Goal: Task Accomplishment & Management: Complete application form

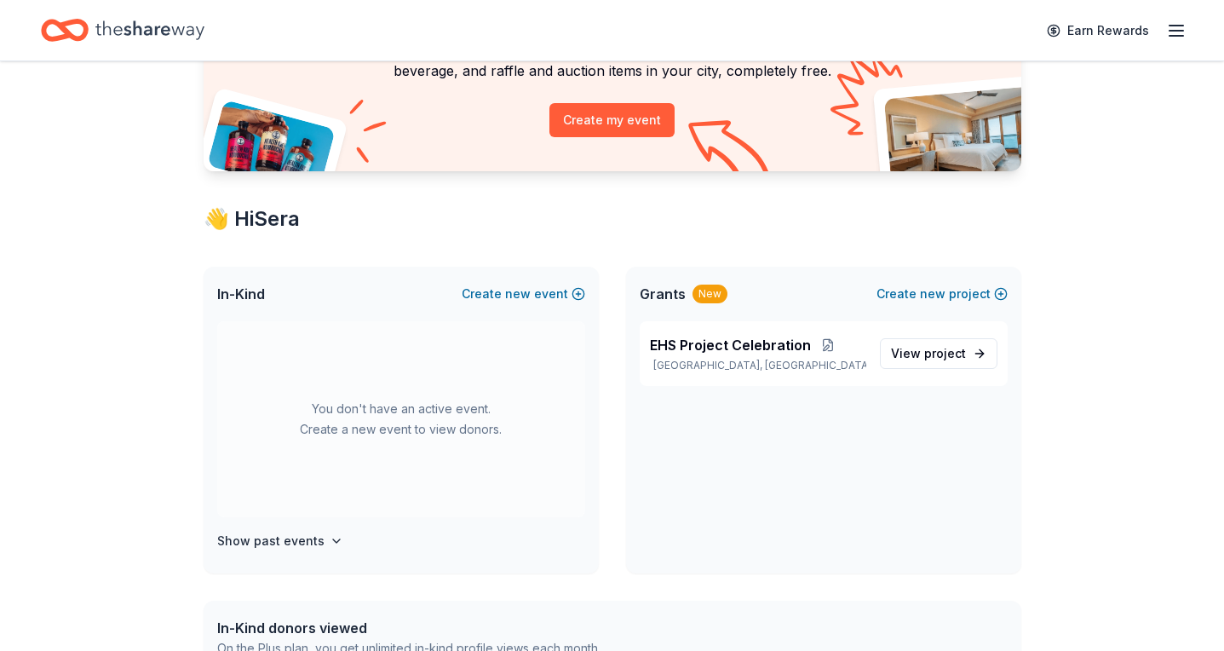
scroll to position [171, 0]
click at [549, 290] on button "Create new event" at bounding box center [524, 293] width 124 height 20
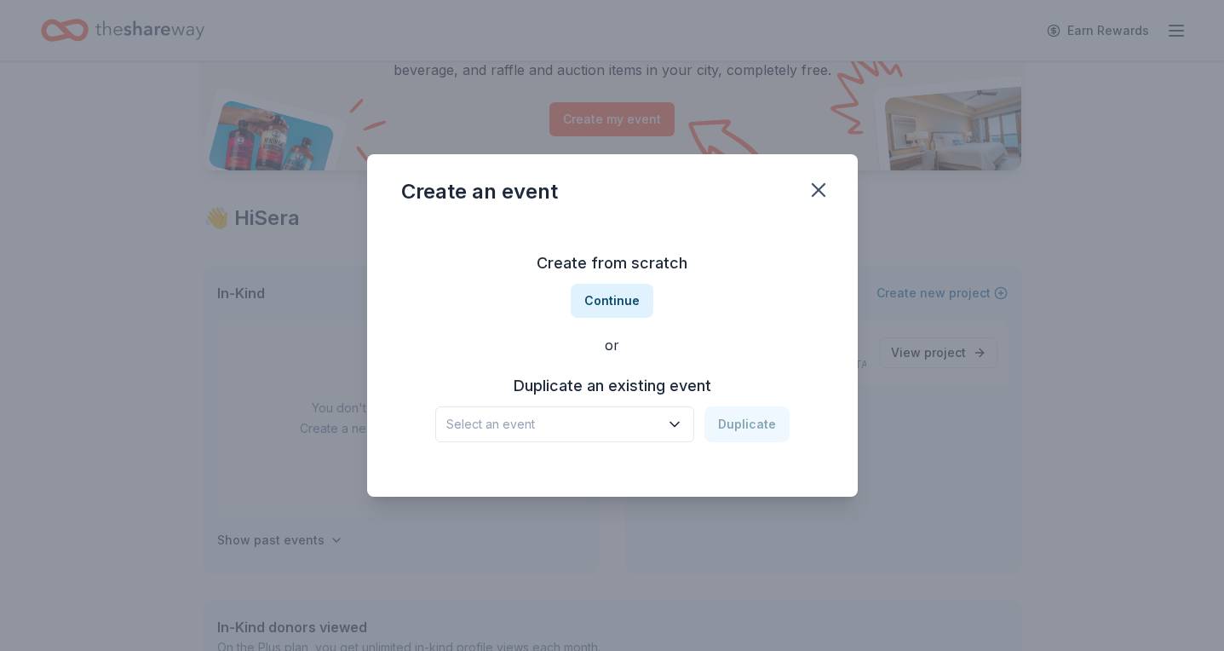
click at [641, 433] on span "Select an event" at bounding box center [552, 424] width 213 height 20
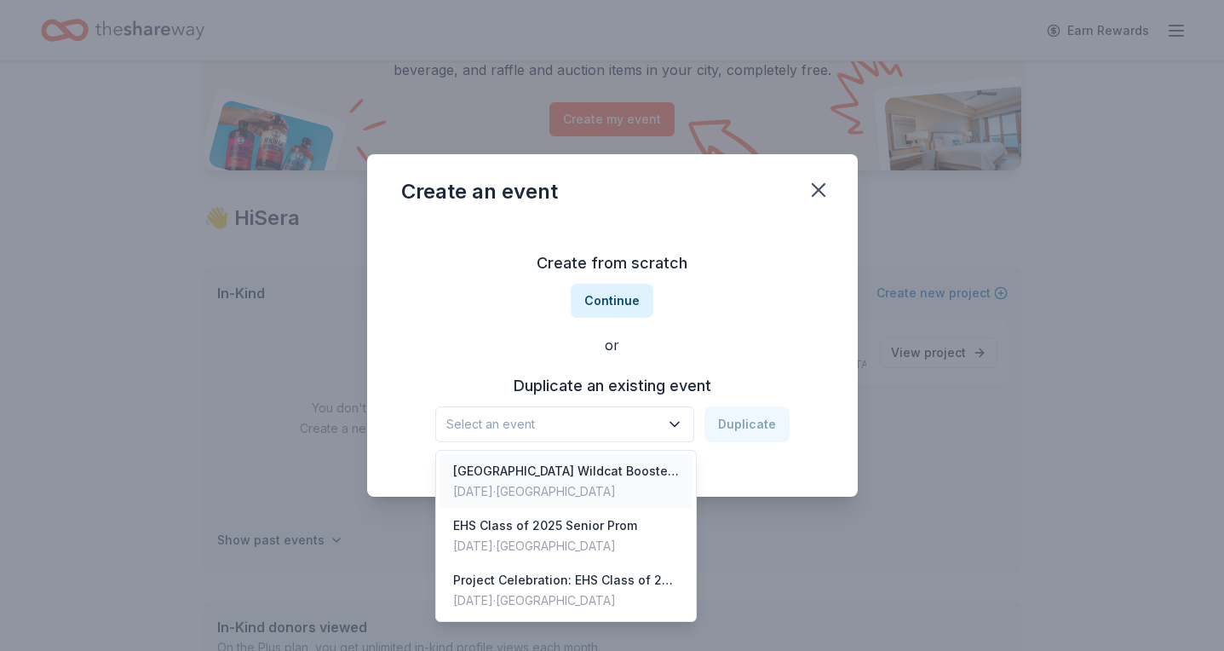
click at [610, 476] on div "[GEOGRAPHIC_DATA] Wildcat Booster Club" at bounding box center [566, 471] width 227 height 20
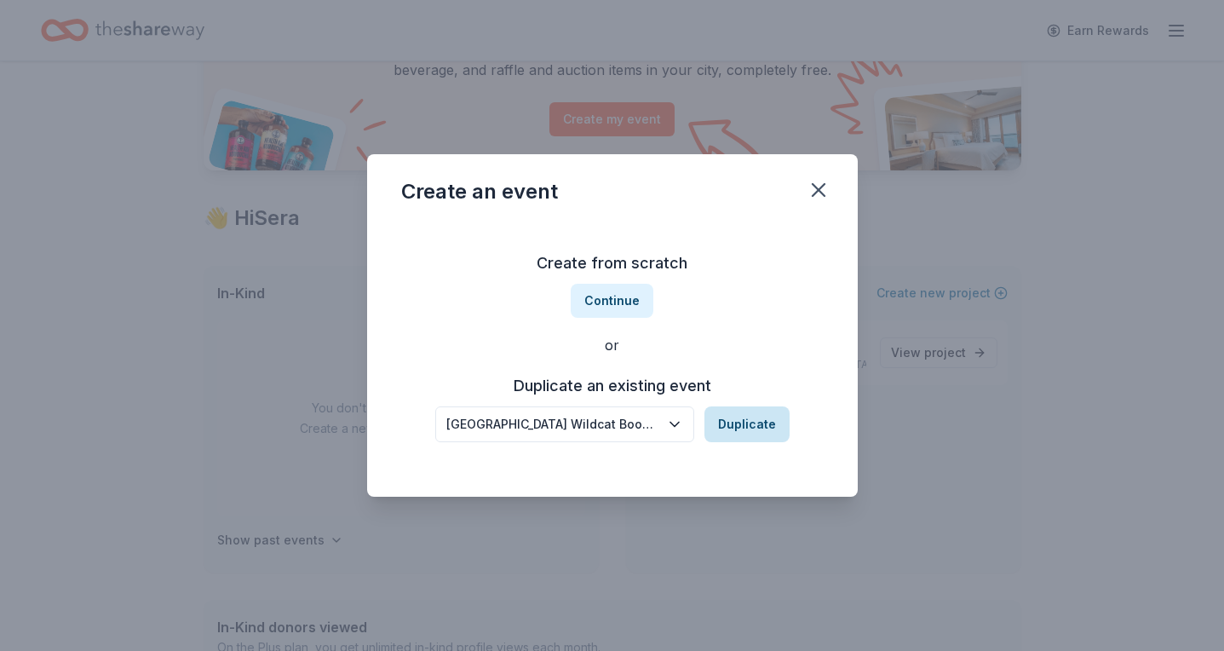
click at [752, 428] on button "Duplicate" at bounding box center [746, 424] width 85 height 36
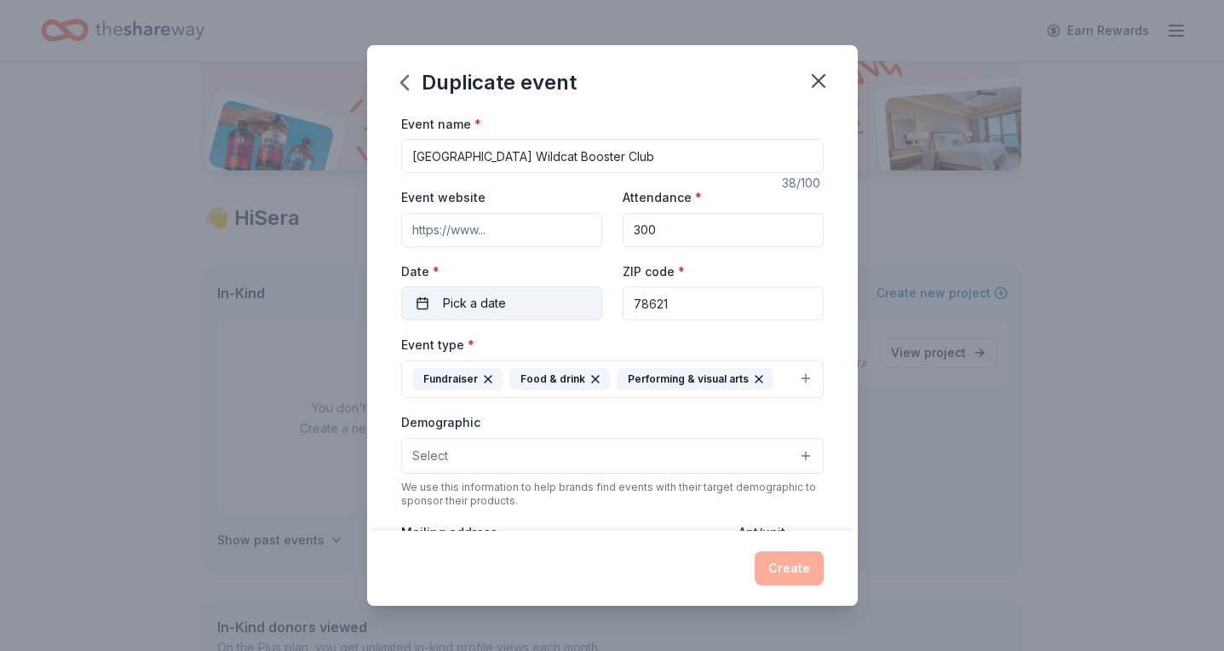
click at [518, 310] on button "Pick a date" at bounding box center [501, 303] width 201 height 34
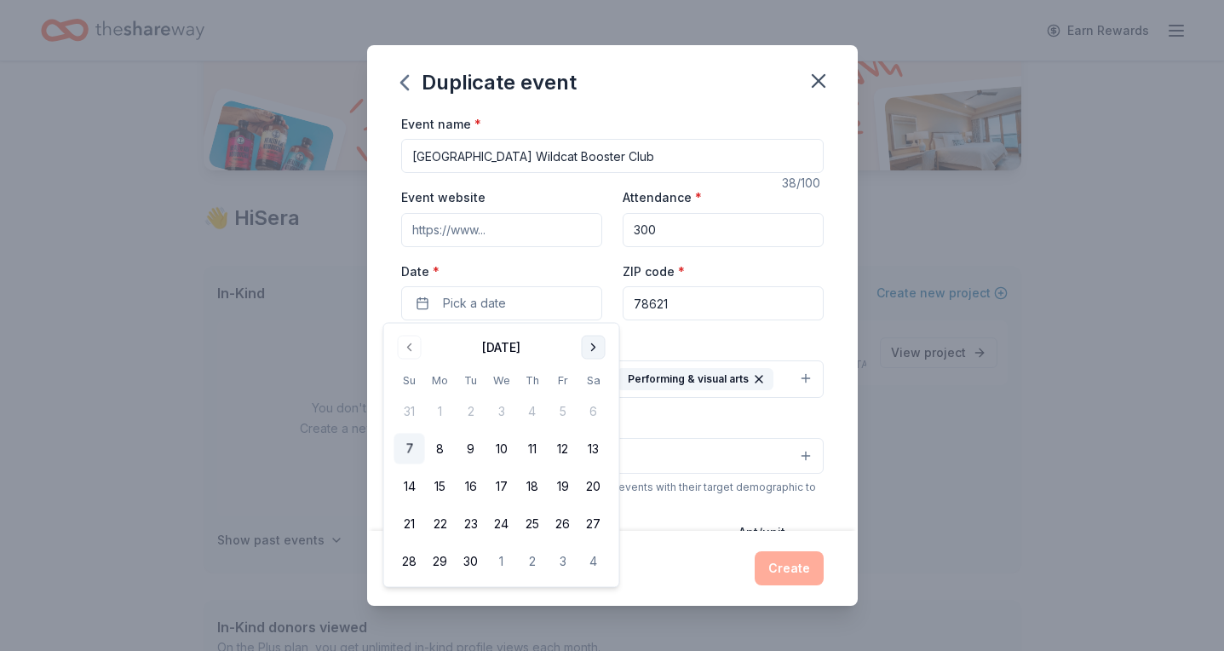
click at [594, 349] on button "Go to next month" at bounding box center [594, 348] width 24 height 24
click at [561, 479] on button "17" at bounding box center [563, 486] width 31 height 31
click at [673, 467] on button "Select" at bounding box center [612, 456] width 422 height 36
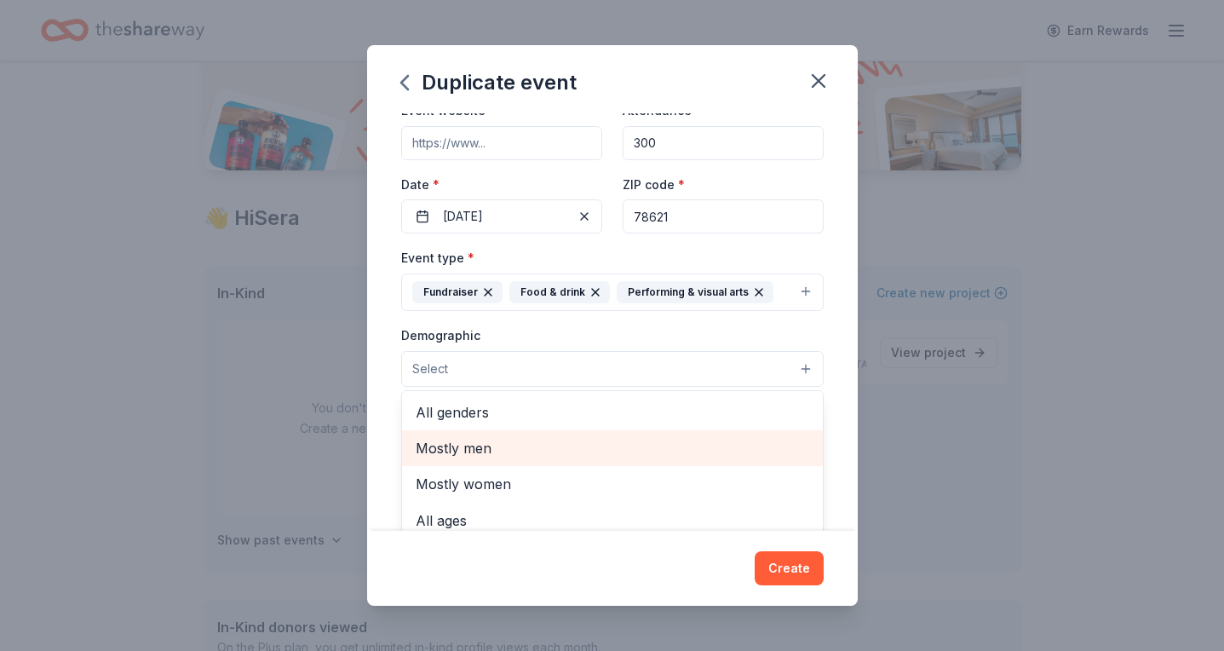
scroll to position [0, 0]
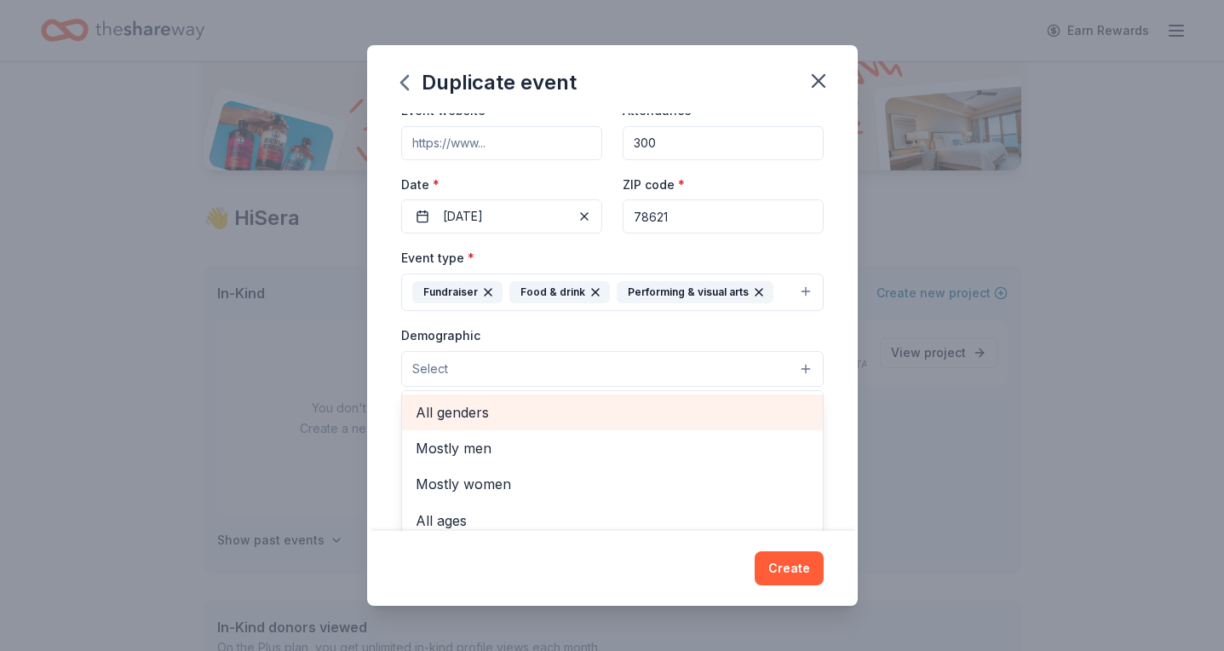
click at [545, 416] on span "All genders" at bounding box center [613, 412] width 394 height 22
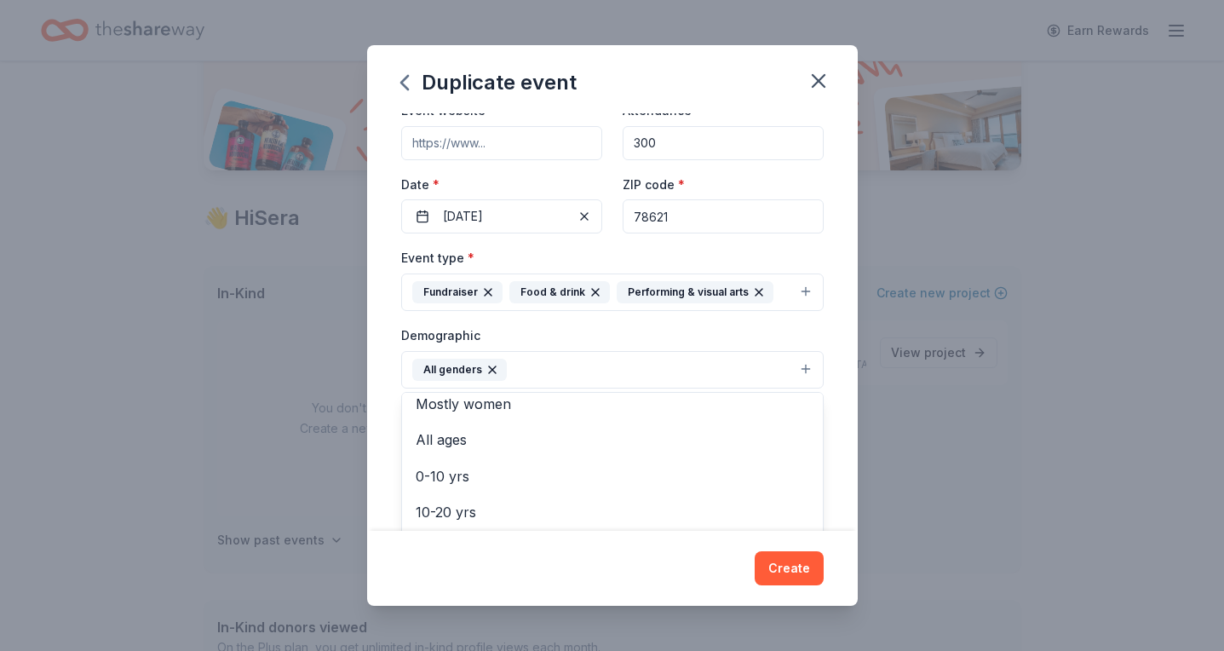
scroll to position [39, 0]
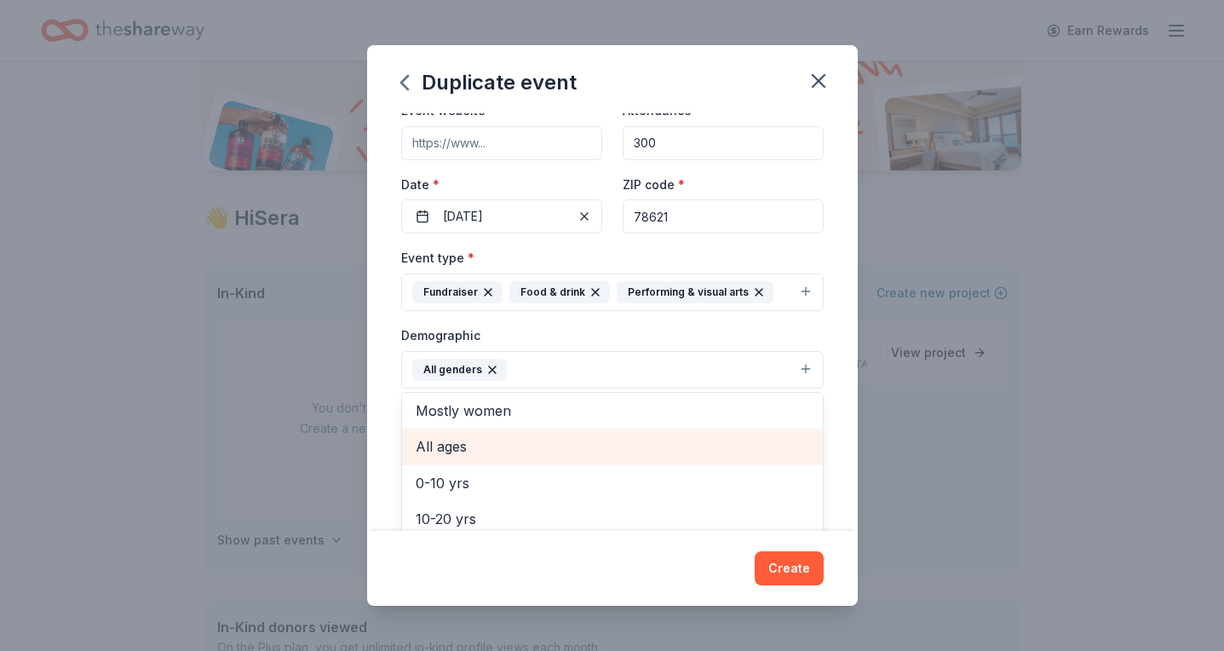
click at [497, 445] on span "All ages" at bounding box center [613, 446] width 394 height 22
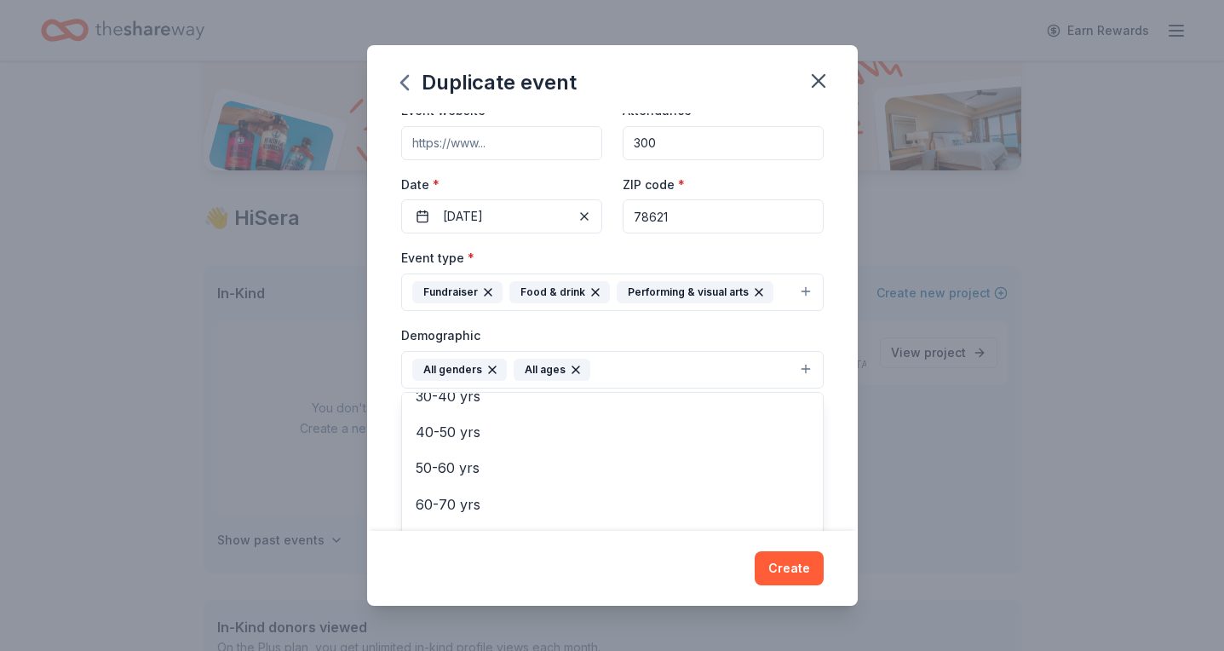
scroll to position [198, 0]
click at [794, 289] on div "Event type * Fundraiser Food & drink Performing & visual arts Demographic All g…" at bounding box center [612, 428] width 422 height 362
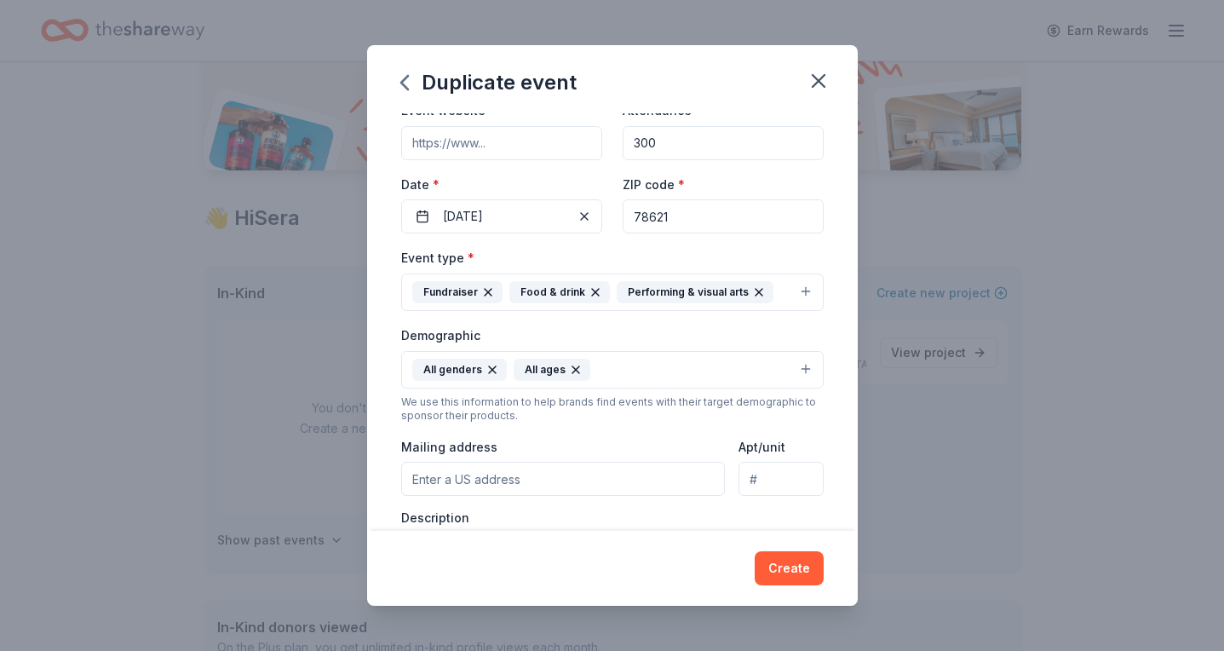
click at [804, 292] on button "Fundraiser Food & drink Performing & visual arts" at bounding box center [612, 291] width 422 height 37
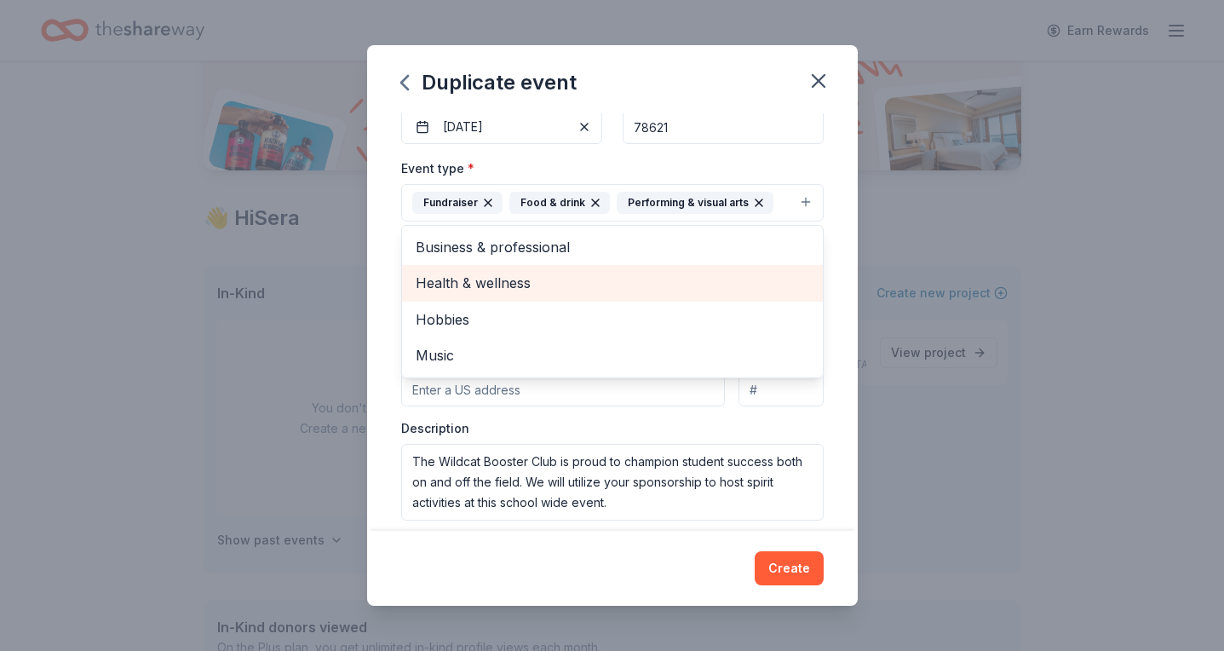
scroll to position [183, 0]
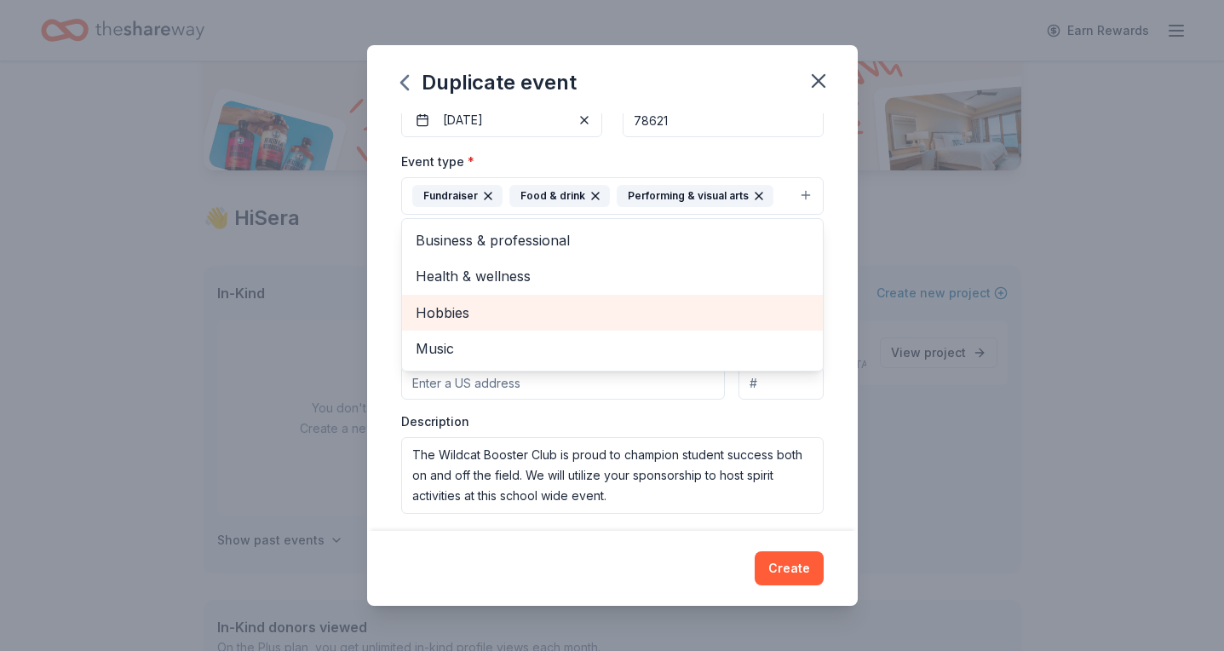
click at [463, 308] on span "Hobbies" at bounding box center [613, 313] width 394 height 22
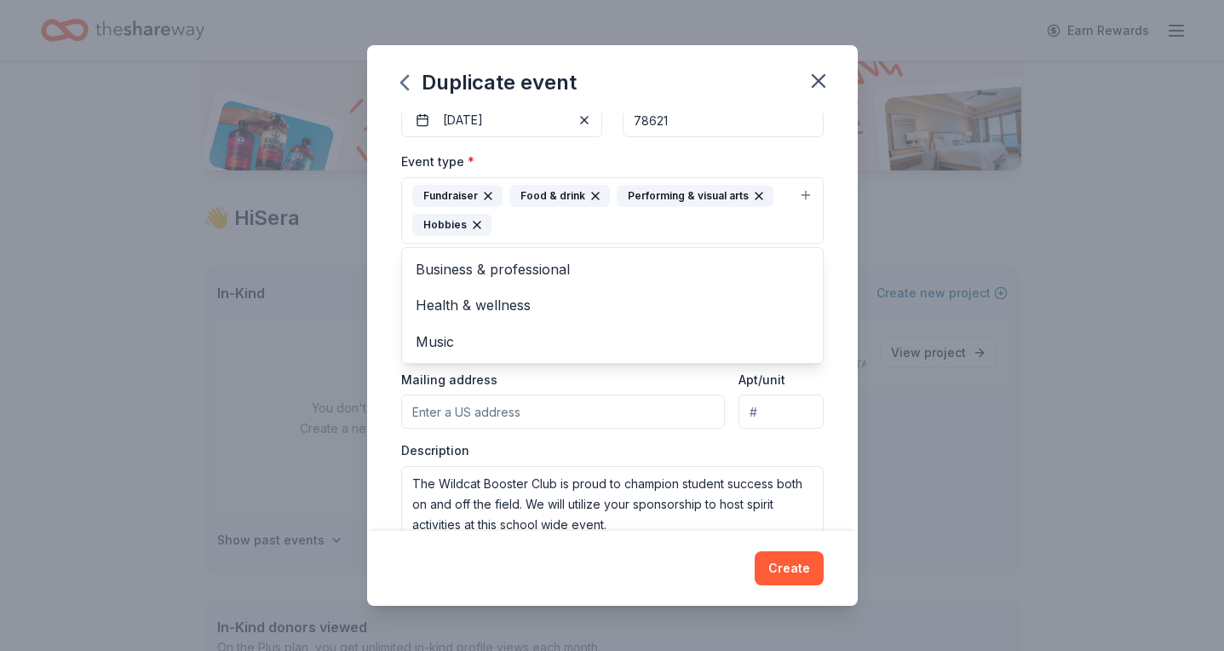
click at [835, 449] on div "Event name * Elgin High School Wildcat Booster Club 38 /100 Event website Atten…" at bounding box center [612, 322] width 491 height 418
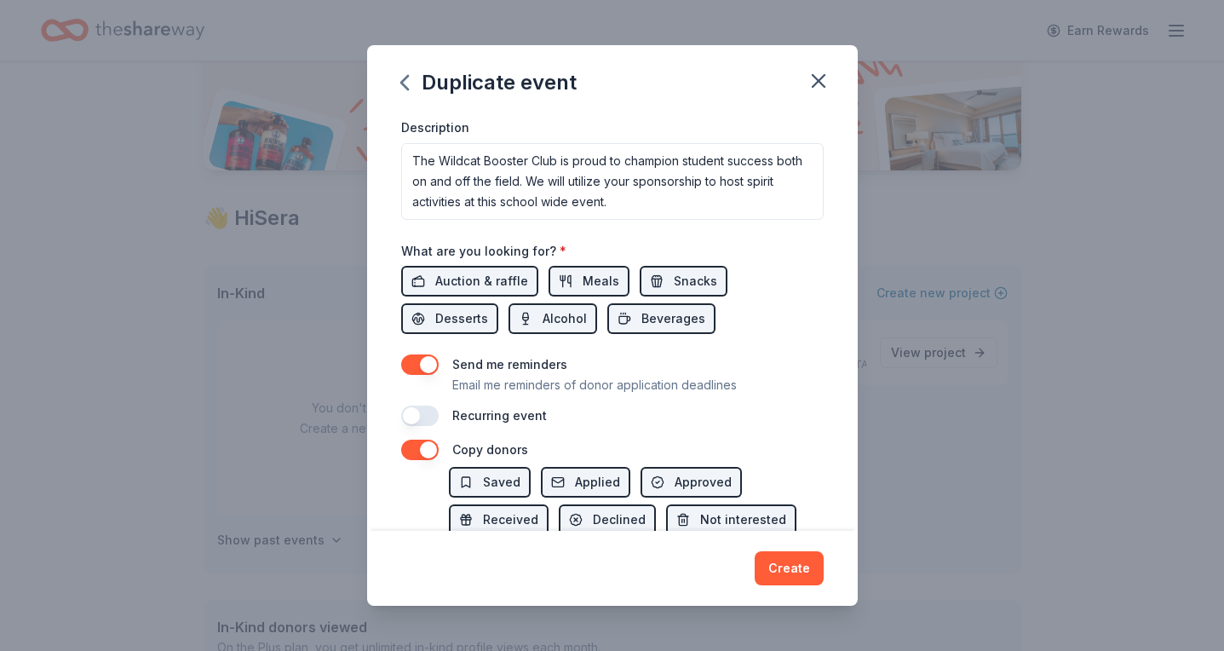
scroll to position [511, 0]
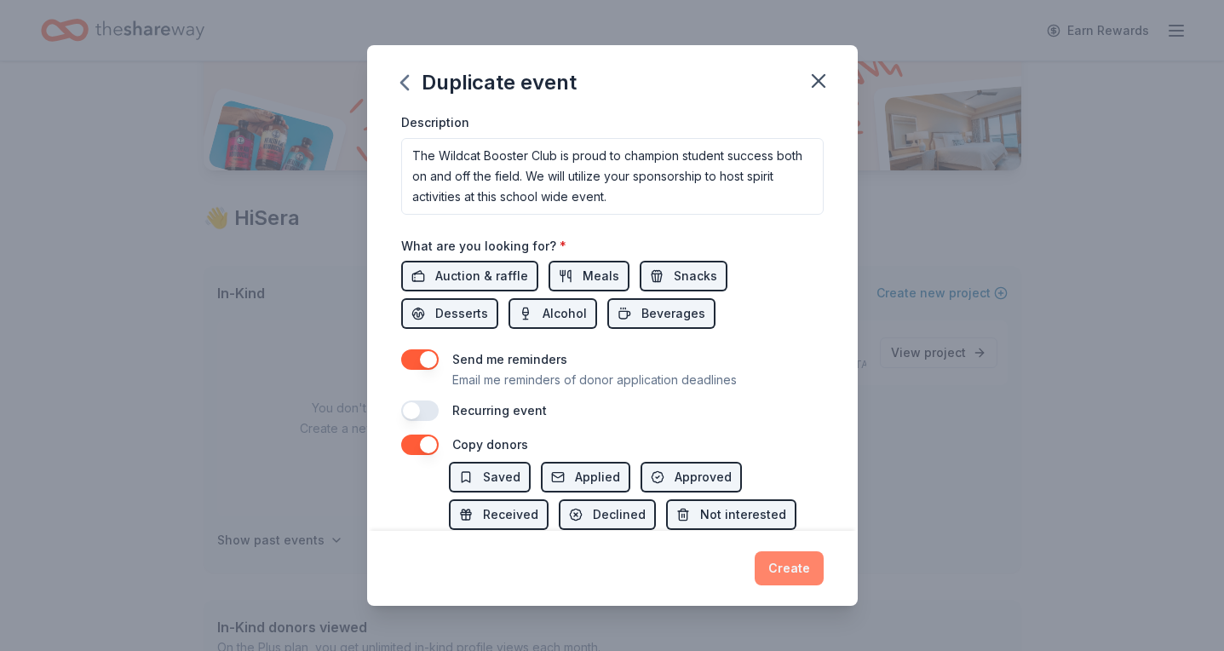
click at [800, 575] on button "Create" at bounding box center [789, 568] width 69 height 34
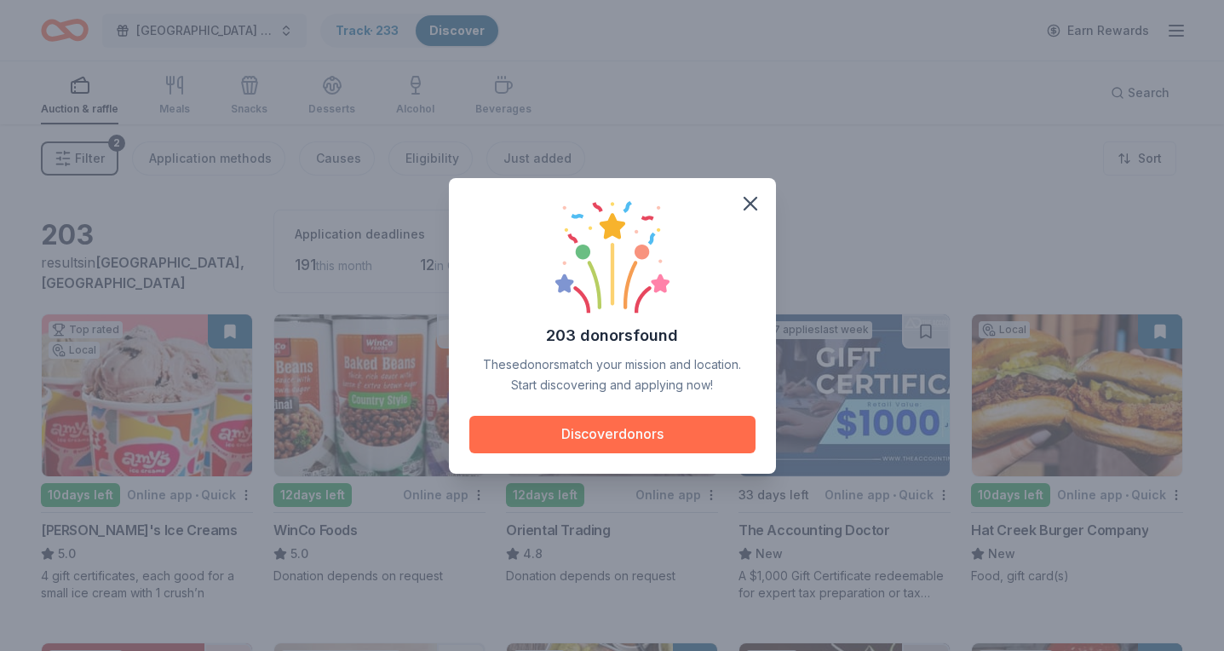
click at [594, 434] on button "Discover donors" at bounding box center [612, 434] width 286 height 37
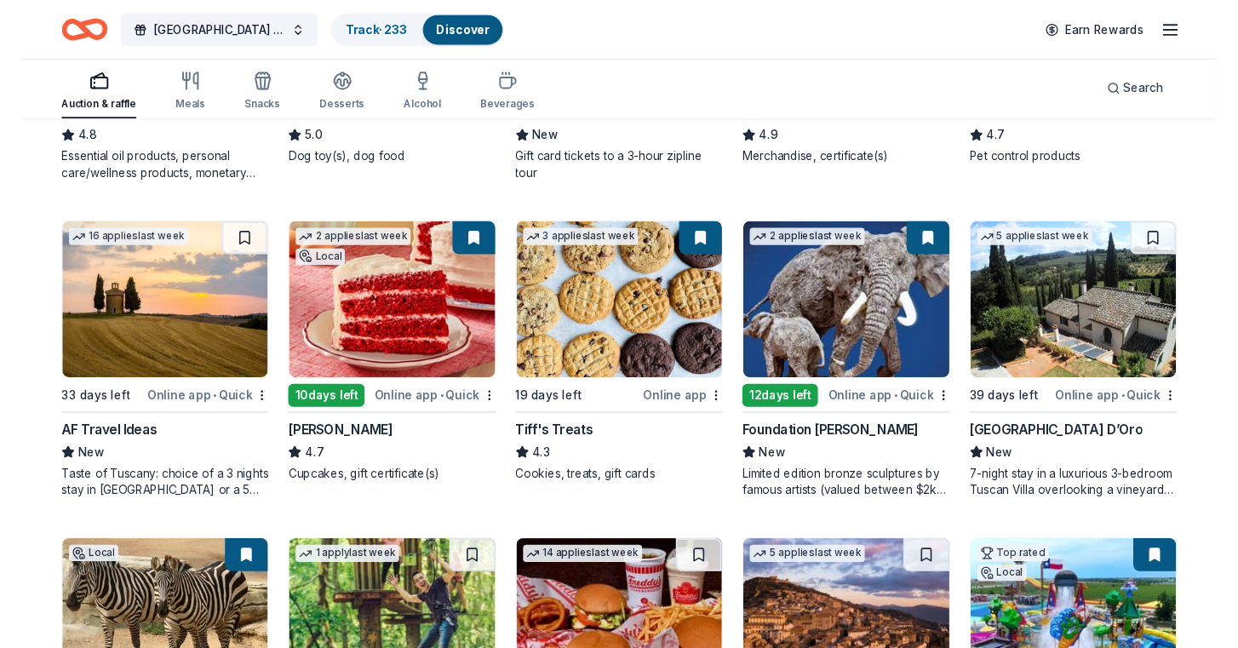
scroll to position [1075, 0]
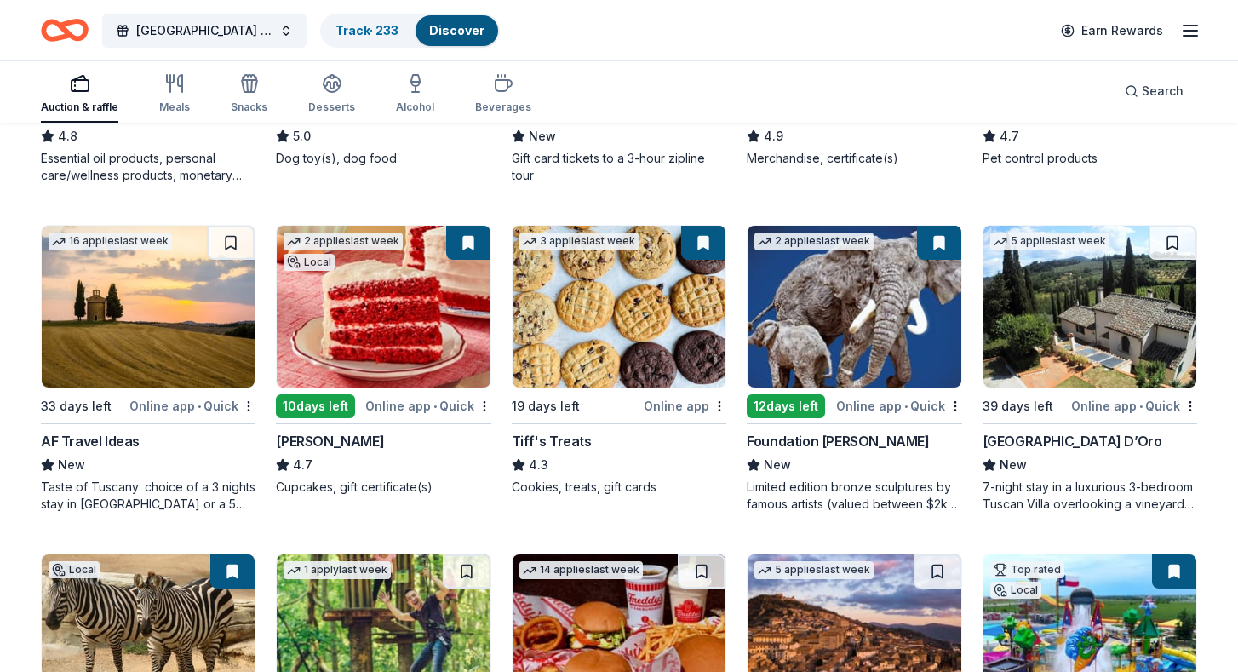
click at [590, 360] on img at bounding box center [619, 307] width 213 height 162
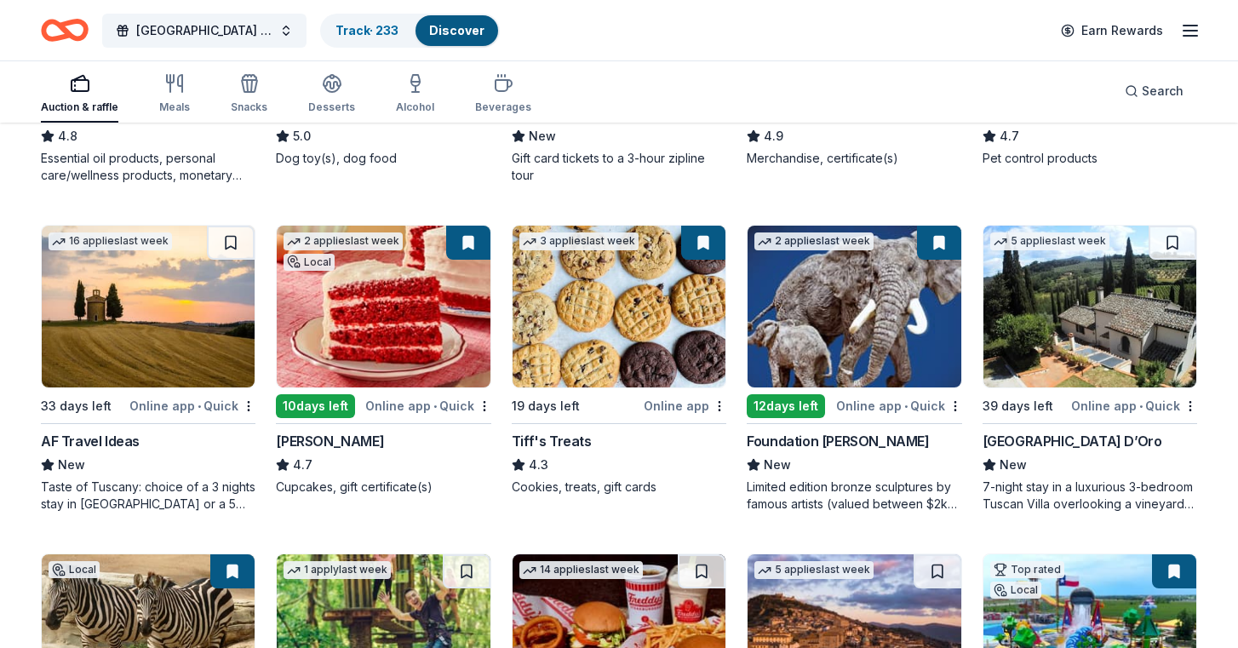
click at [1035, 335] on img at bounding box center [1090, 307] width 213 height 162
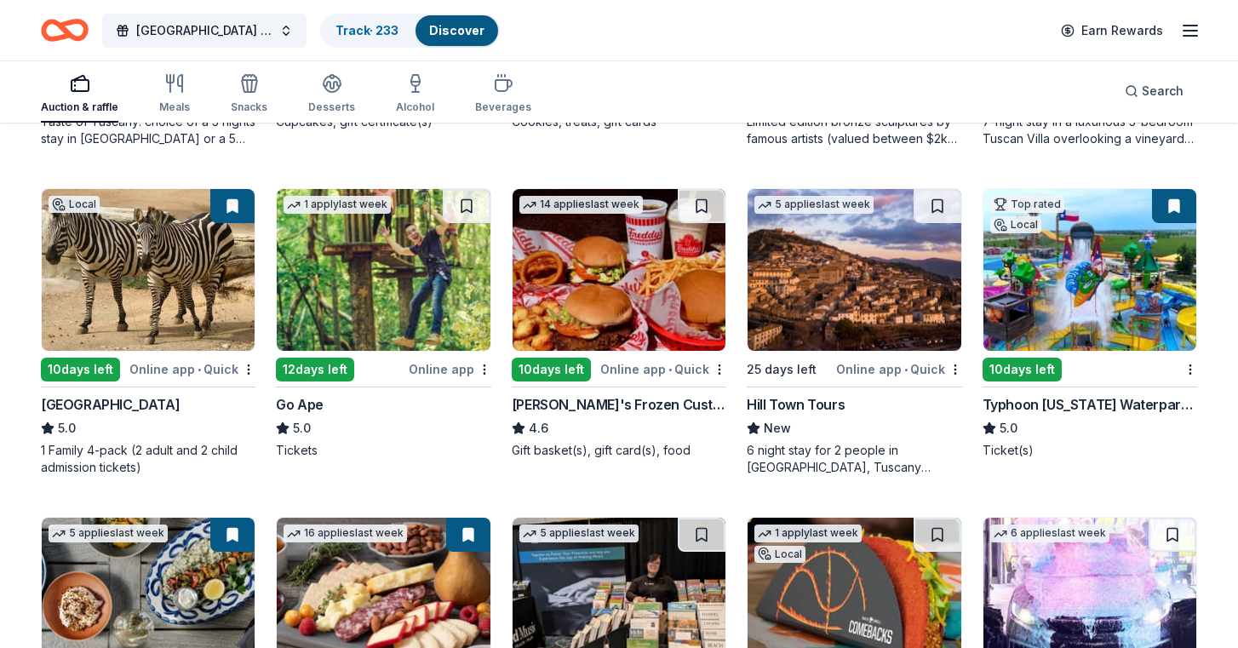
scroll to position [1443, 0]
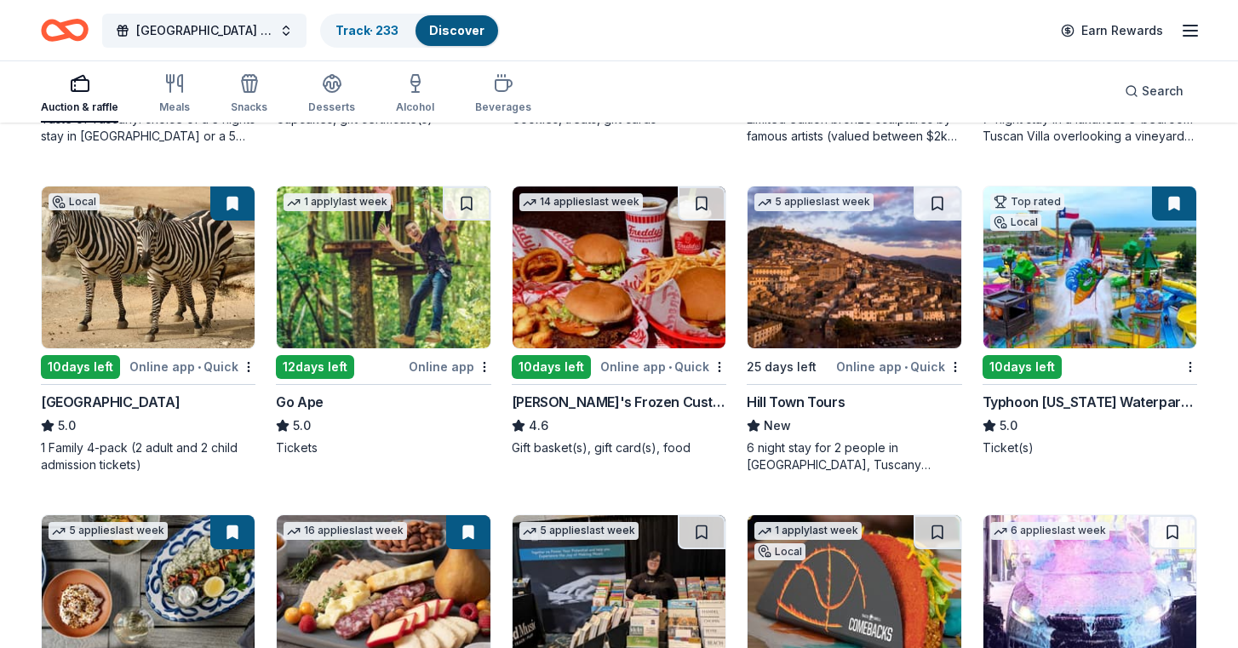
click at [169, 298] on img at bounding box center [148, 268] width 213 height 162
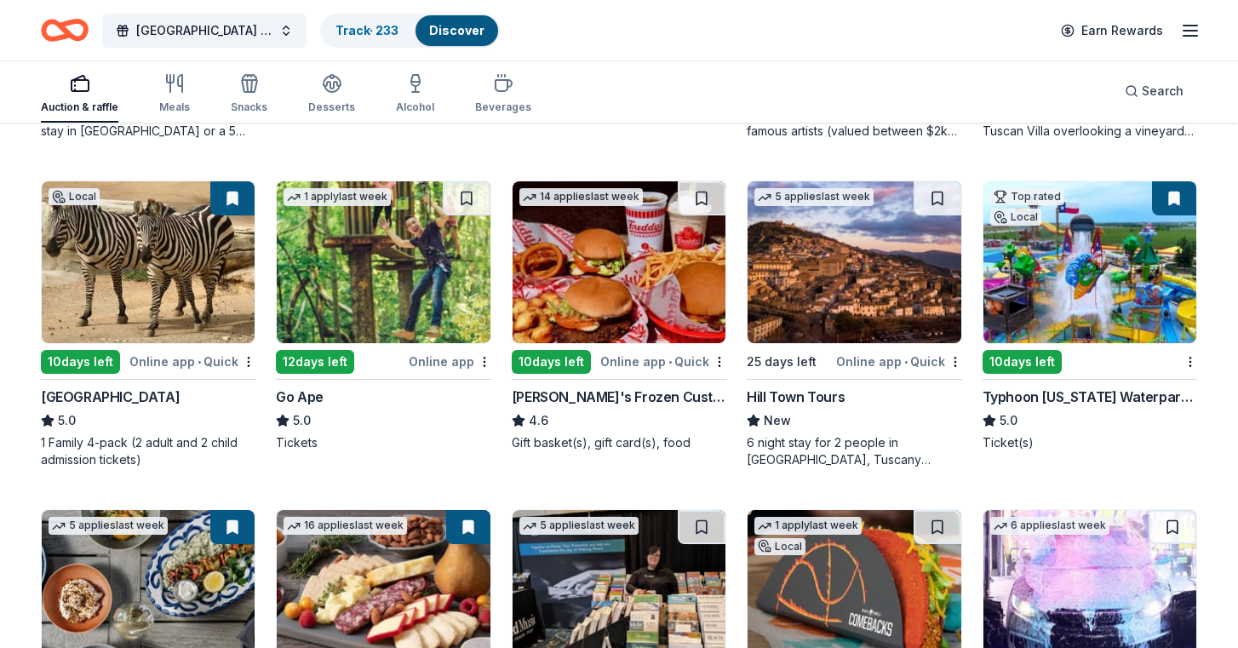
scroll to position [1450, 0]
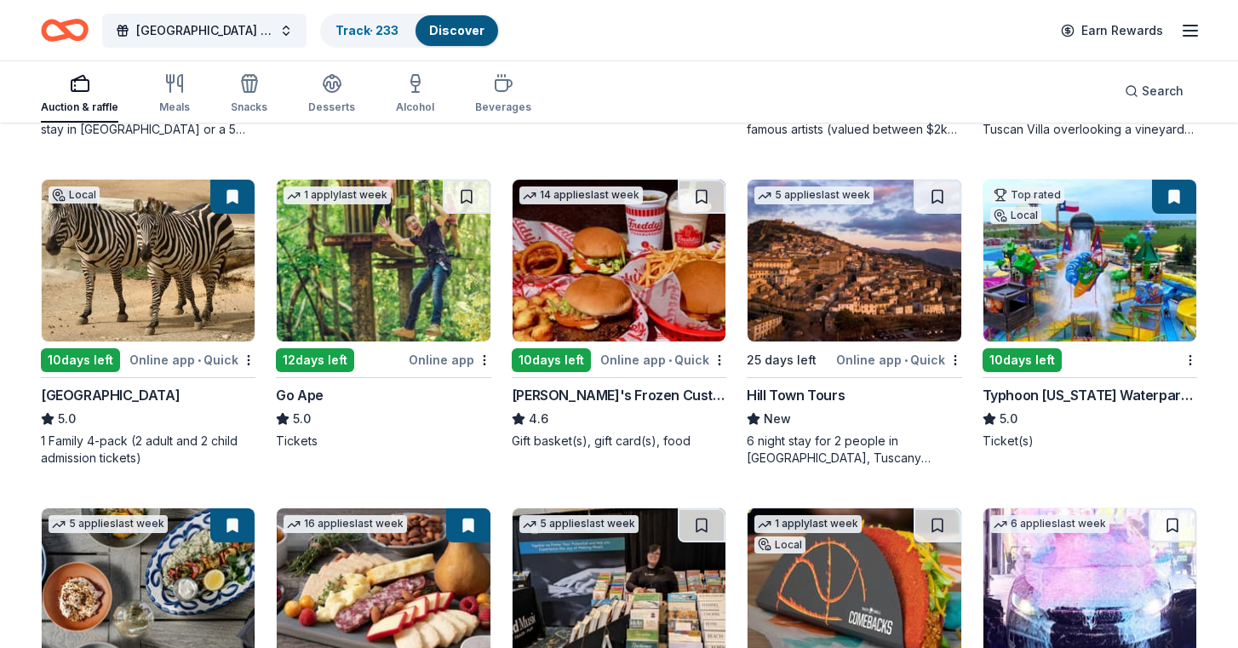
click at [828, 264] on img at bounding box center [854, 261] width 213 height 162
click at [1090, 282] on img at bounding box center [1090, 261] width 213 height 162
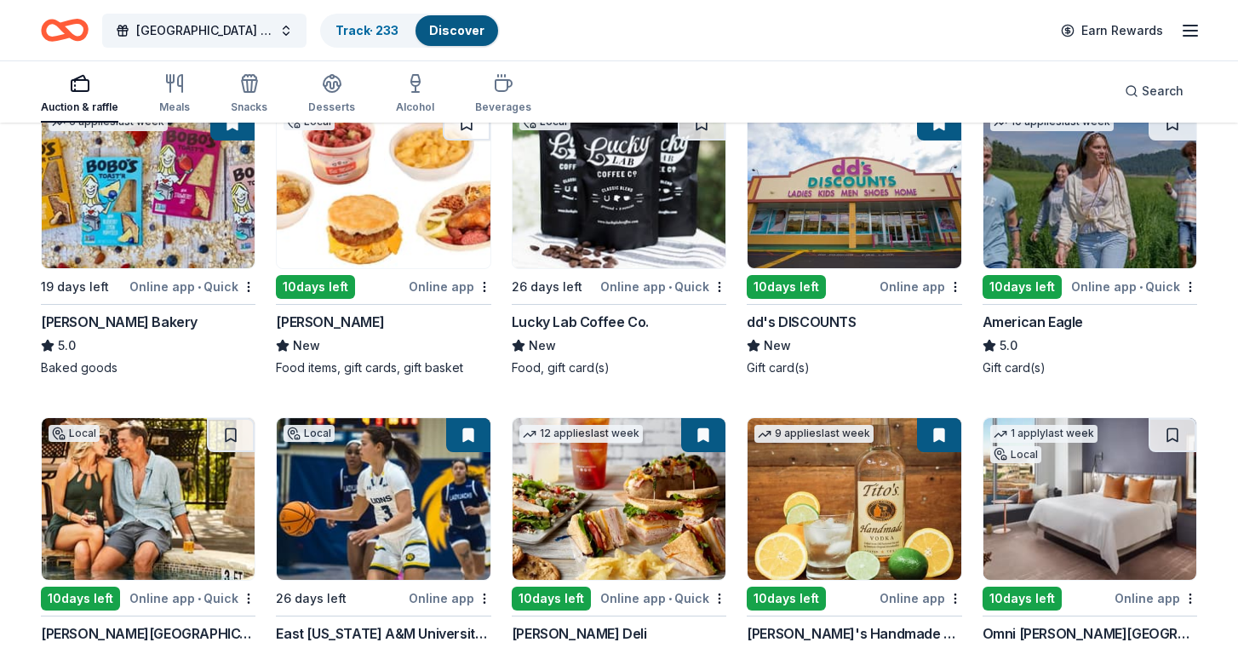
scroll to position [2181, 0]
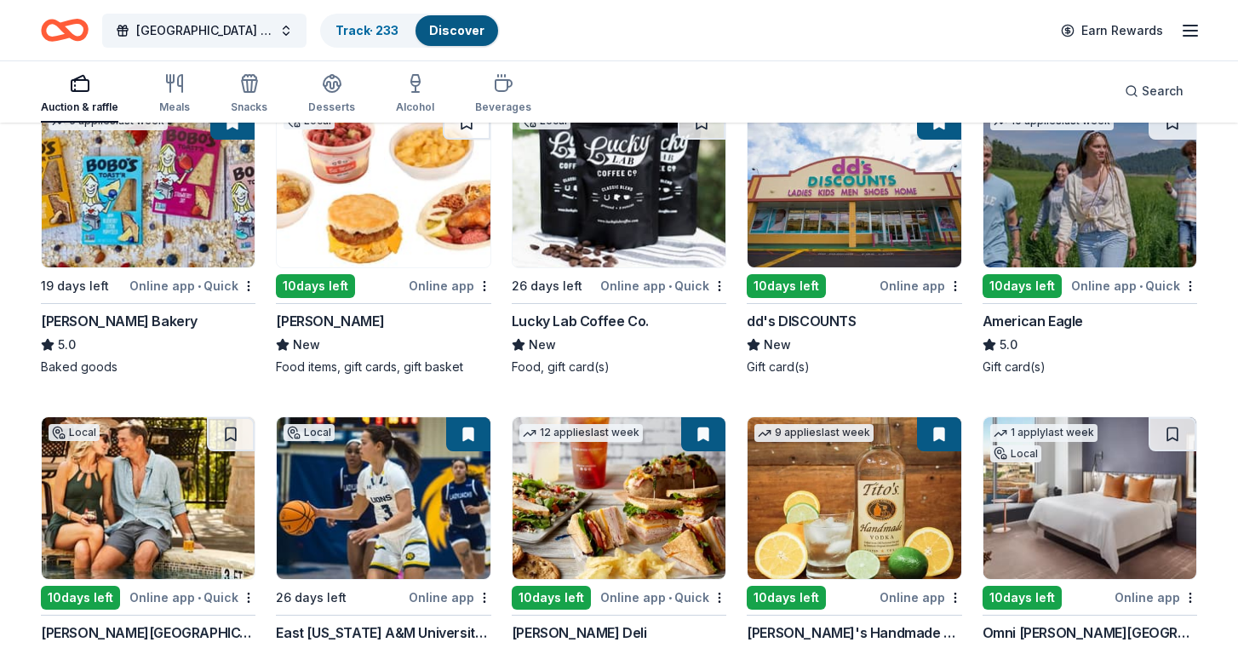
click at [879, 206] on img at bounding box center [854, 187] width 213 height 162
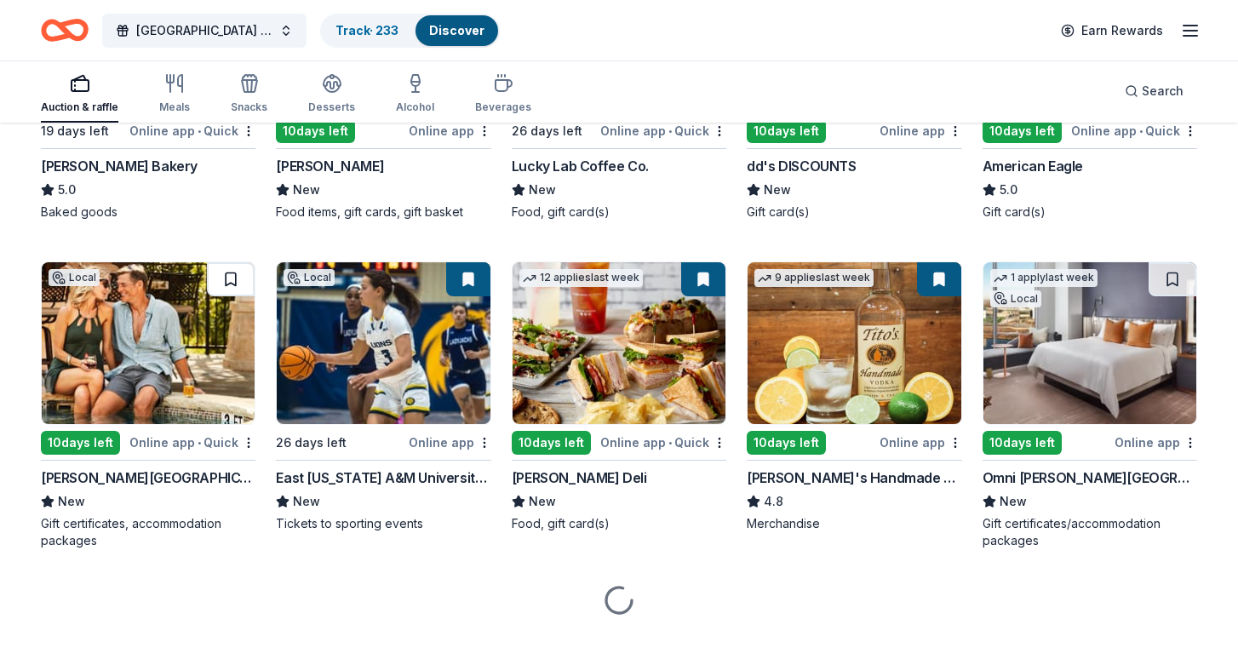
scroll to position [2340, 0]
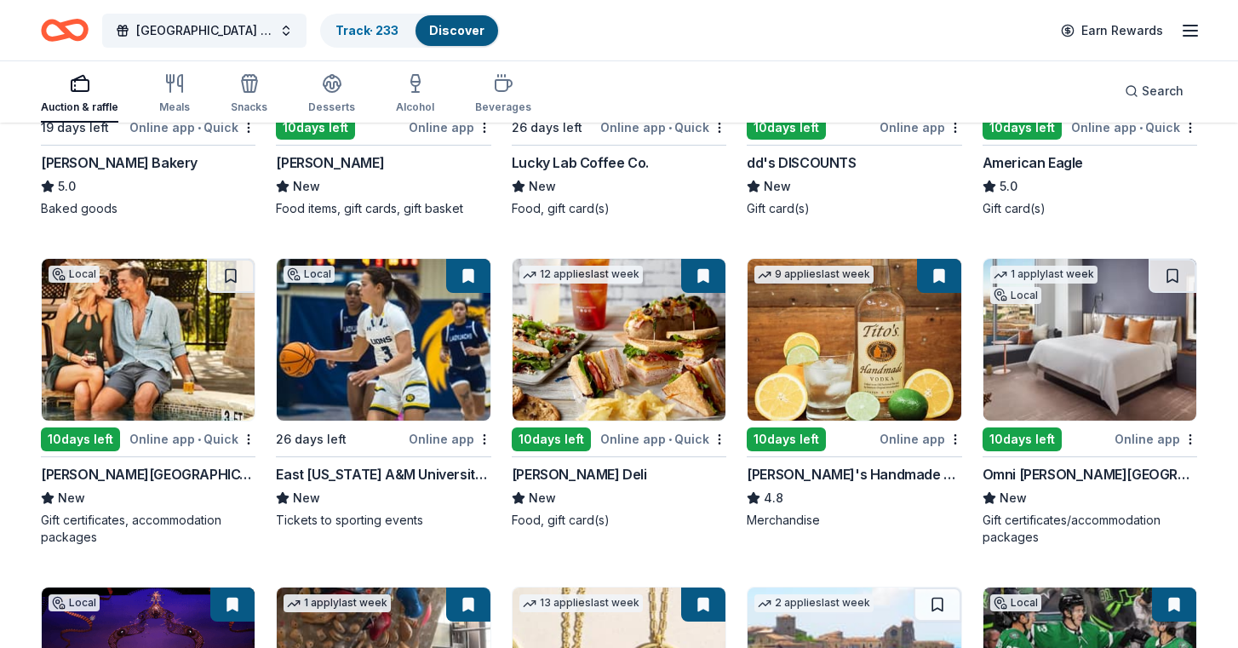
click at [193, 331] on img at bounding box center [148, 340] width 213 height 162
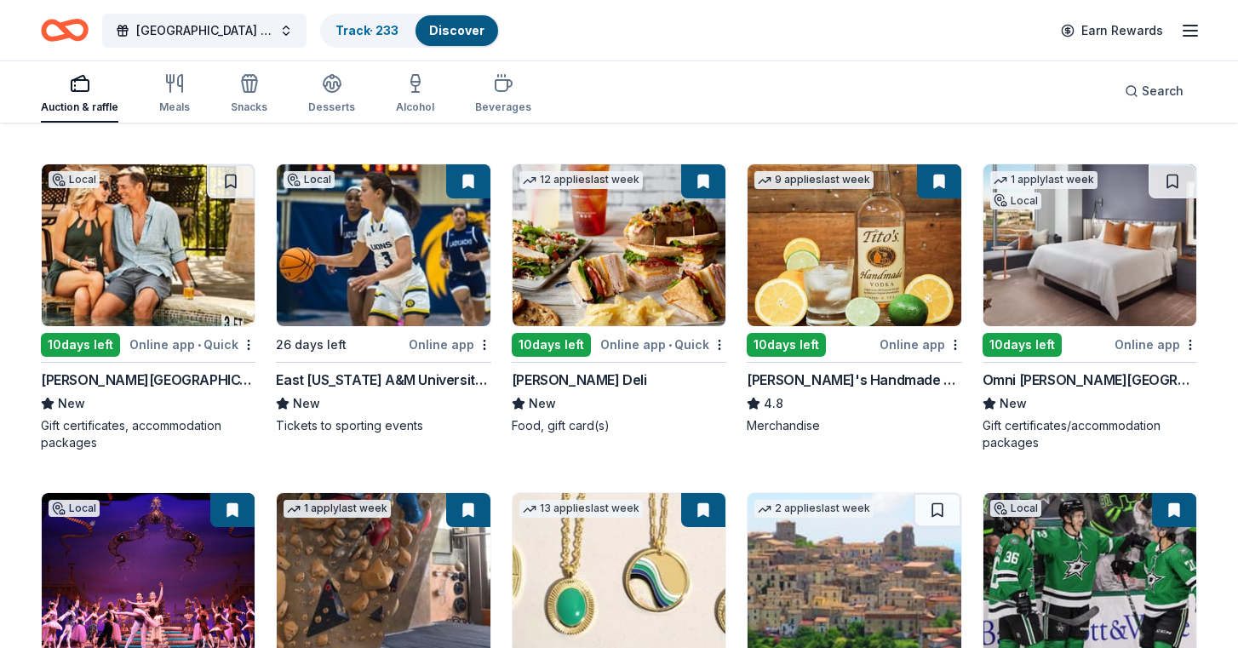
scroll to position [2436, 0]
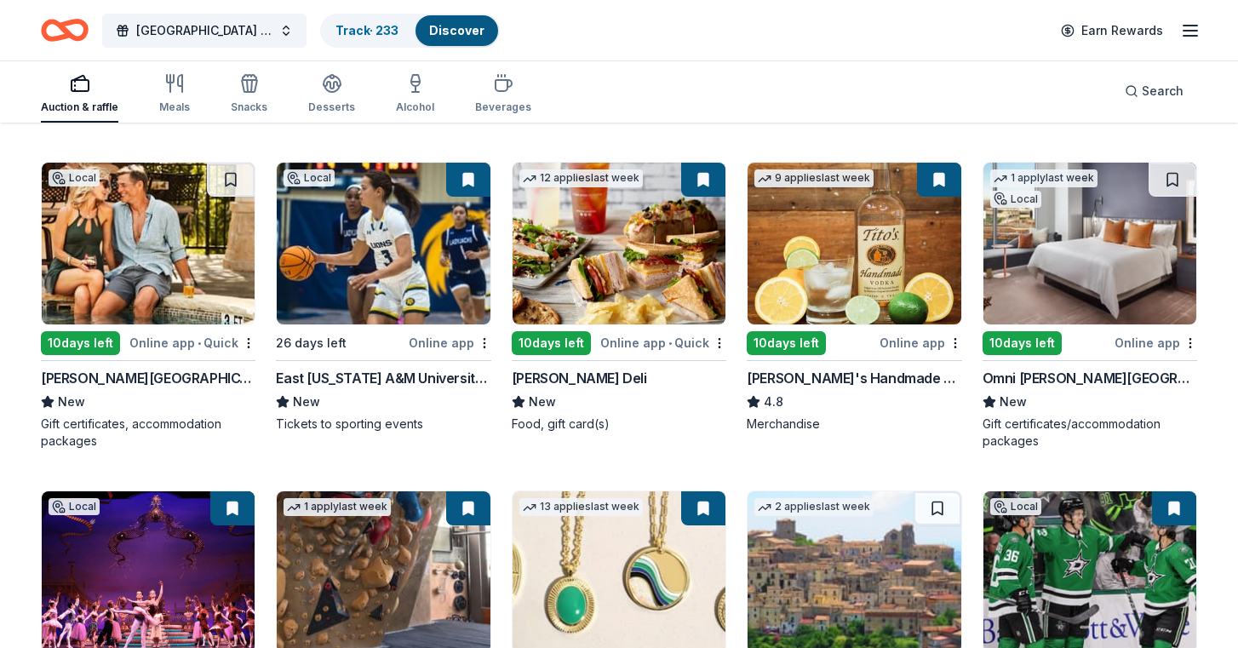
click at [1071, 243] on img at bounding box center [1090, 244] width 213 height 162
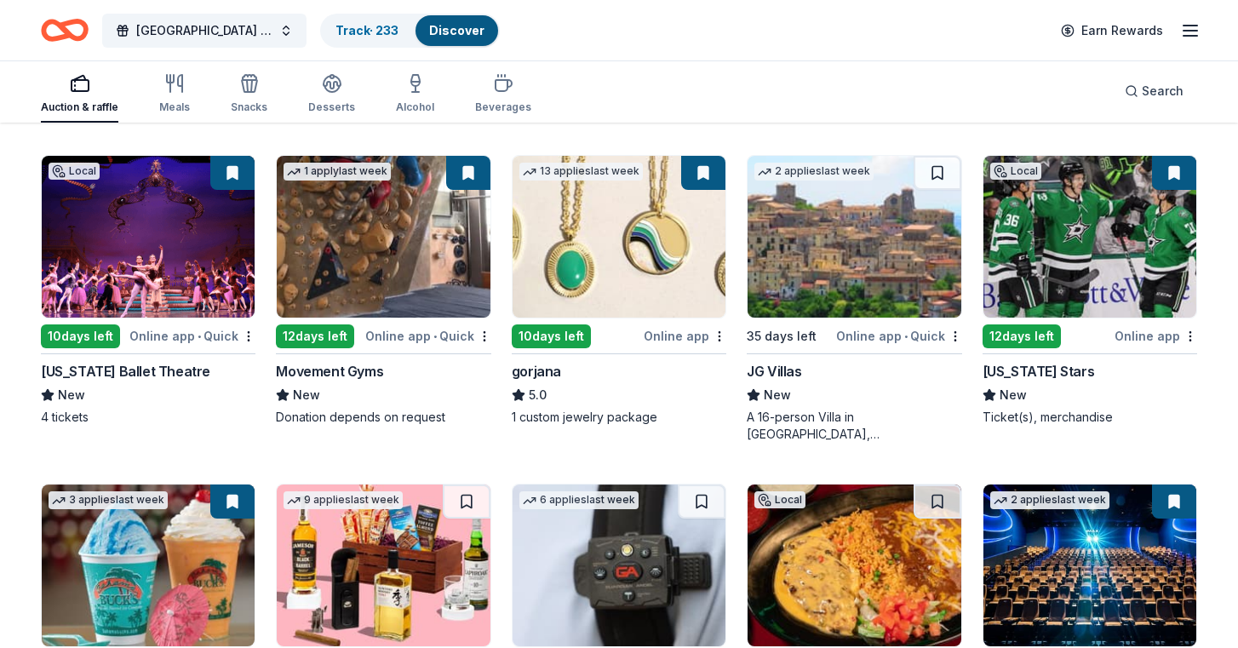
scroll to position [2774, 0]
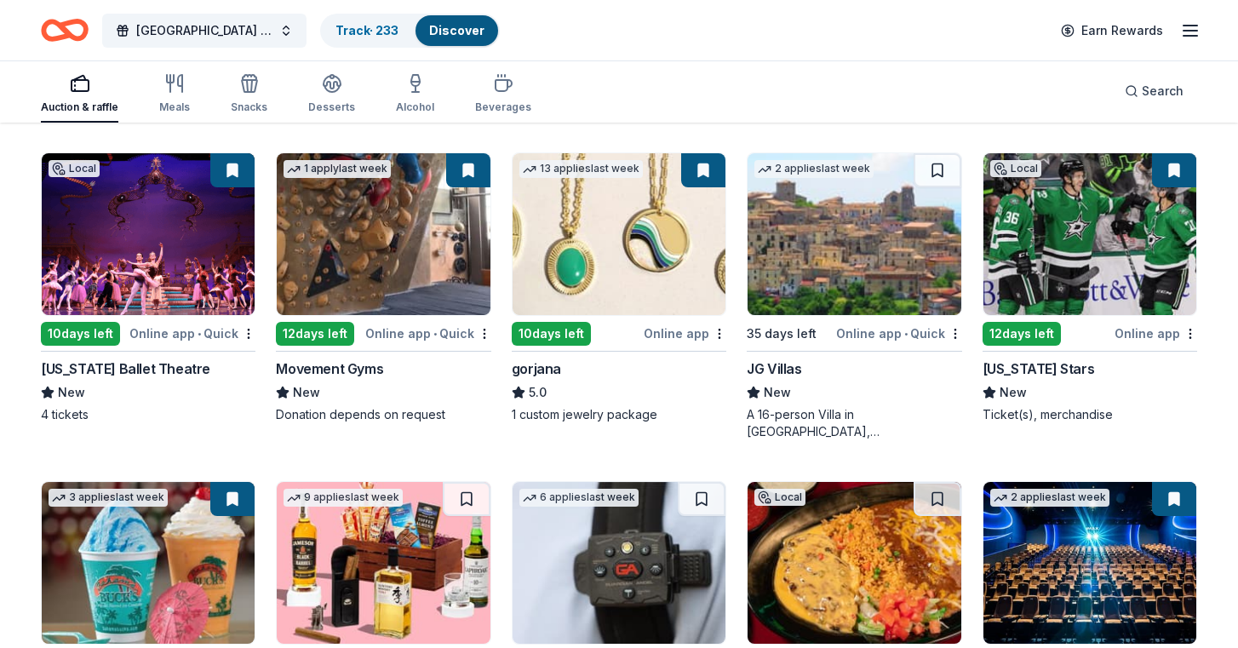
click at [1112, 240] on img at bounding box center [1090, 234] width 213 height 162
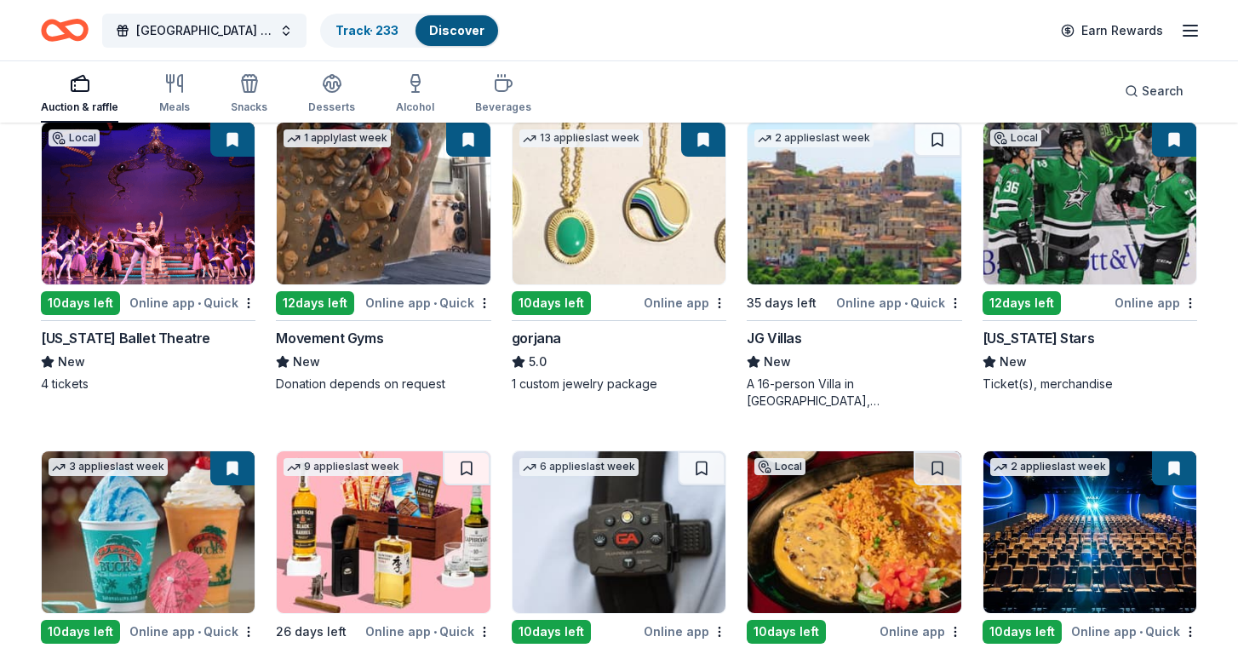
scroll to position [2808, 0]
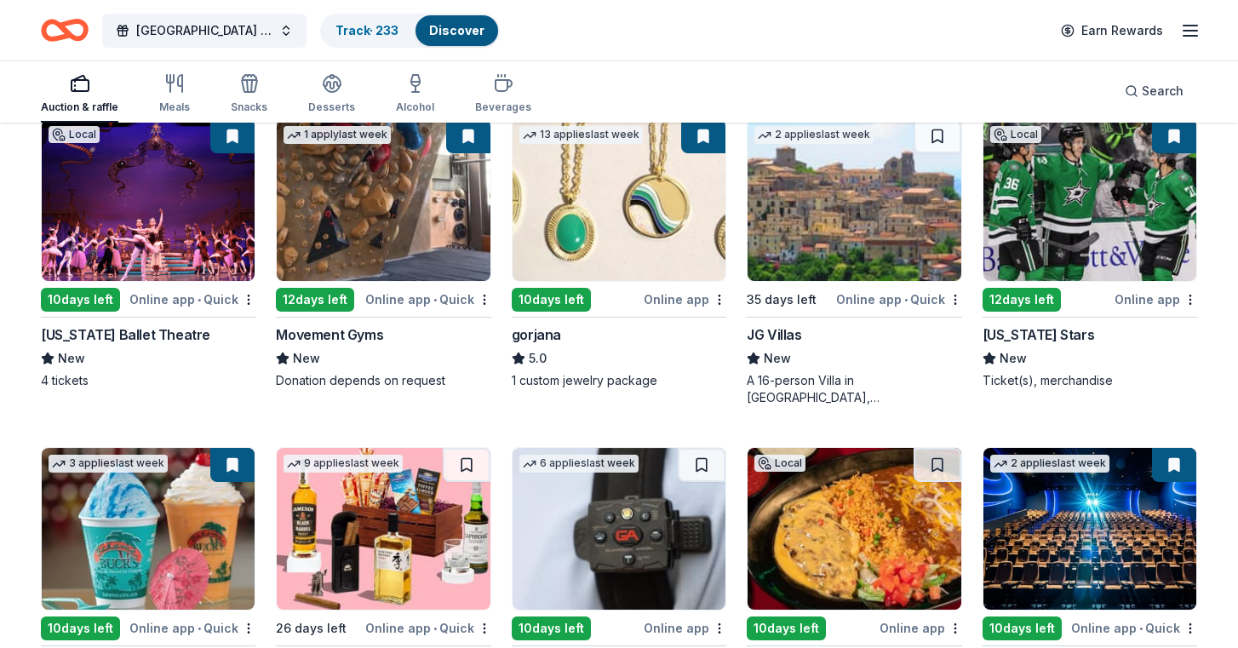
click at [160, 179] on img at bounding box center [148, 200] width 213 height 162
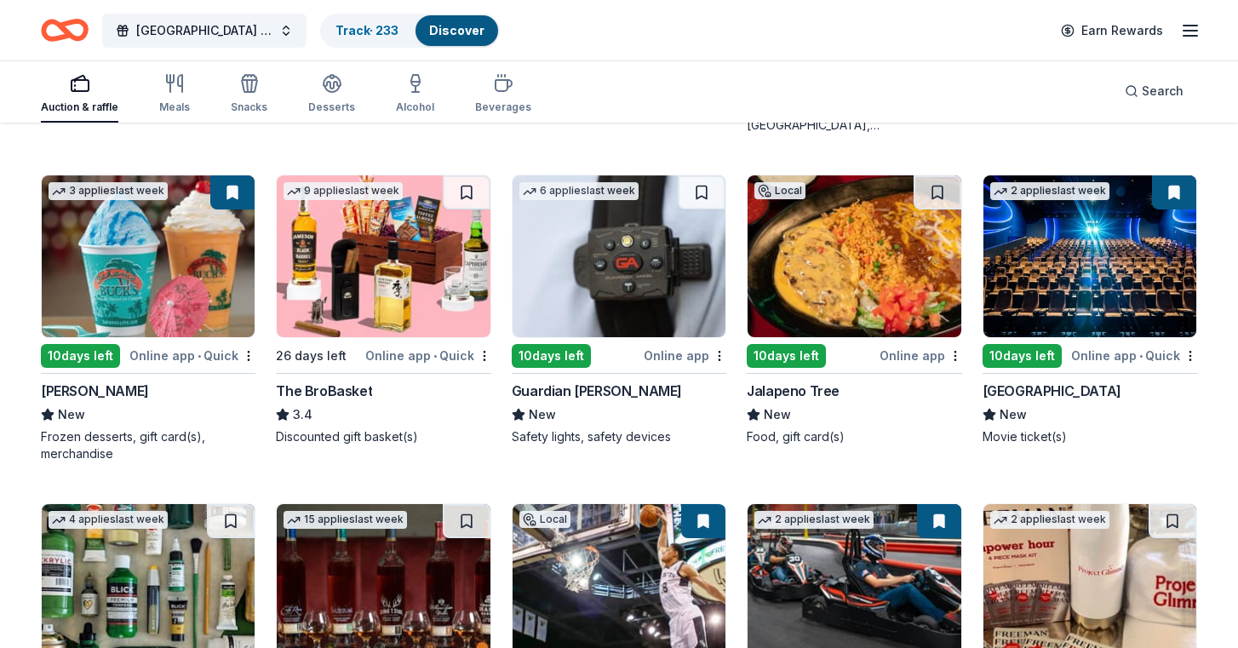
scroll to position [3088, 0]
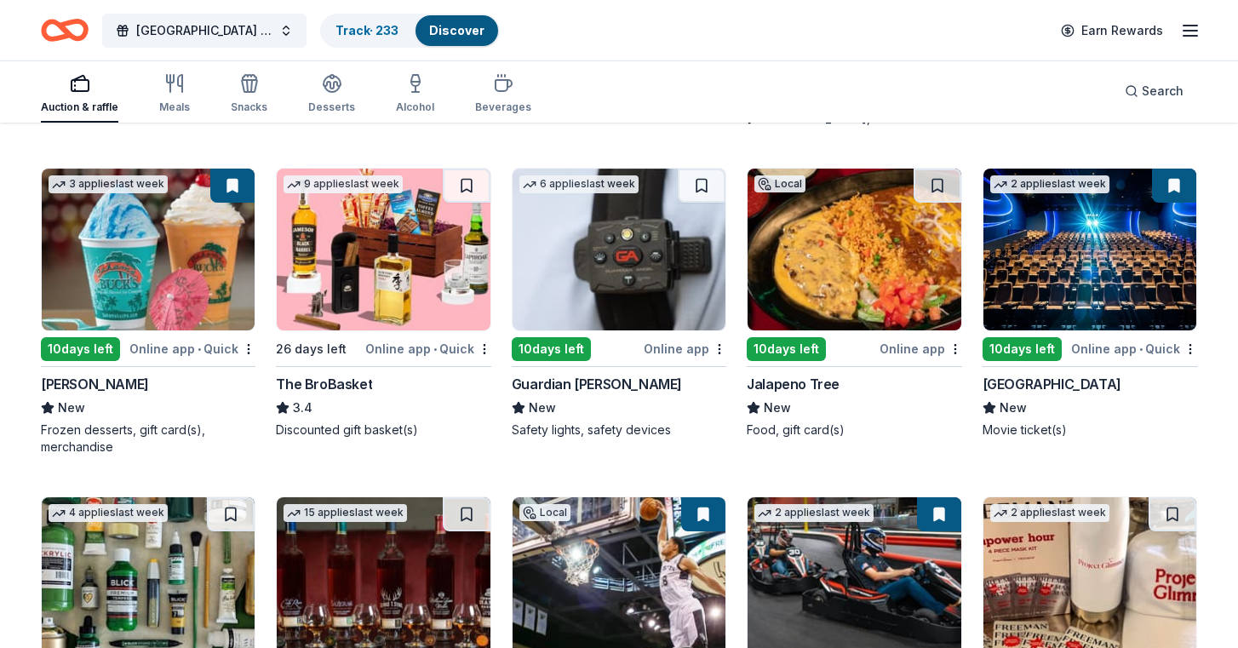
click at [1067, 294] on img at bounding box center [1090, 250] width 213 height 162
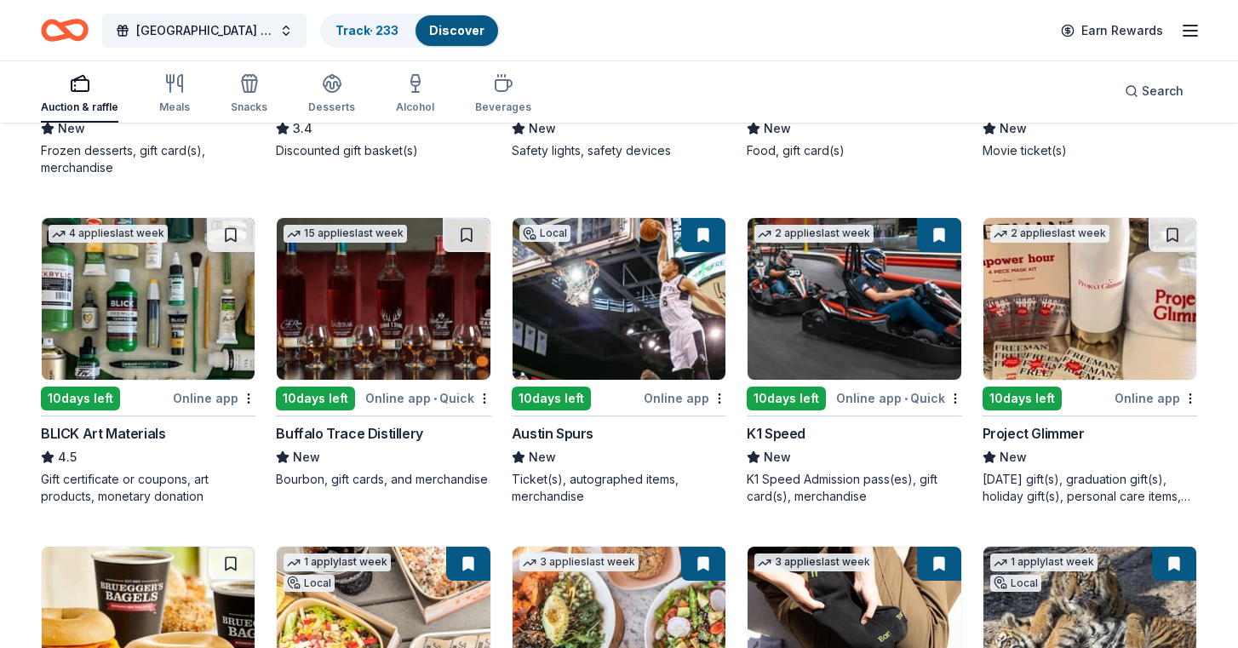
scroll to position [3370, 0]
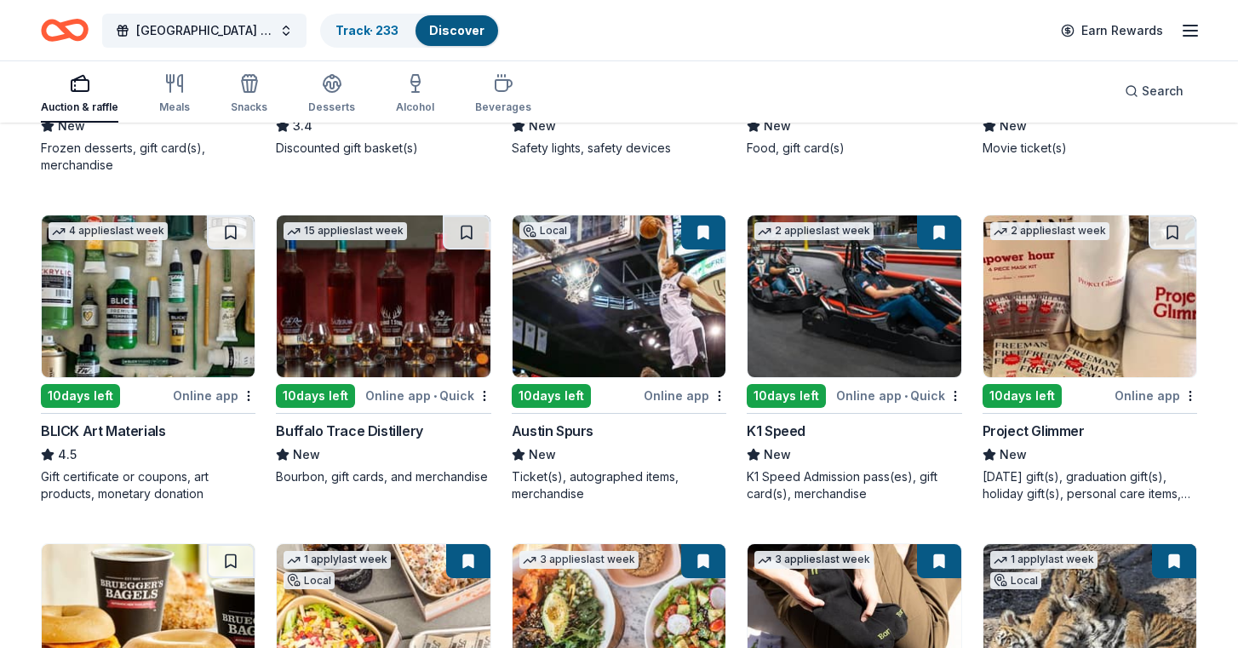
click at [821, 330] on img at bounding box center [854, 297] width 213 height 162
click at [598, 331] on img at bounding box center [619, 297] width 213 height 162
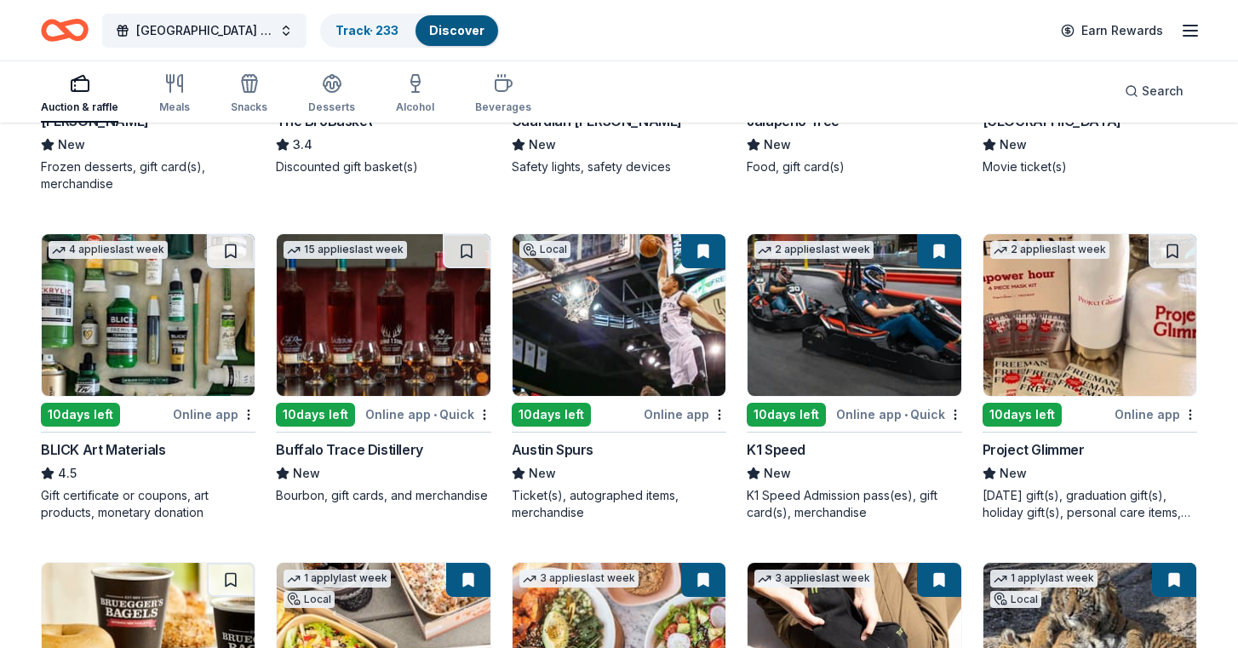
scroll to position [3367, 0]
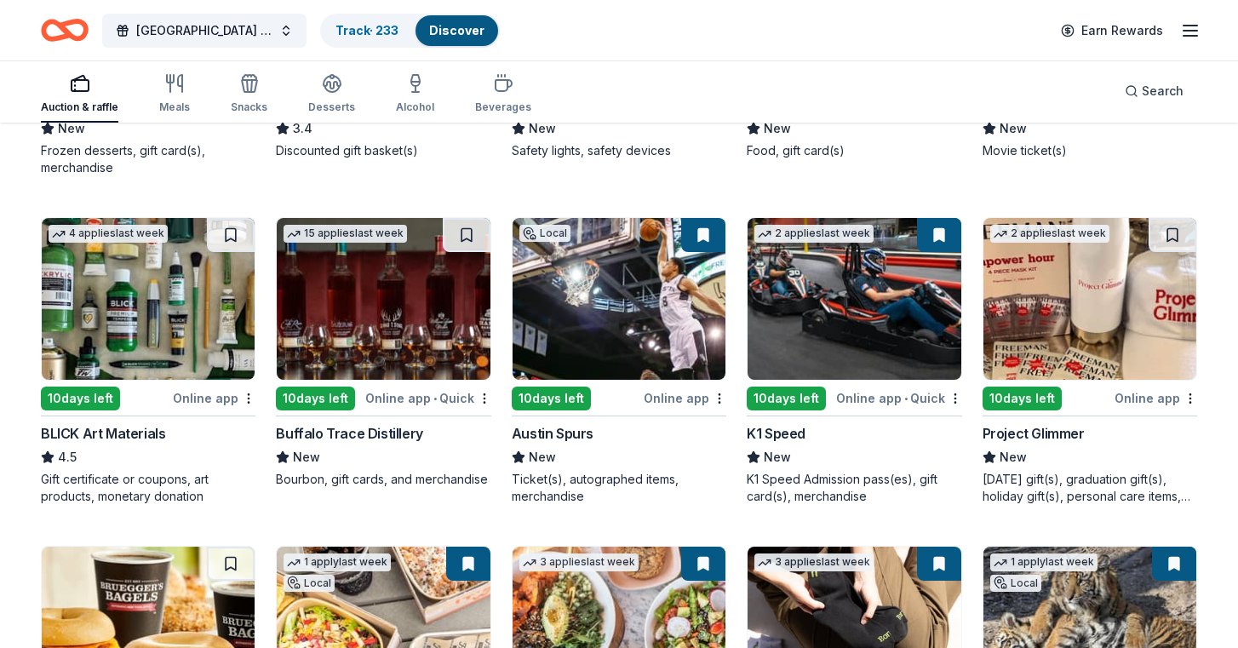
click at [1026, 319] on img at bounding box center [1090, 299] width 213 height 162
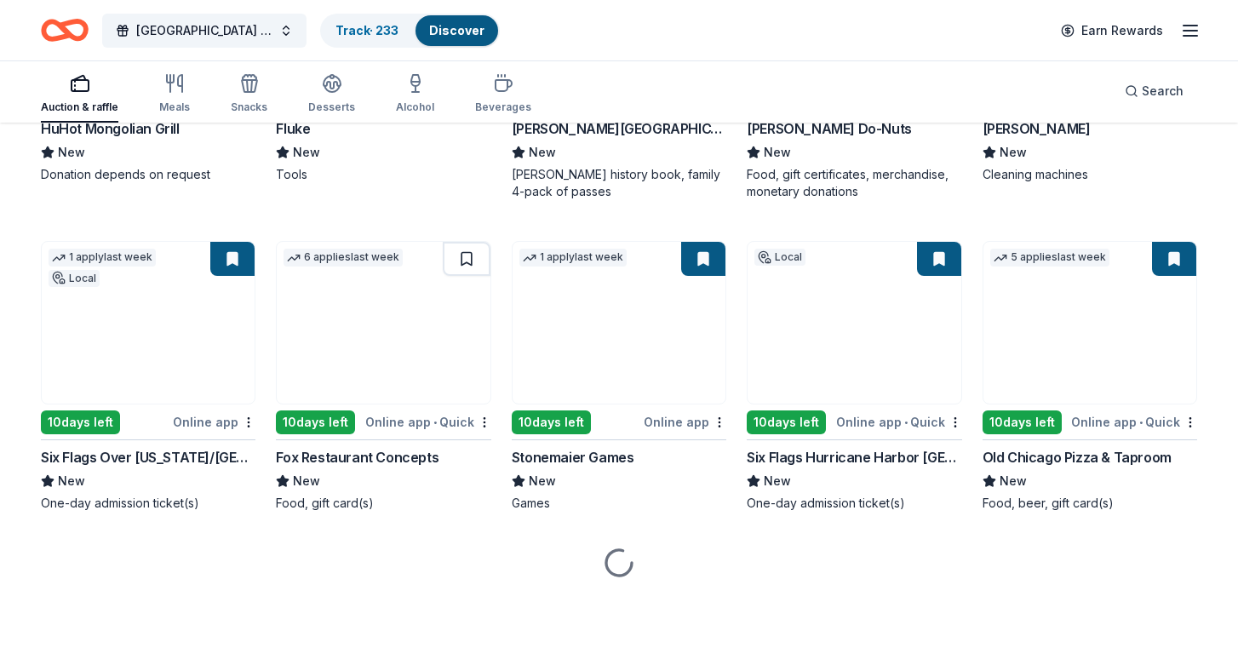
scroll to position [4330, 0]
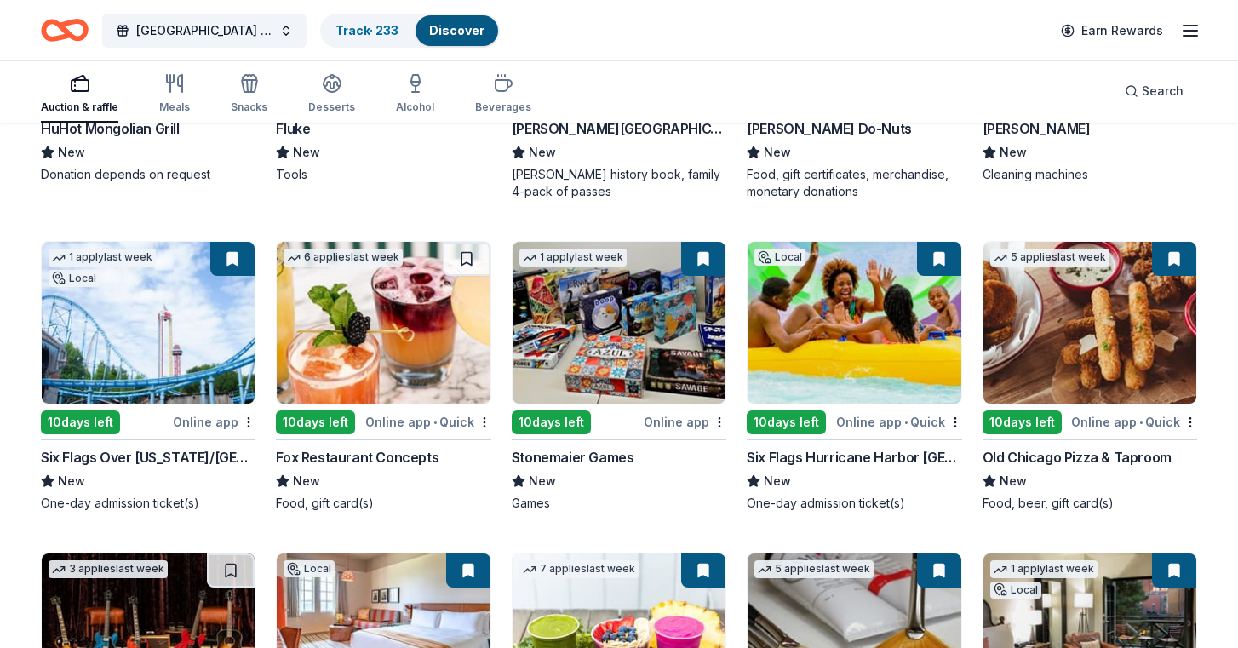
click at [847, 351] on img at bounding box center [854, 323] width 213 height 162
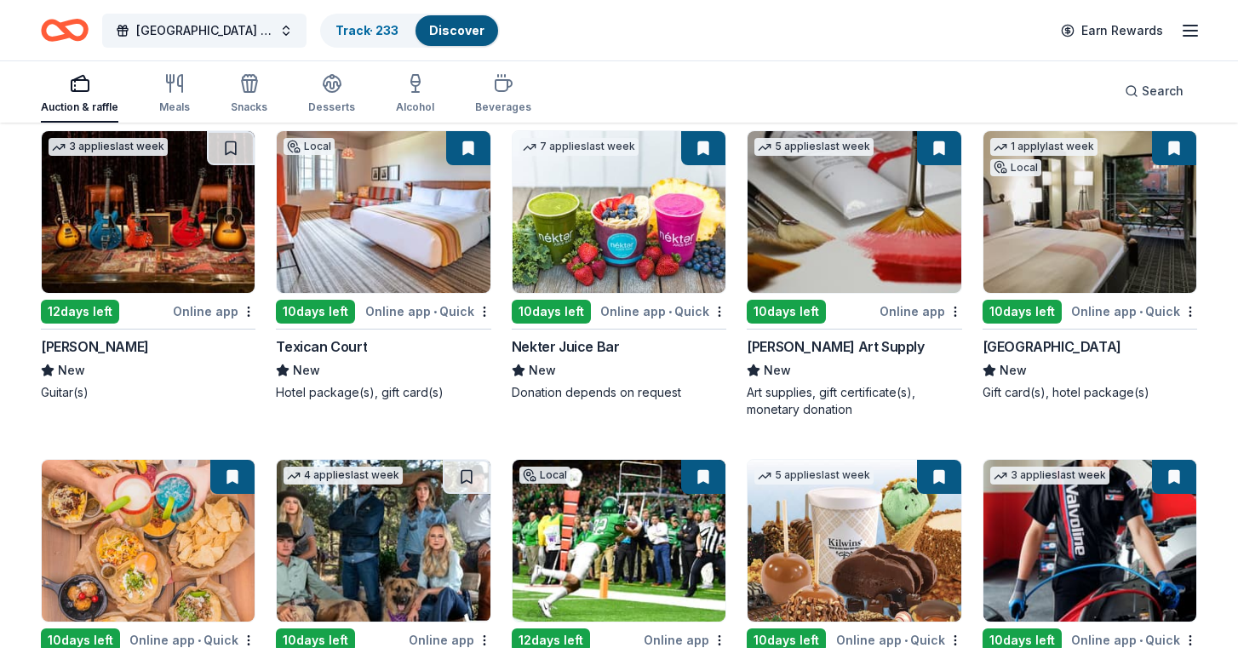
scroll to position [4758, 0]
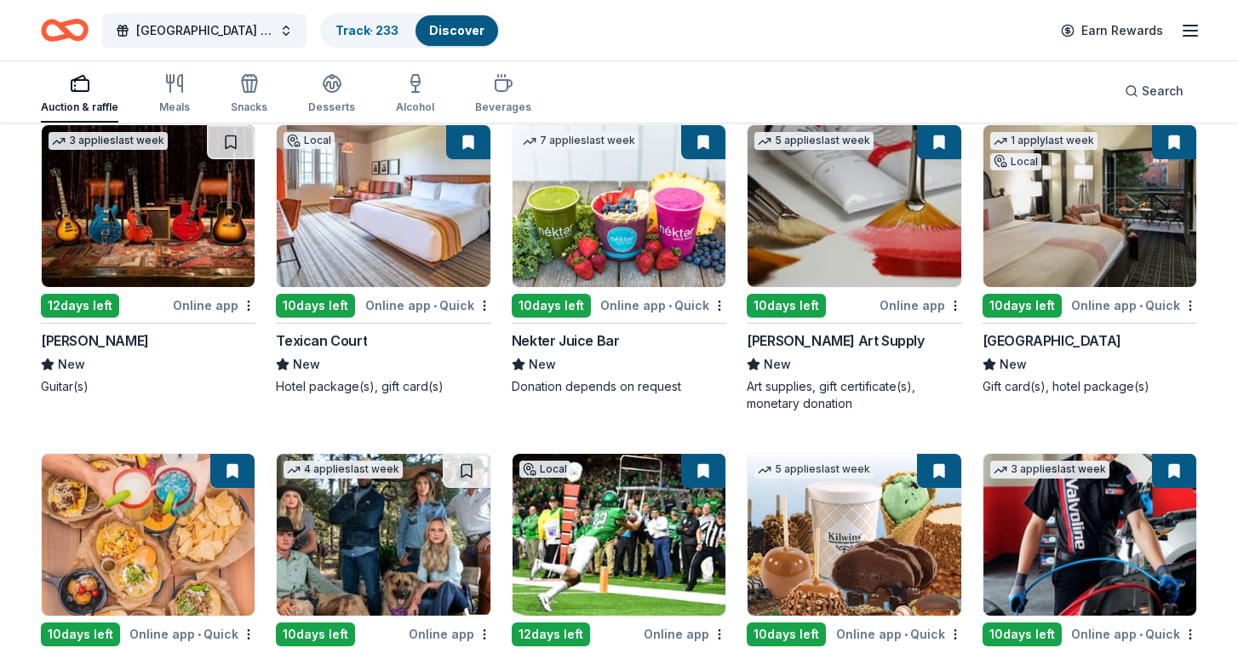
click at [1067, 224] on img at bounding box center [1090, 206] width 213 height 162
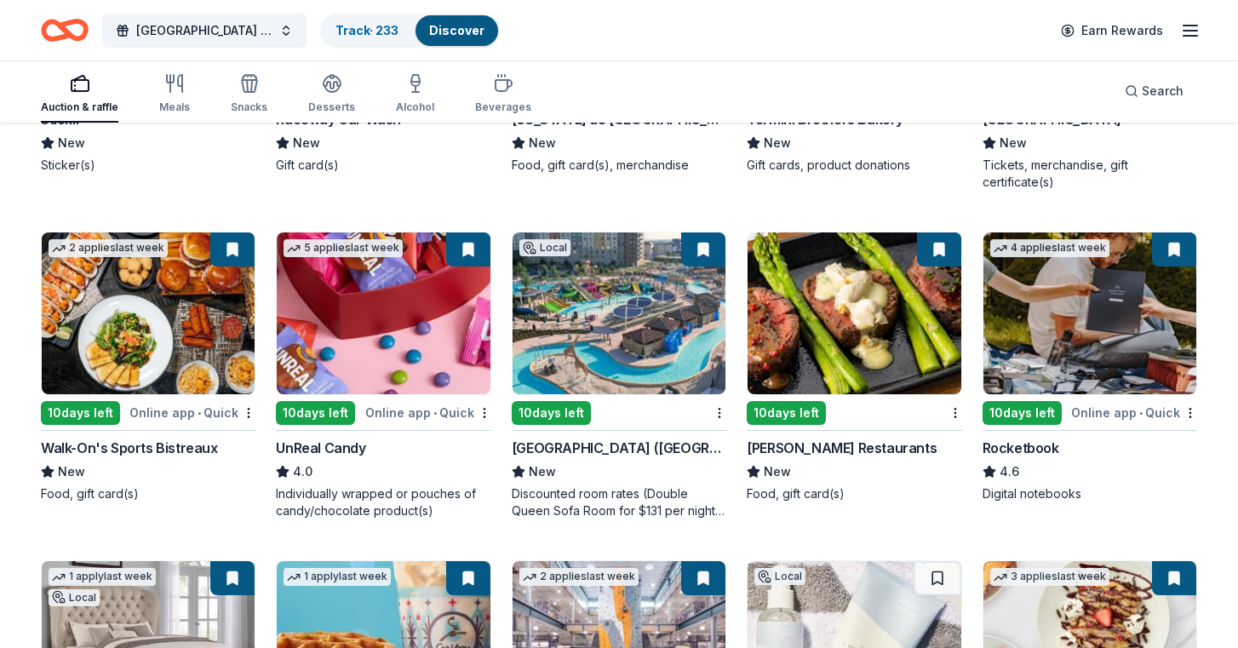
scroll to position [5974, 0]
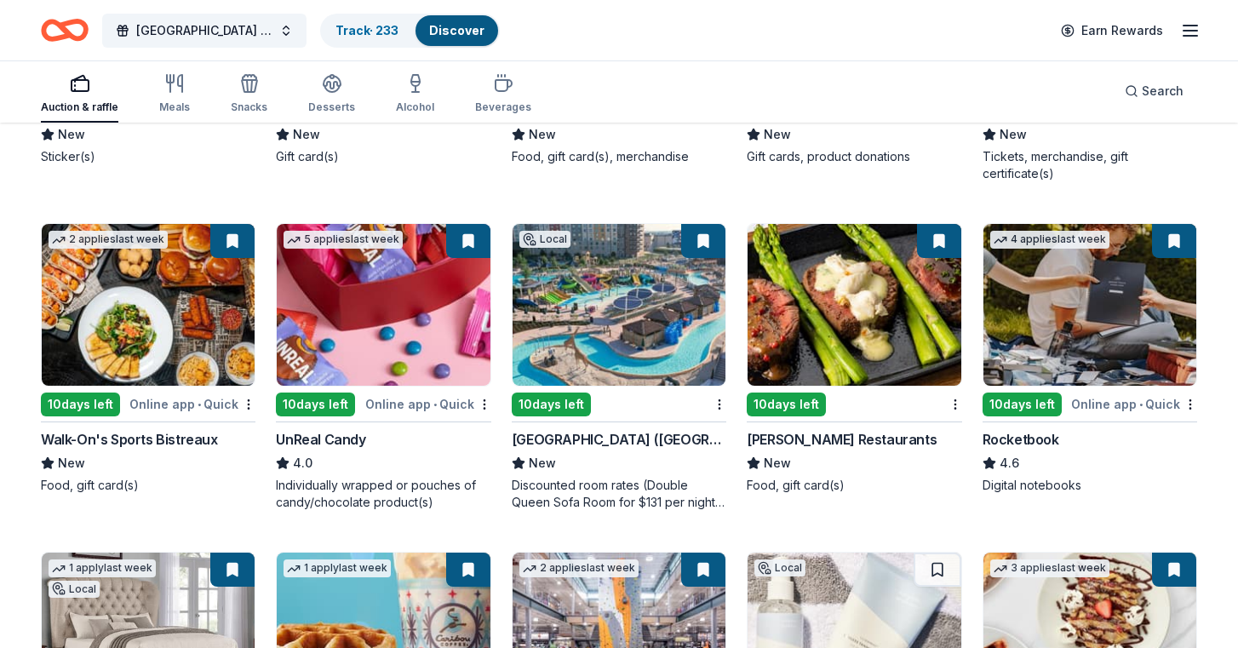
click at [627, 285] on img at bounding box center [619, 305] width 213 height 162
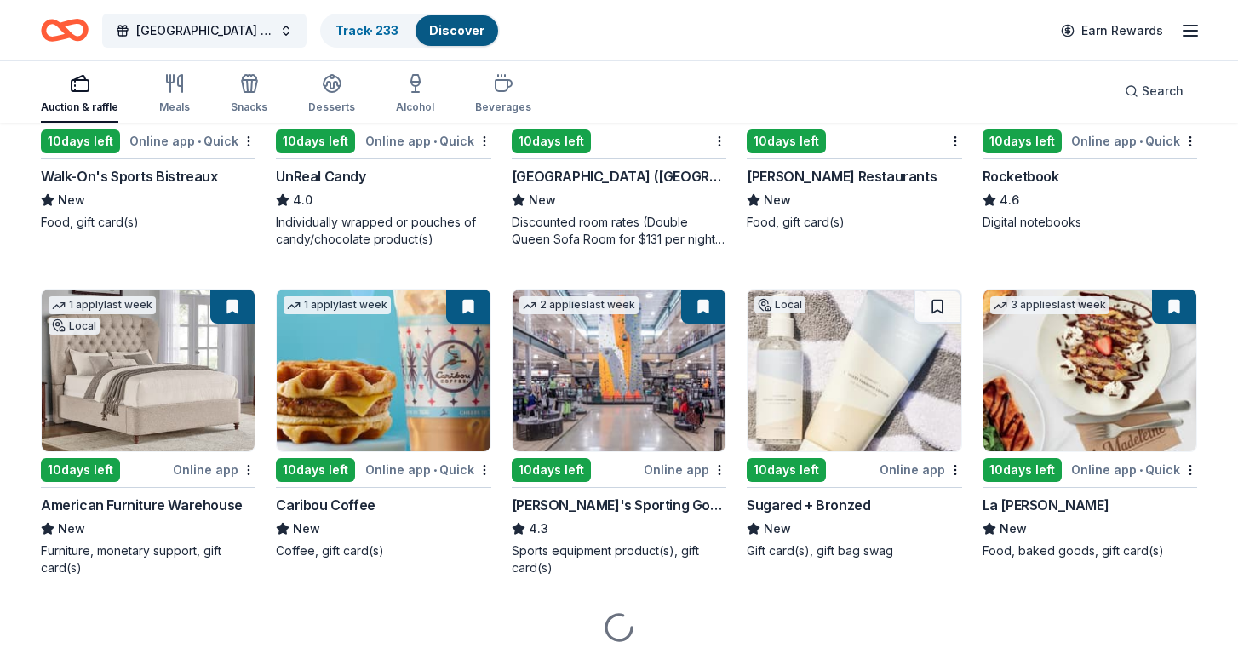
scroll to position [6240, 0]
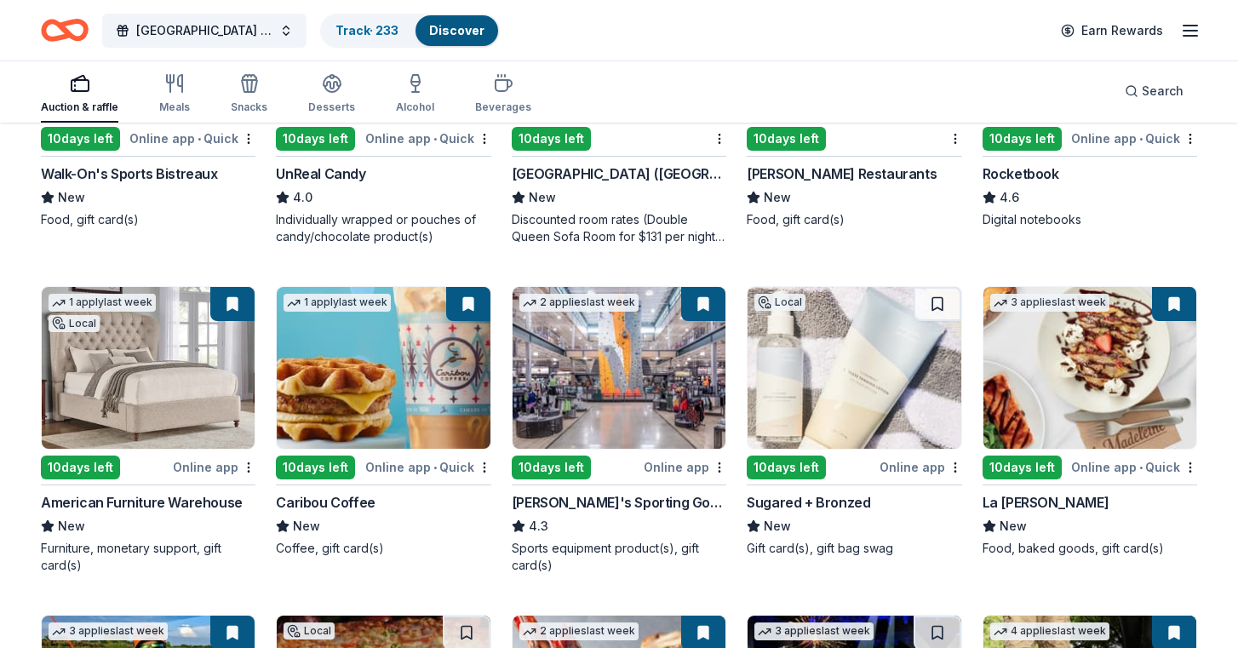
click at [652, 385] on img at bounding box center [619, 368] width 213 height 162
click at [833, 382] on img at bounding box center [854, 368] width 213 height 162
click at [1021, 389] on img at bounding box center [1090, 368] width 213 height 162
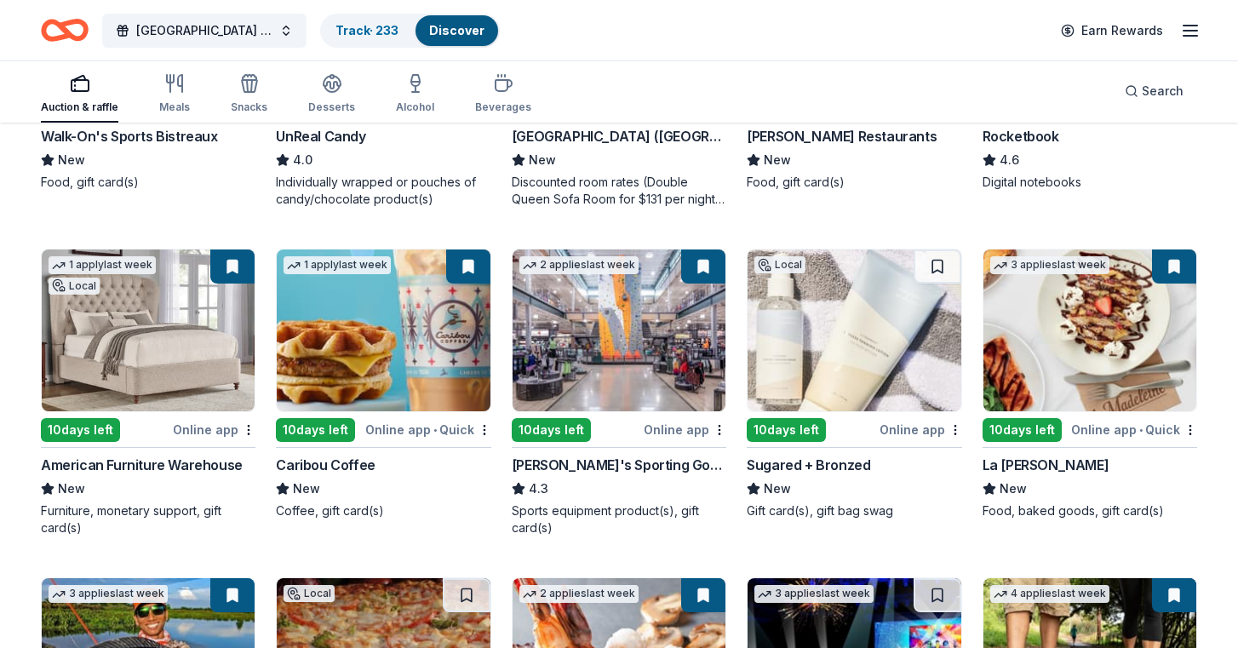
scroll to position [6295, 0]
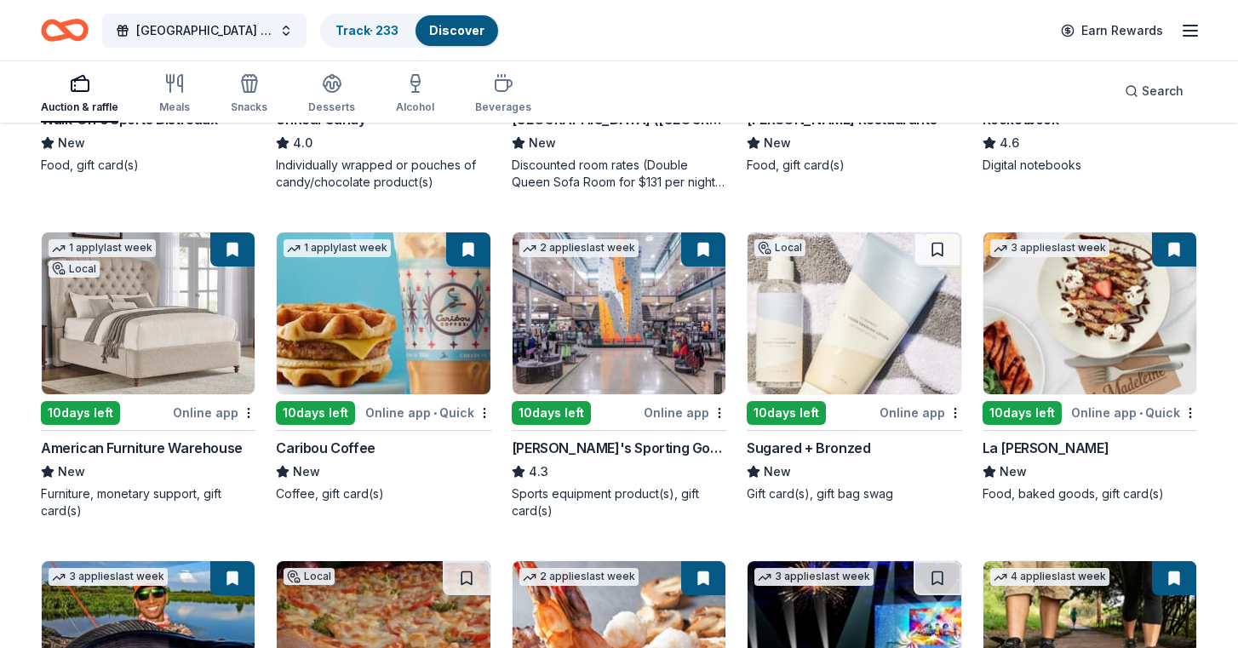
click at [157, 342] on img at bounding box center [148, 314] width 213 height 162
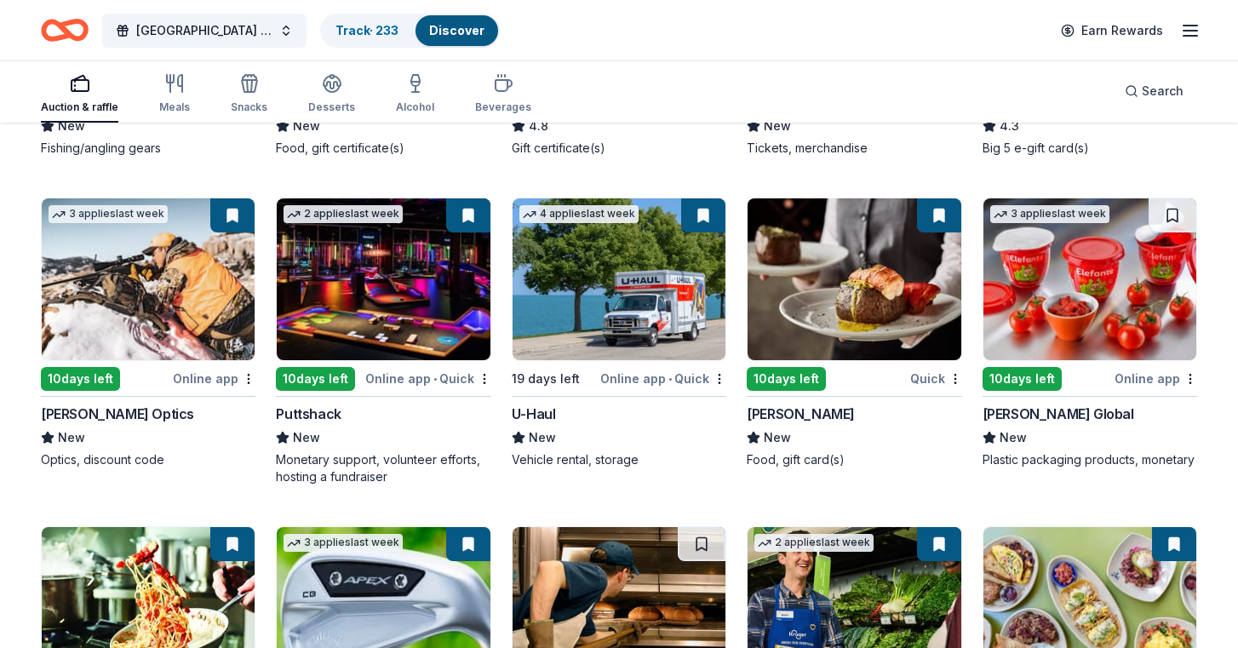
scroll to position [6973, 0]
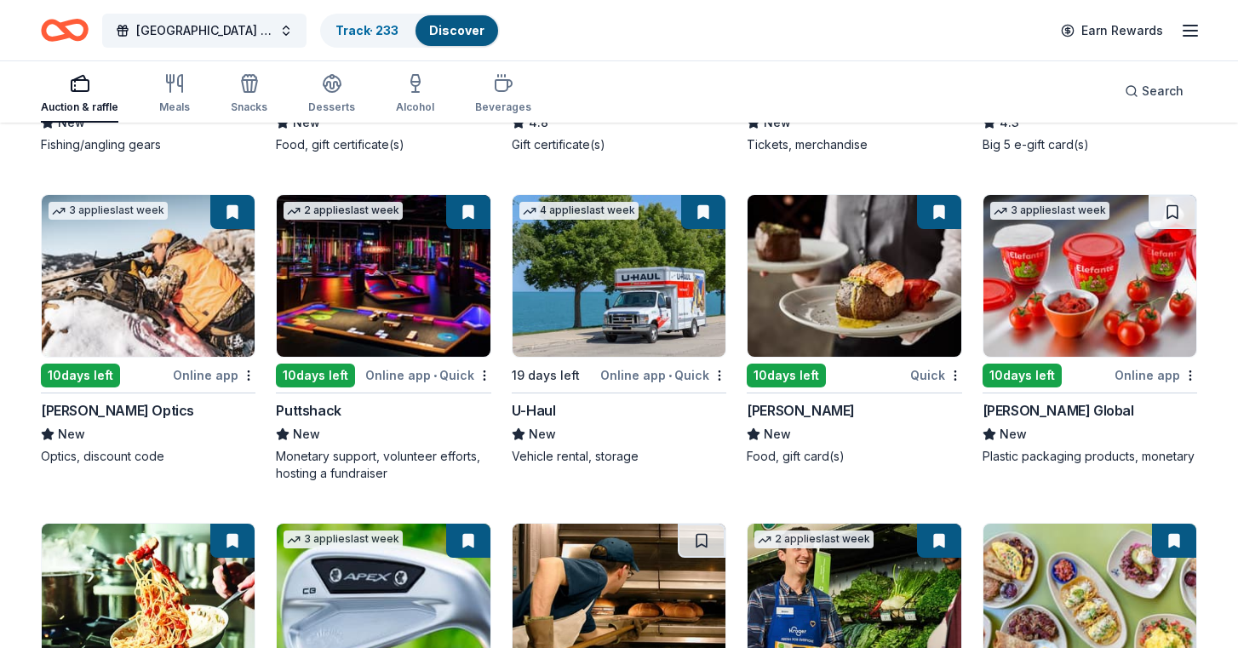
click at [842, 268] on img at bounding box center [854, 276] width 213 height 162
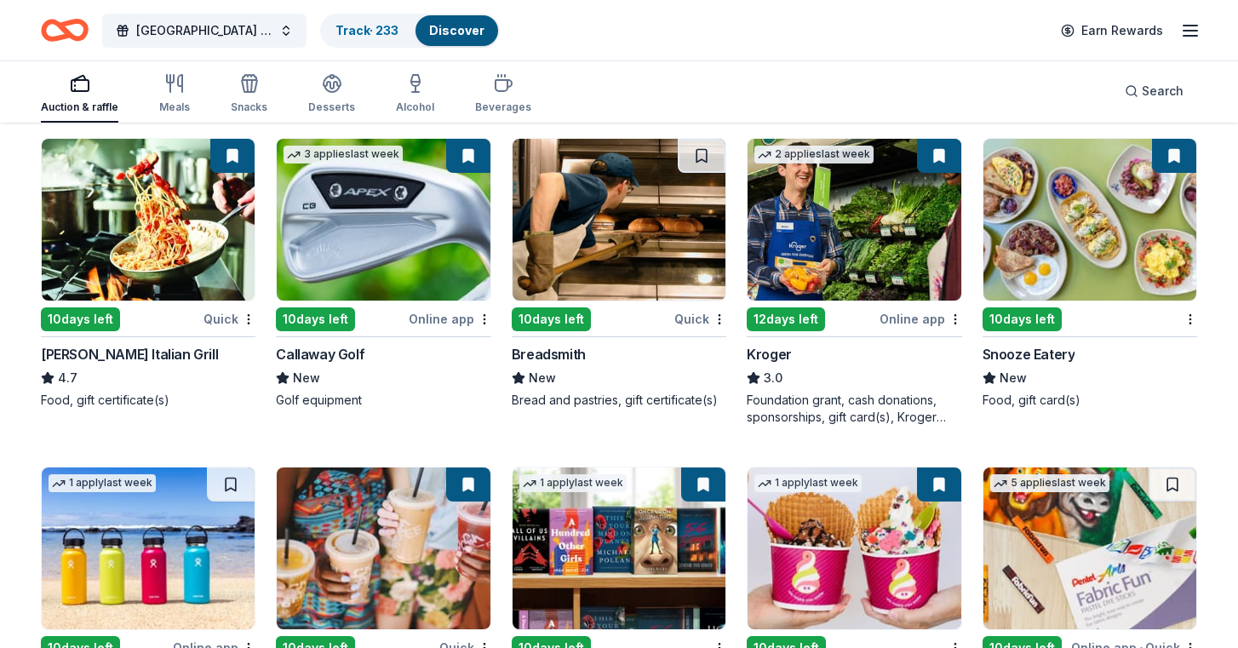
scroll to position [7350, 0]
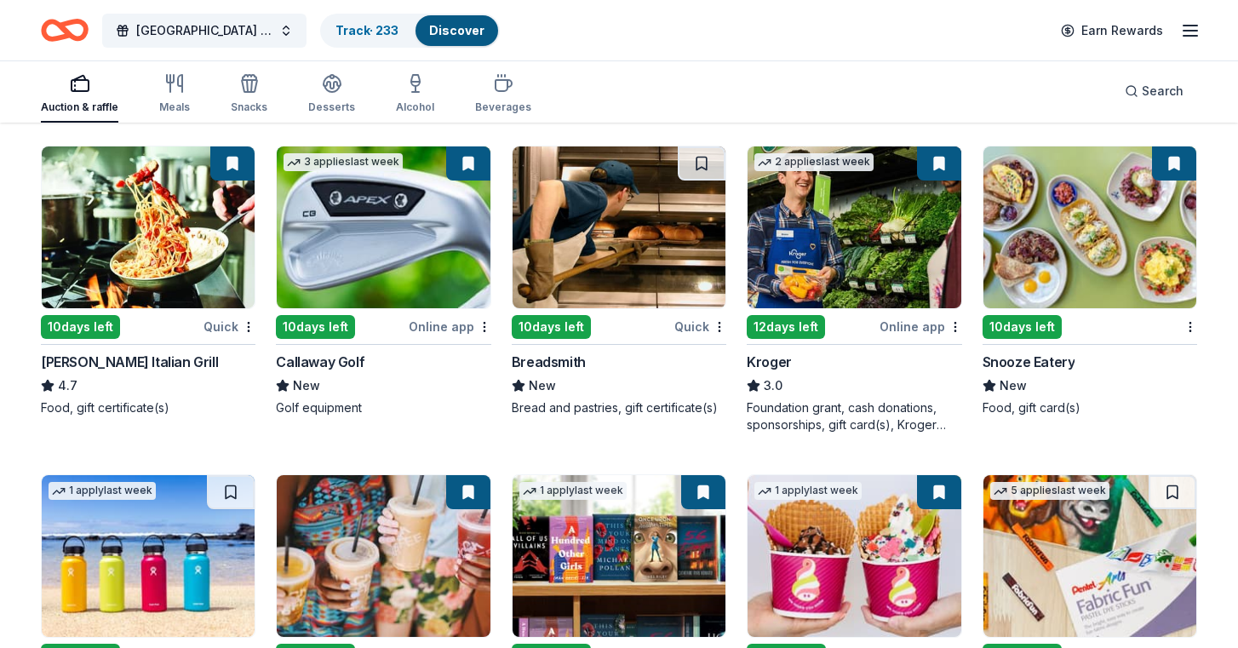
click at [1084, 244] on img at bounding box center [1090, 228] width 213 height 162
click at [862, 241] on img at bounding box center [854, 228] width 213 height 162
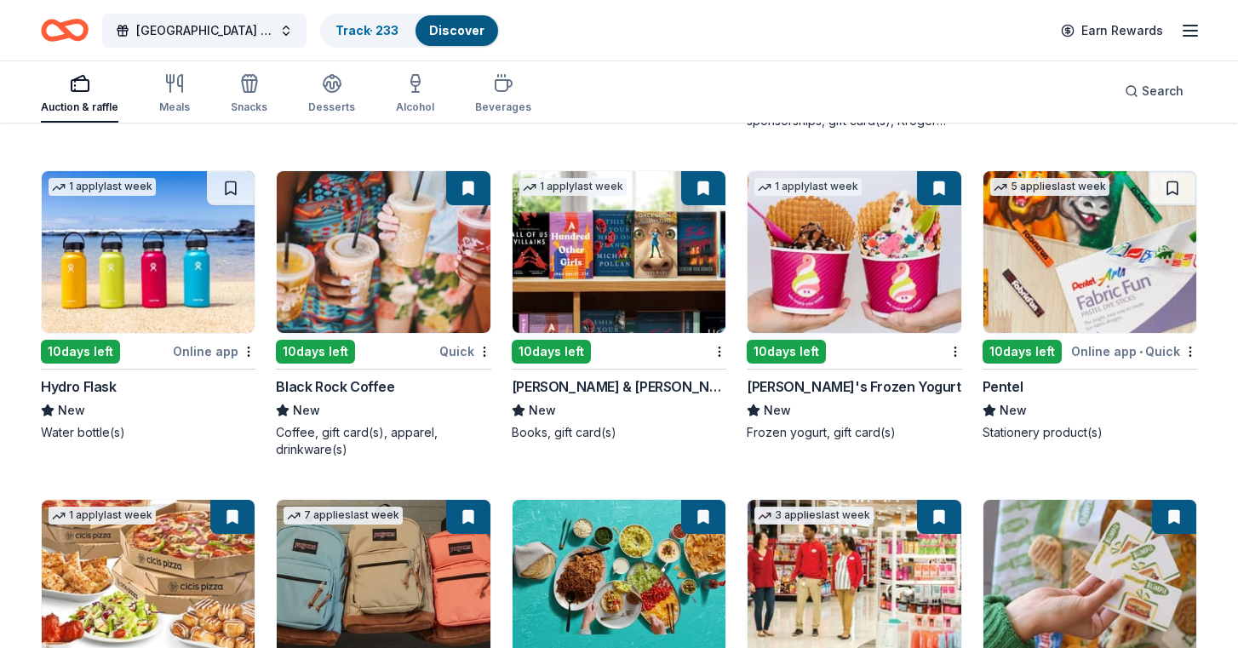
scroll to position [7654, 0]
click at [628, 273] on img at bounding box center [619, 252] width 213 height 162
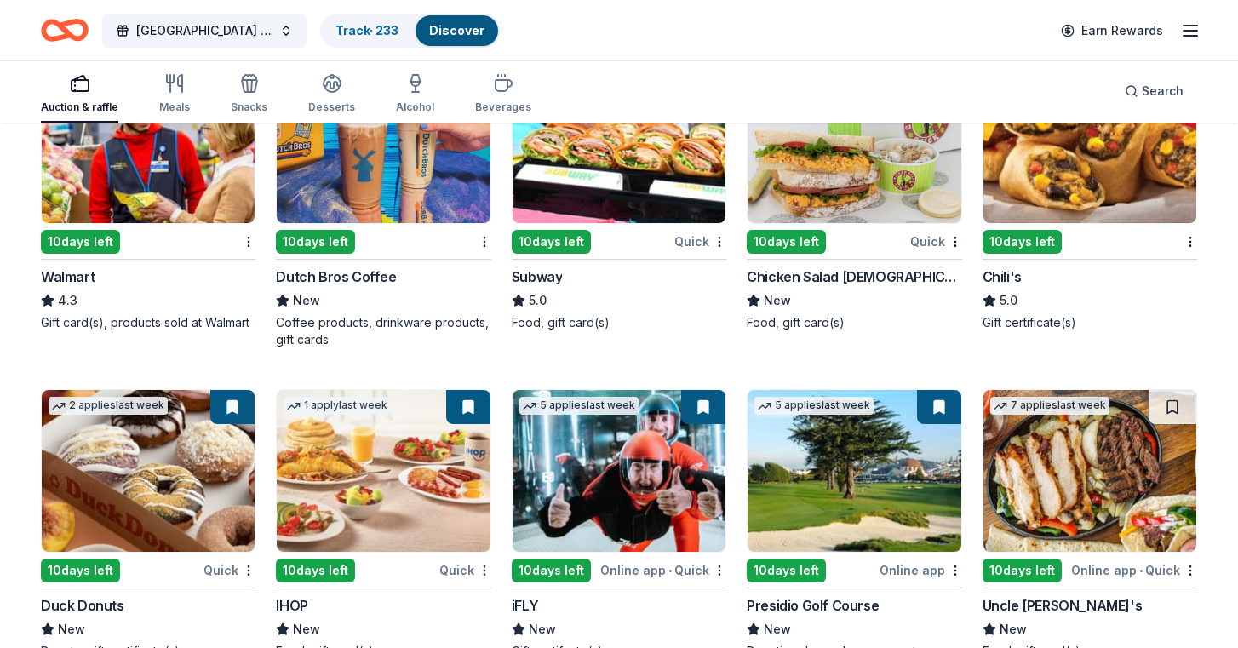
scroll to position [8425, 0]
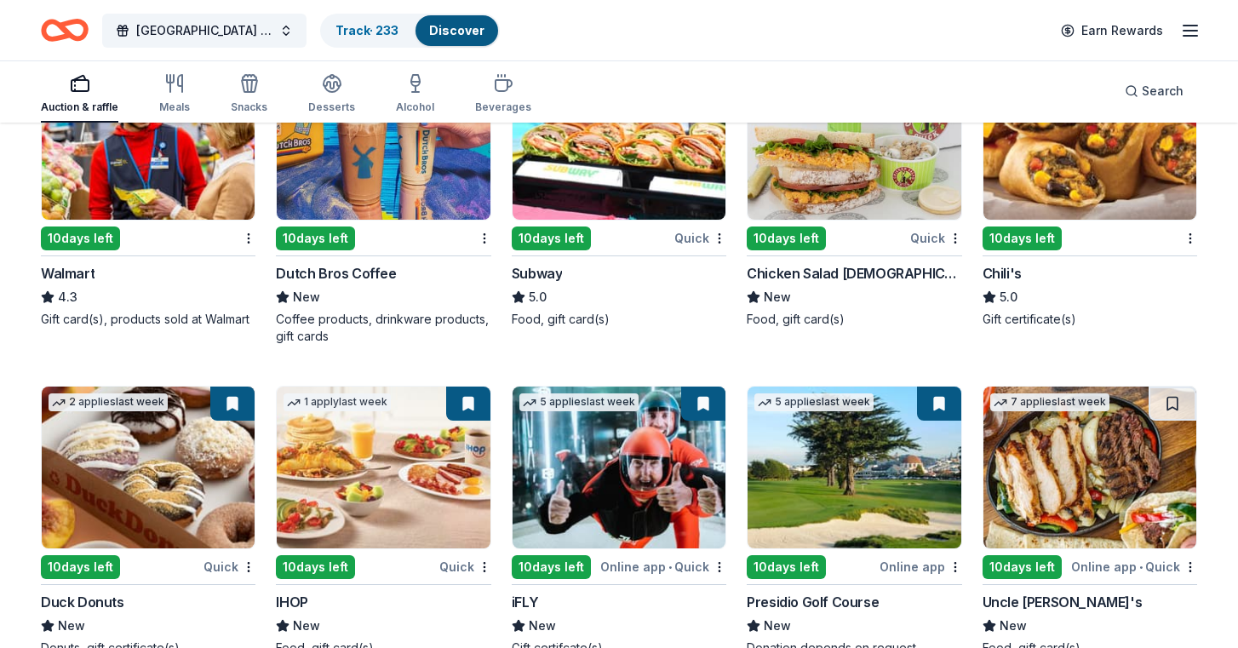
click at [159, 183] on img at bounding box center [148, 139] width 213 height 162
click at [180, 491] on img at bounding box center [148, 468] width 213 height 162
click at [439, 488] on img at bounding box center [383, 468] width 213 height 162
click at [658, 488] on img at bounding box center [619, 468] width 213 height 162
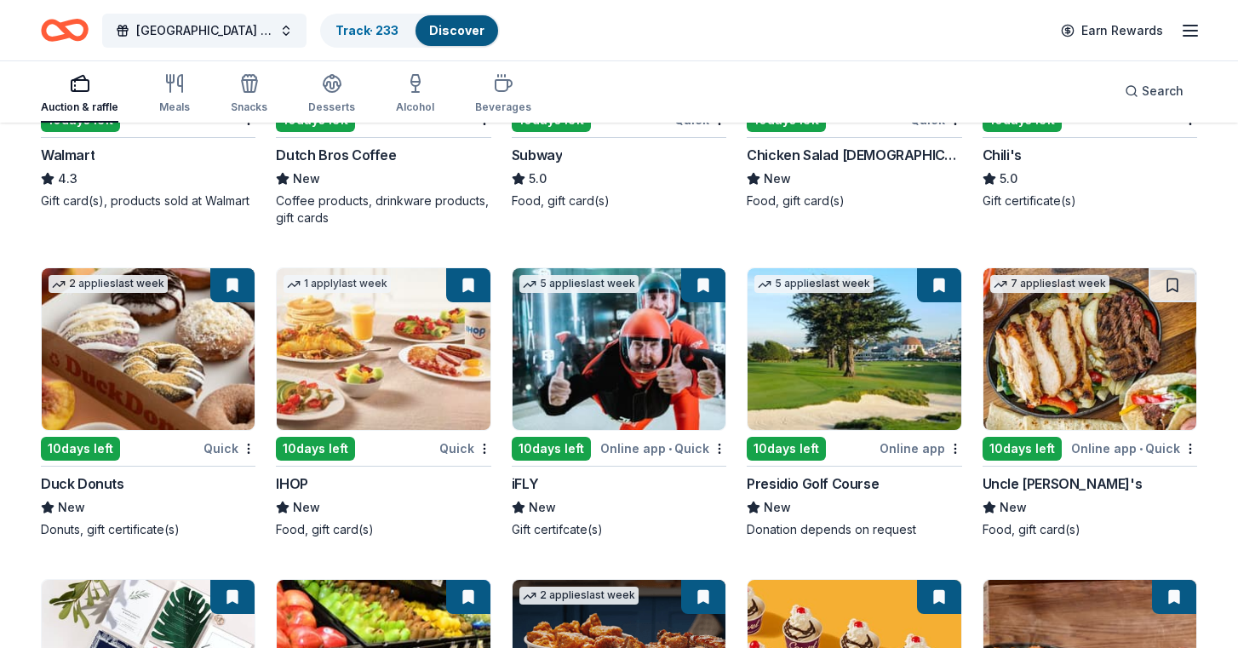
scroll to position [8415, 0]
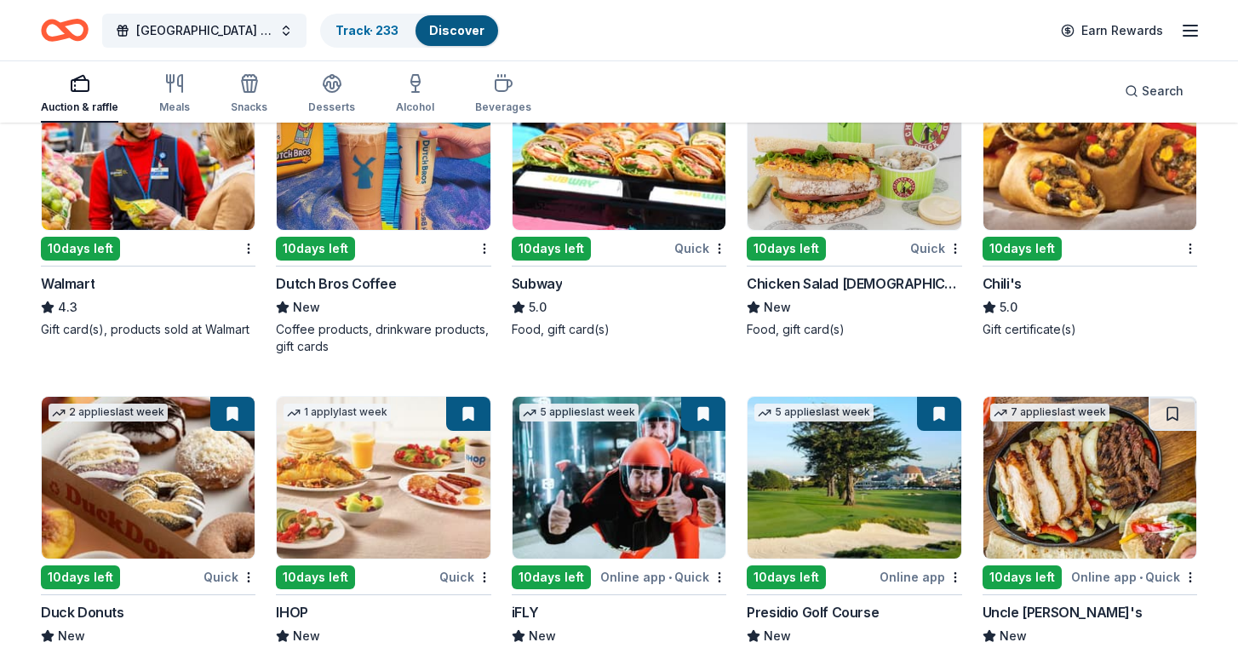
click at [618, 201] on img at bounding box center [619, 149] width 213 height 162
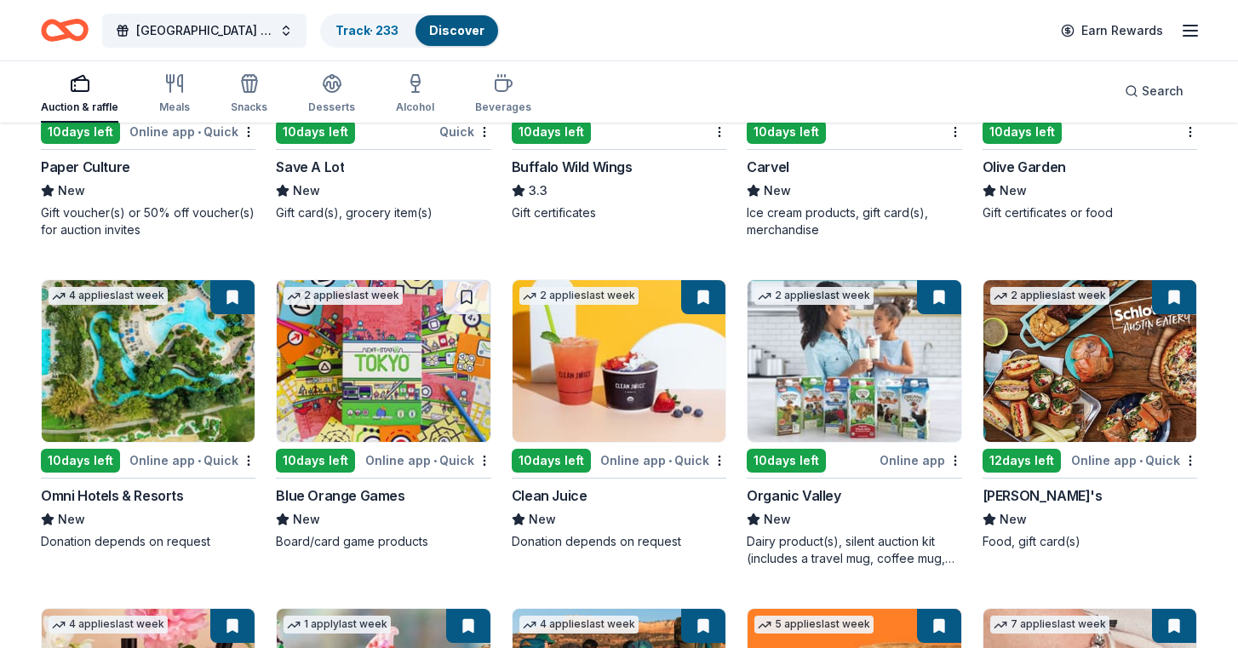
scroll to position [9174, 0]
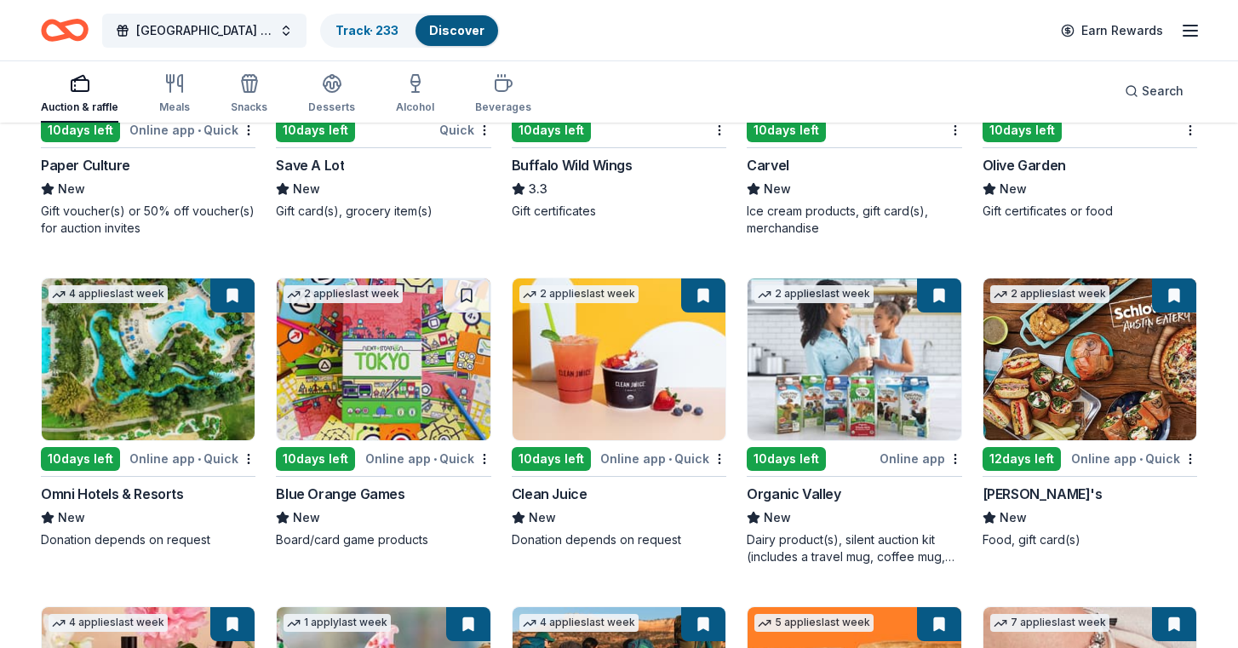
click at [204, 409] on img at bounding box center [148, 360] width 213 height 162
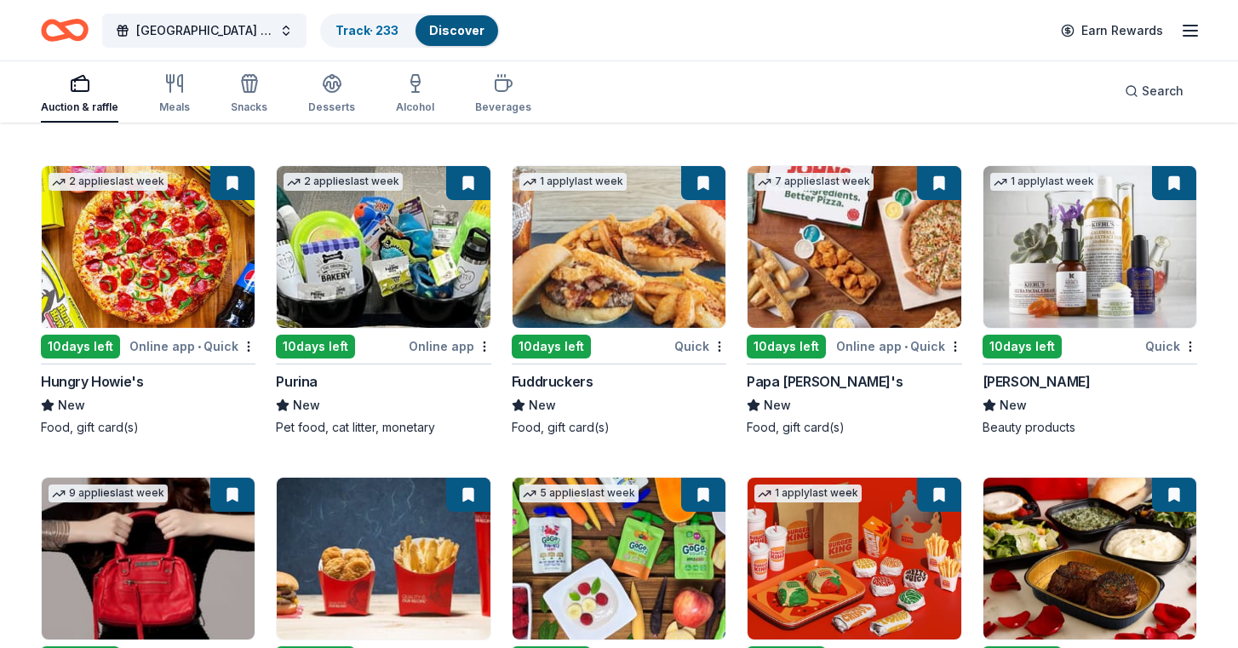
scroll to position [9949, 0]
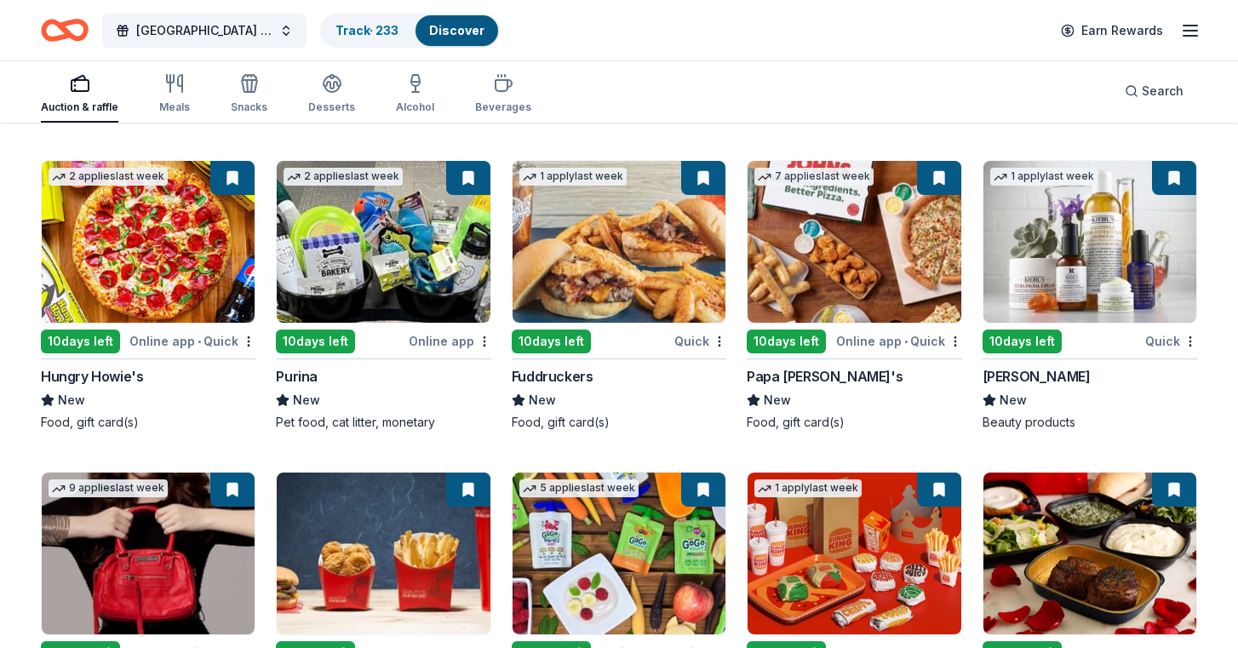
click at [1076, 250] on img at bounding box center [1090, 242] width 213 height 162
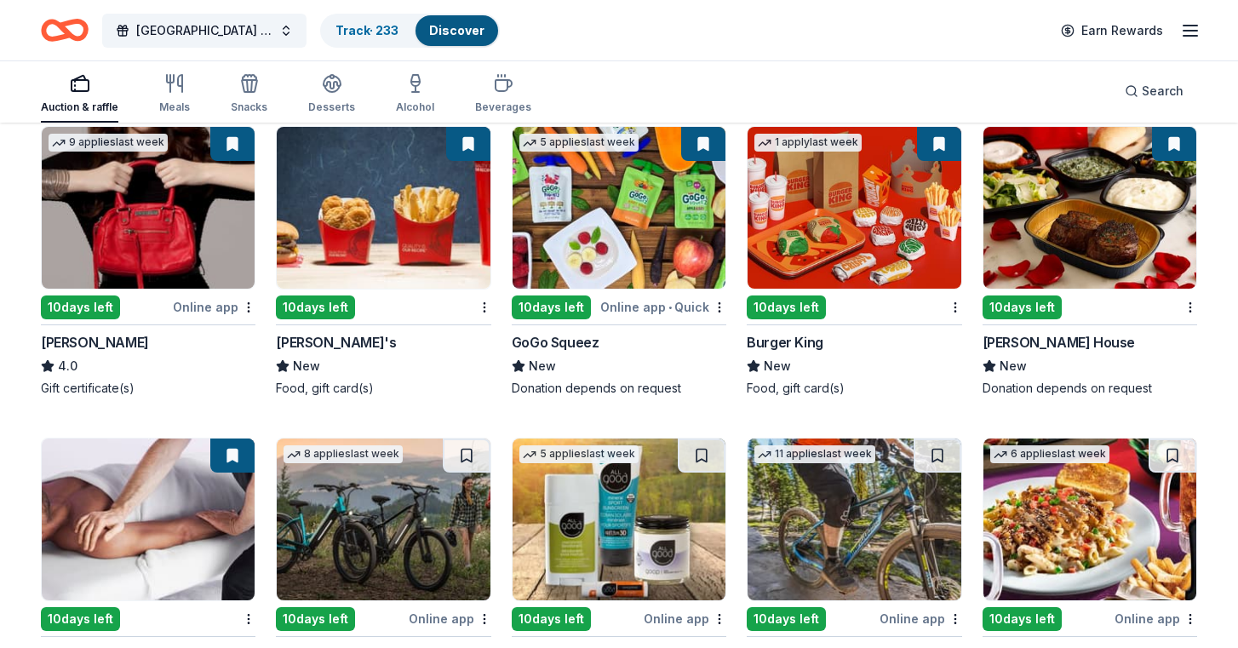
scroll to position [10296, 0]
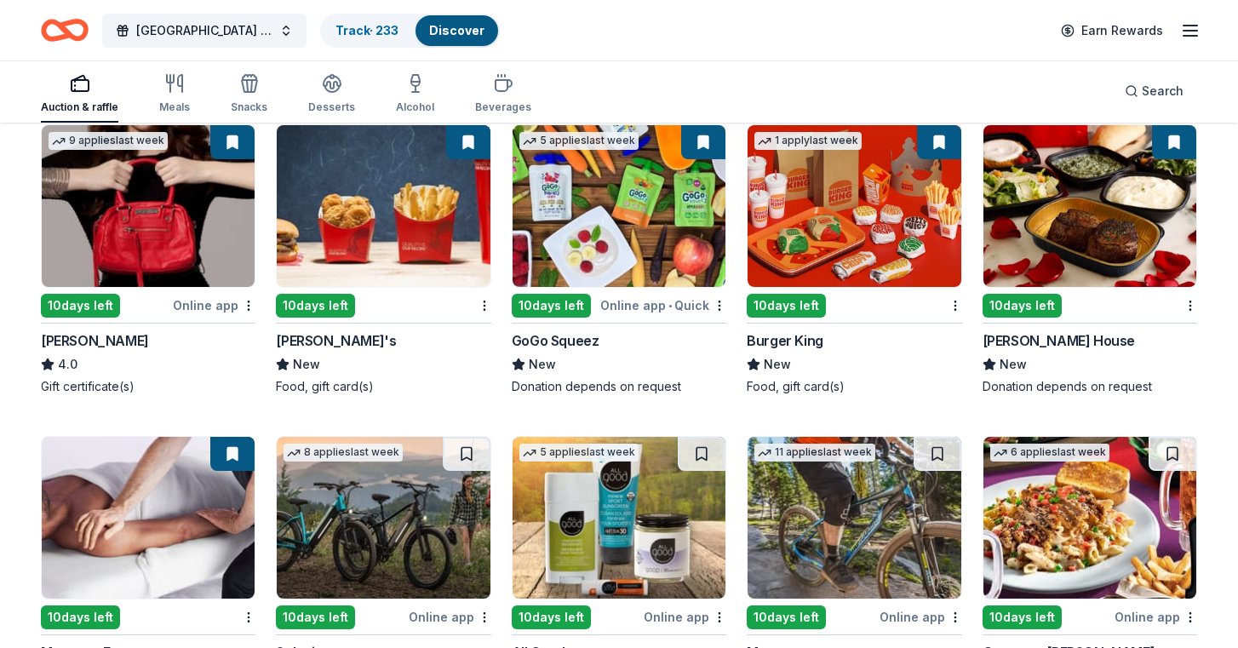
click at [1083, 227] on img at bounding box center [1090, 206] width 213 height 162
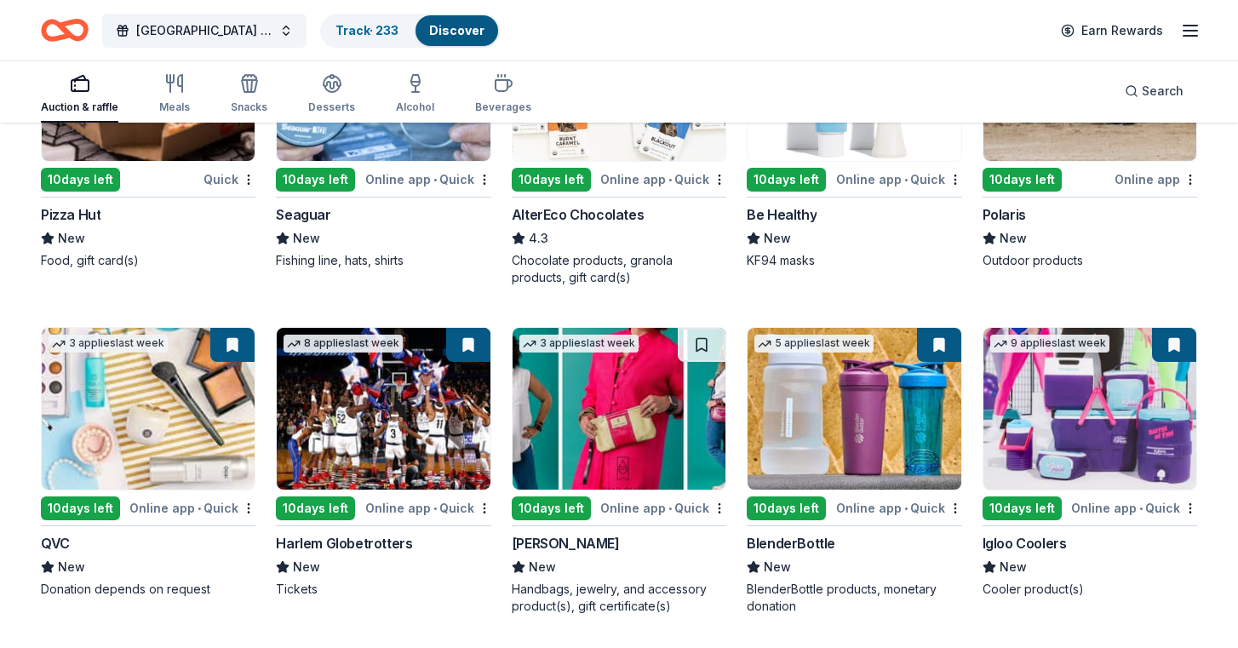
scroll to position [11066, 0]
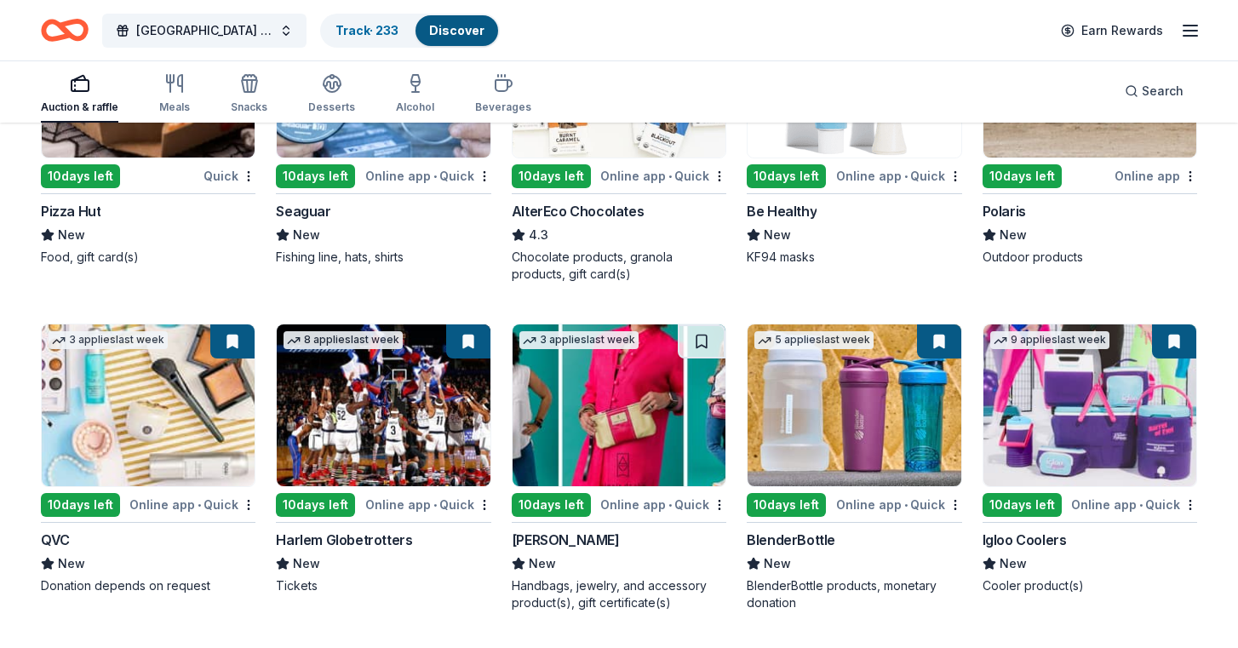
click at [369, 417] on img at bounding box center [383, 406] width 213 height 162
click at [174, 425] on img at bounding box center [148, 406] width 213 height 162
click at [850, 433] on img at bounding box center [854, 406] width 213 height 162
click at [1105, 419] on img at bounding box center [1090, 406] width 213 height 162
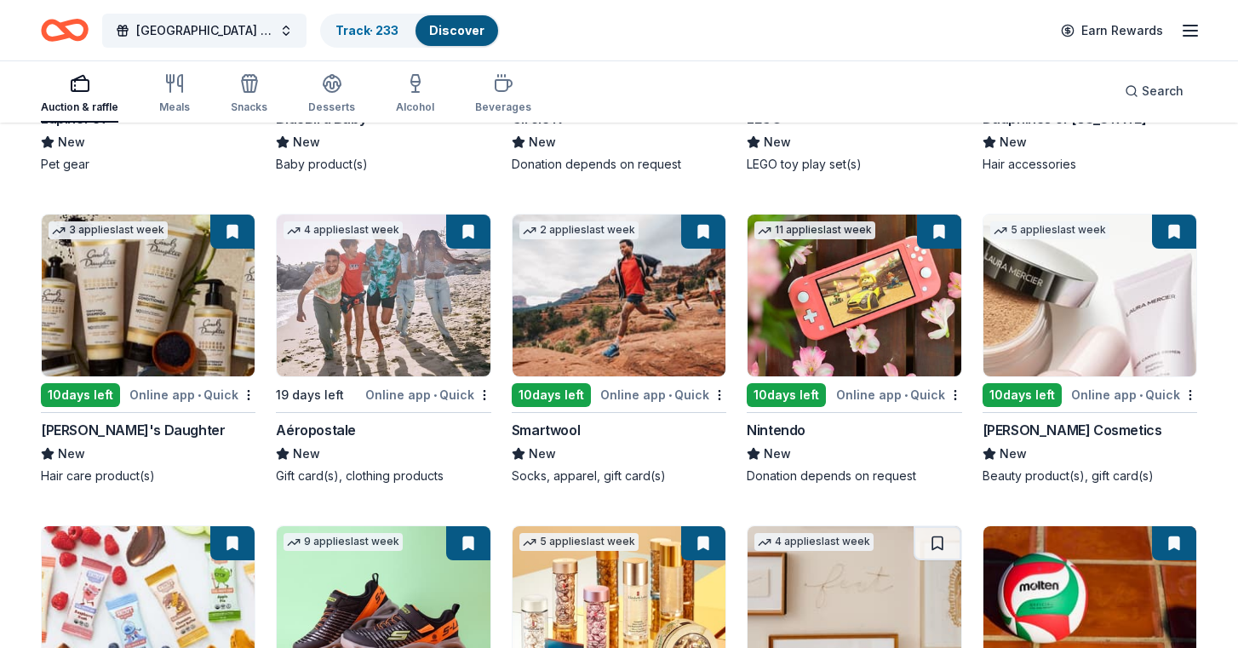
scroll to position [12475, 0]
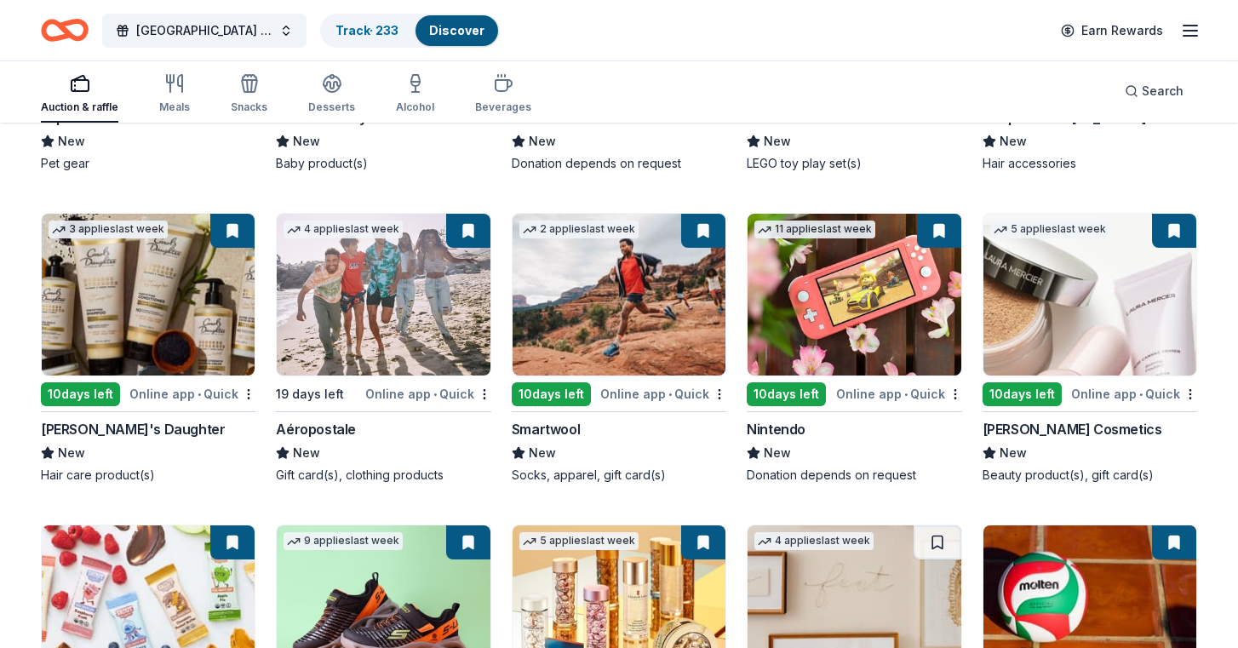
click at [1056, 339] on img at bounding box center [1090, 295] width 213 height 162
click at [808, 325] on img at bounding box center [854, 295] width 213 height 162
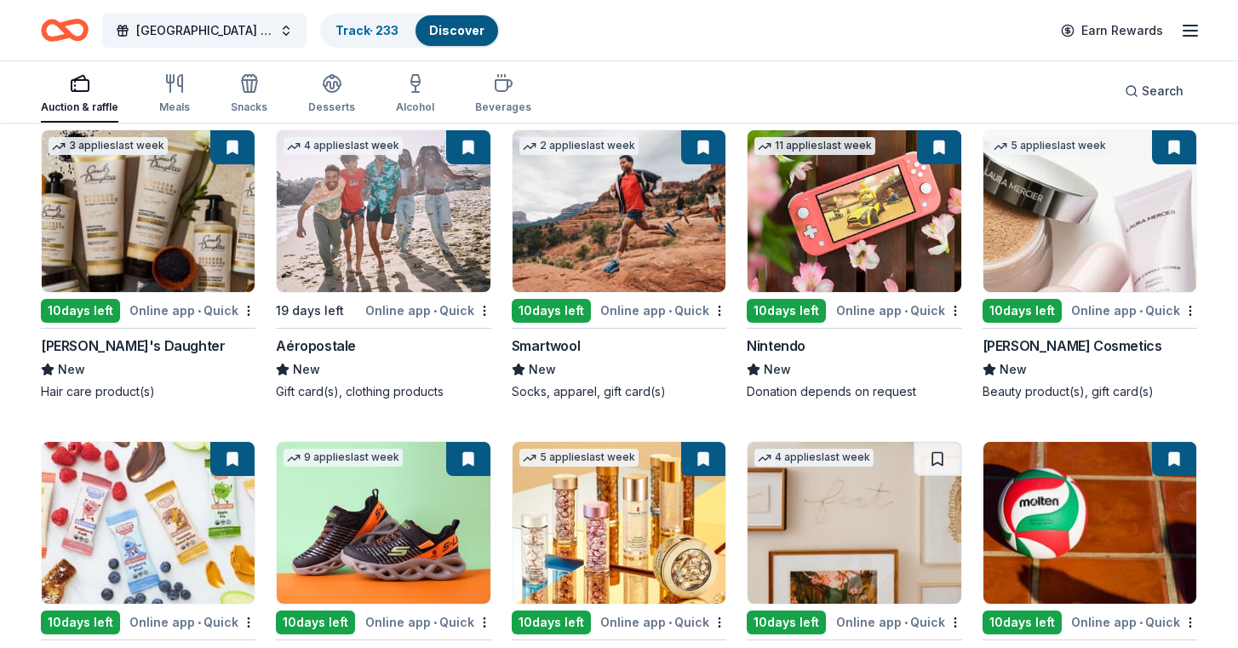
scroll to position [12566, 0]
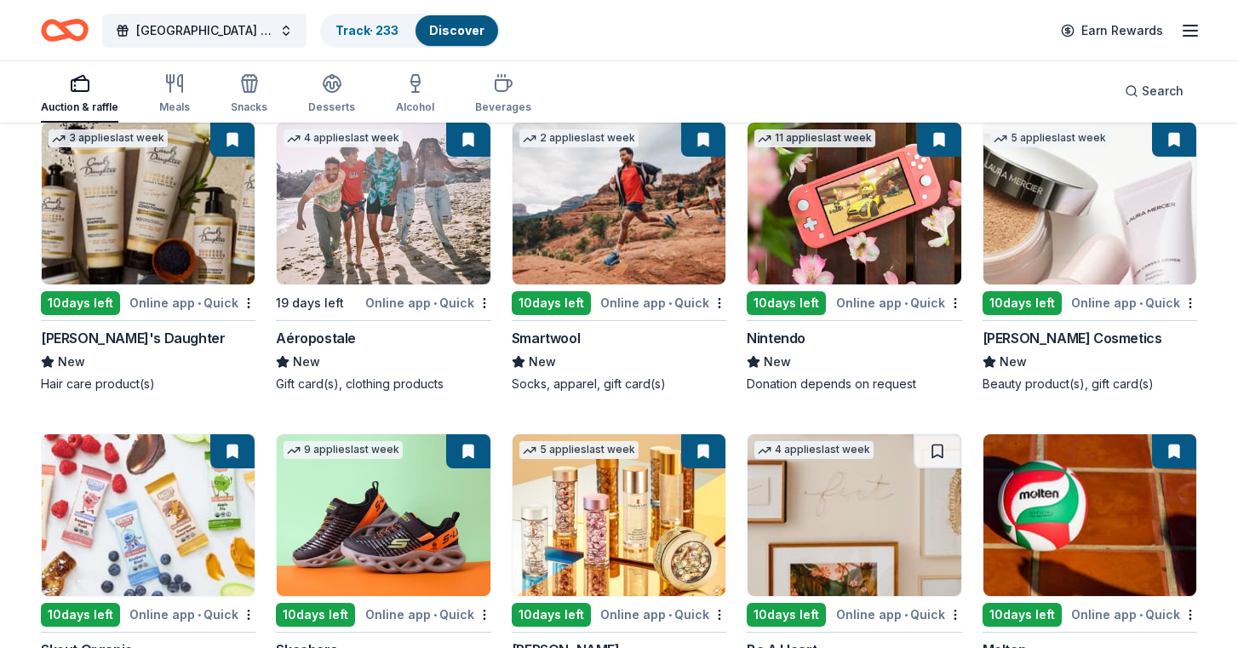
click at [155, 198] on img at bounding box center [148, 204] width 213 height 162
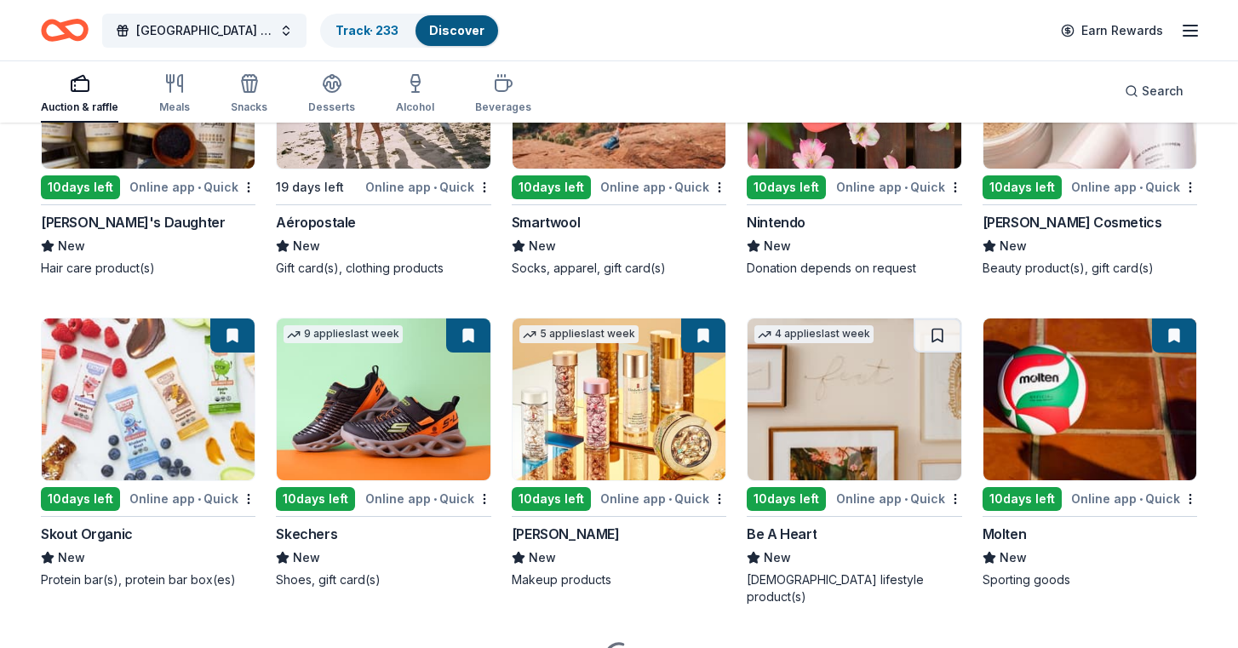
scroll to position [12687, 0]
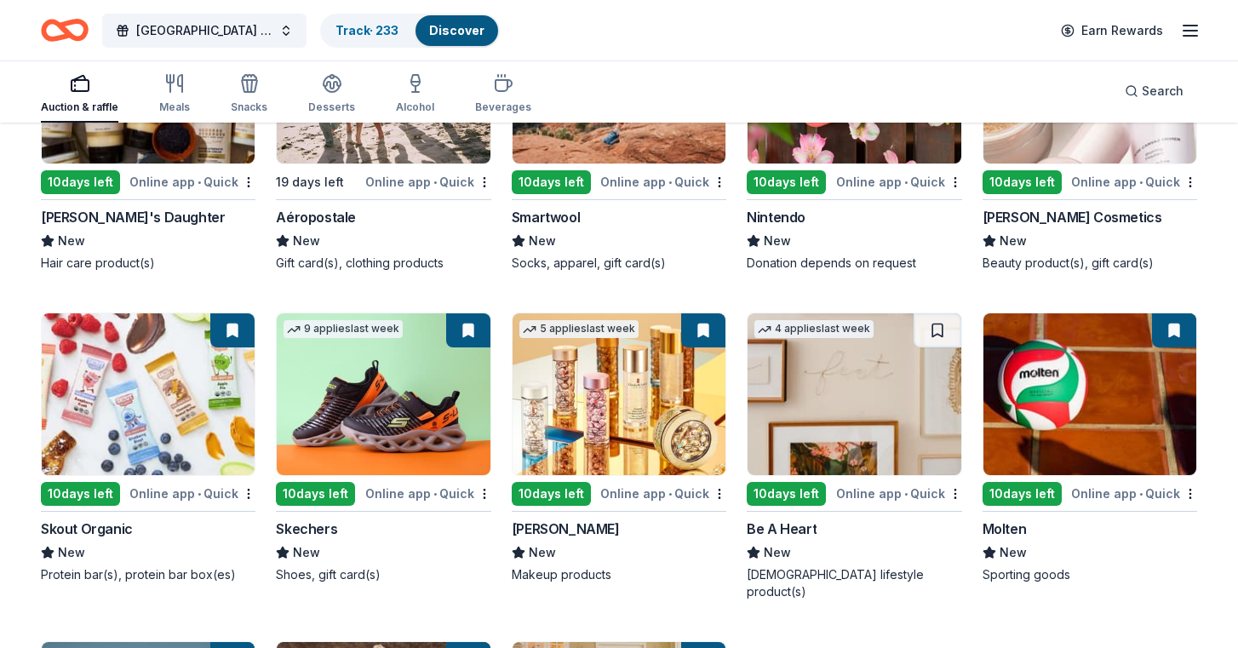
click at [603, 405] on img at bounding box center [619, 394] width 213 height 162
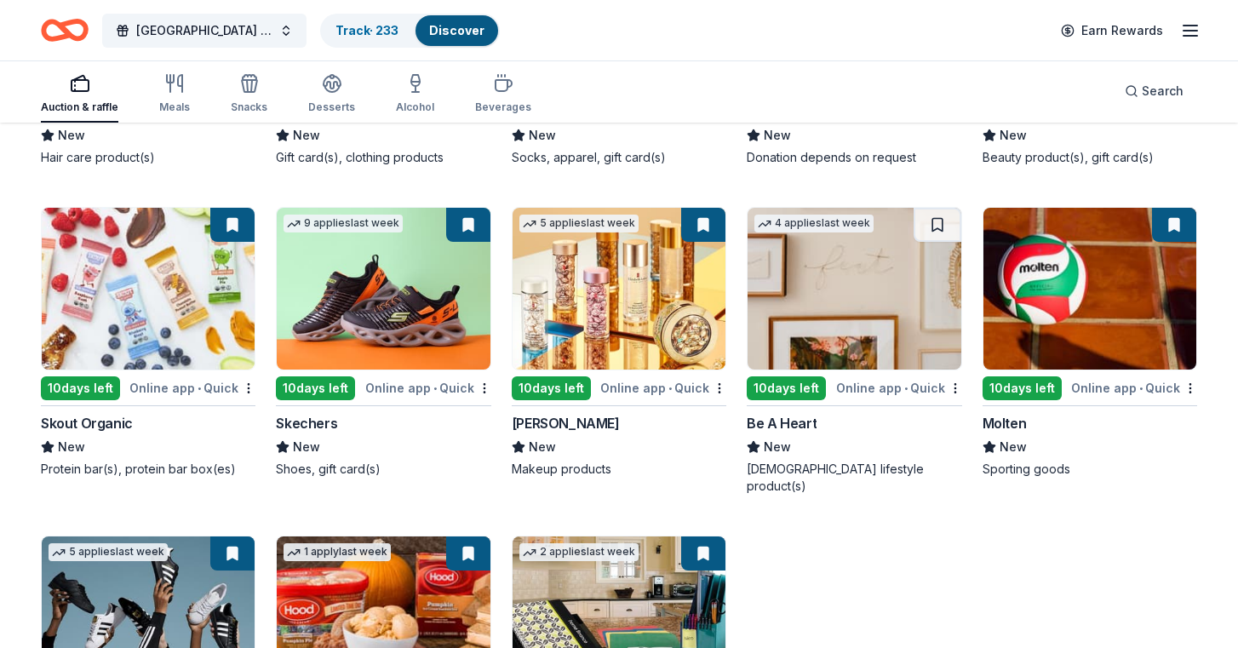
scroll to position [12815, 0]
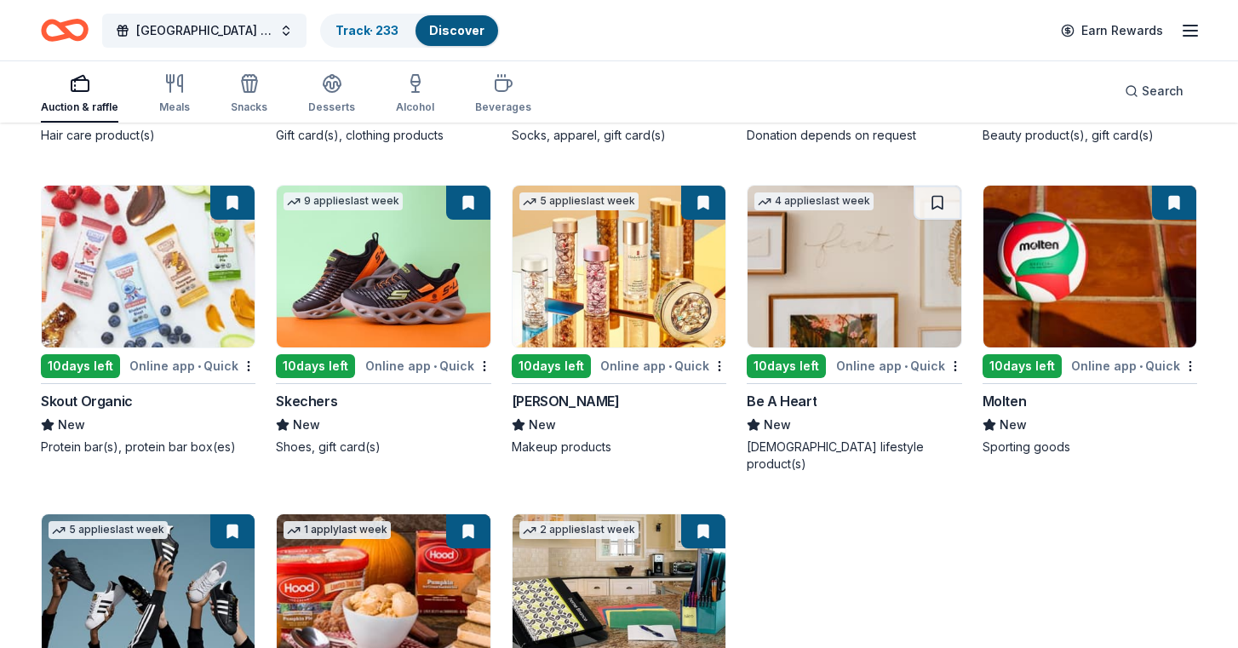
click at [1073, 271] on img at bounding box center [1090, 267] width 213 height 162
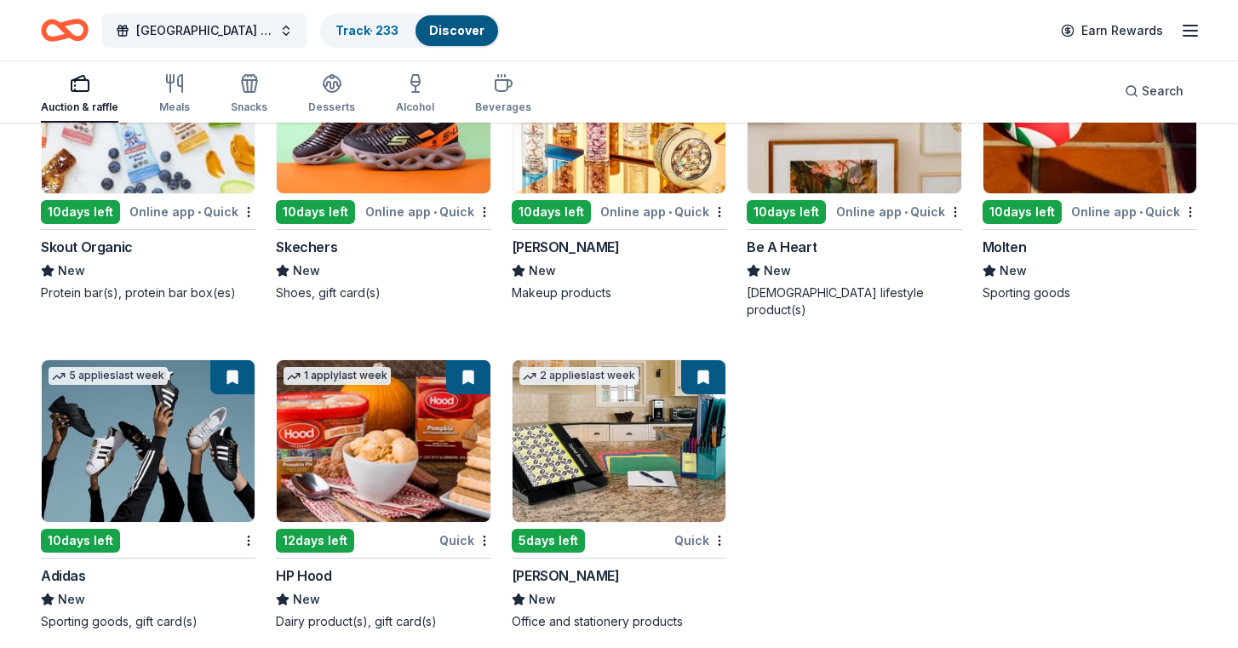
scroll to position [12968, 0]
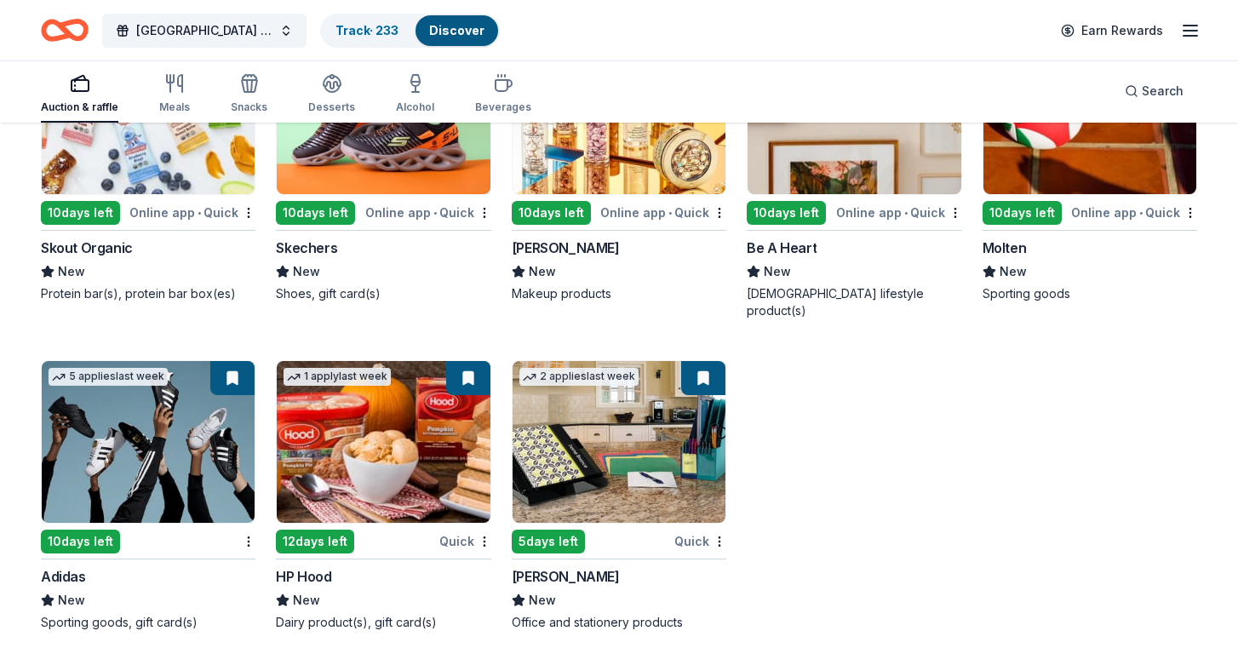
click at [134, 451] on img at bounding box center [148, 442] width 213 height 162
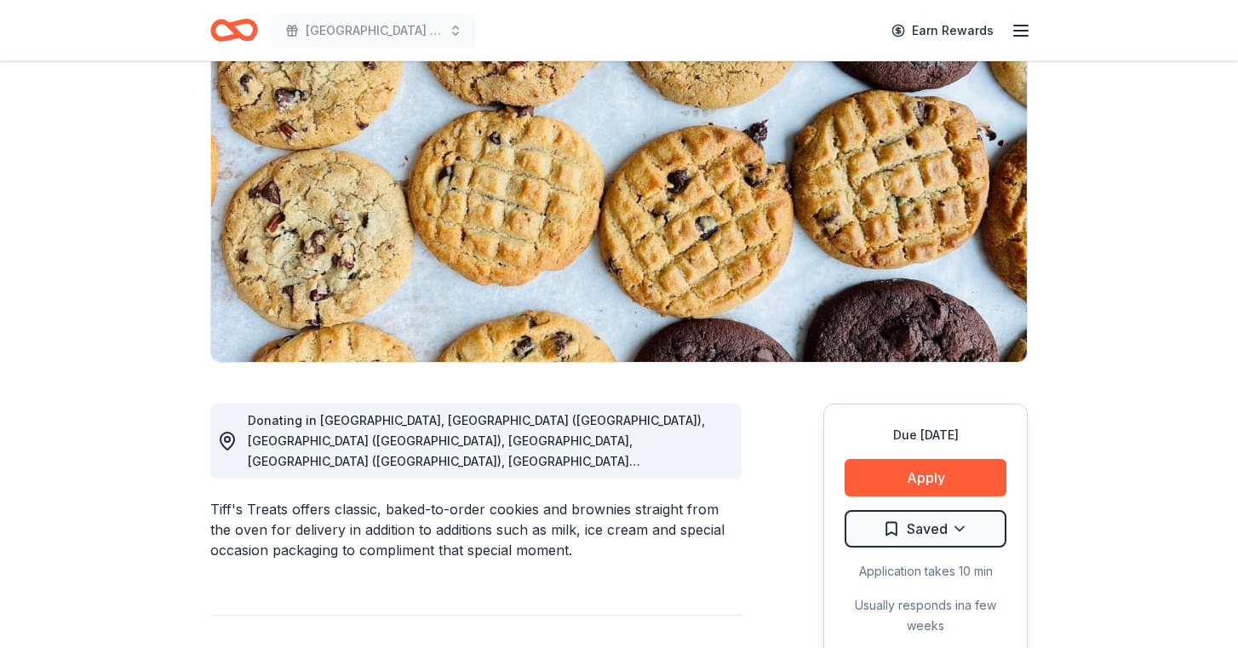
scroll to position [183, 0]
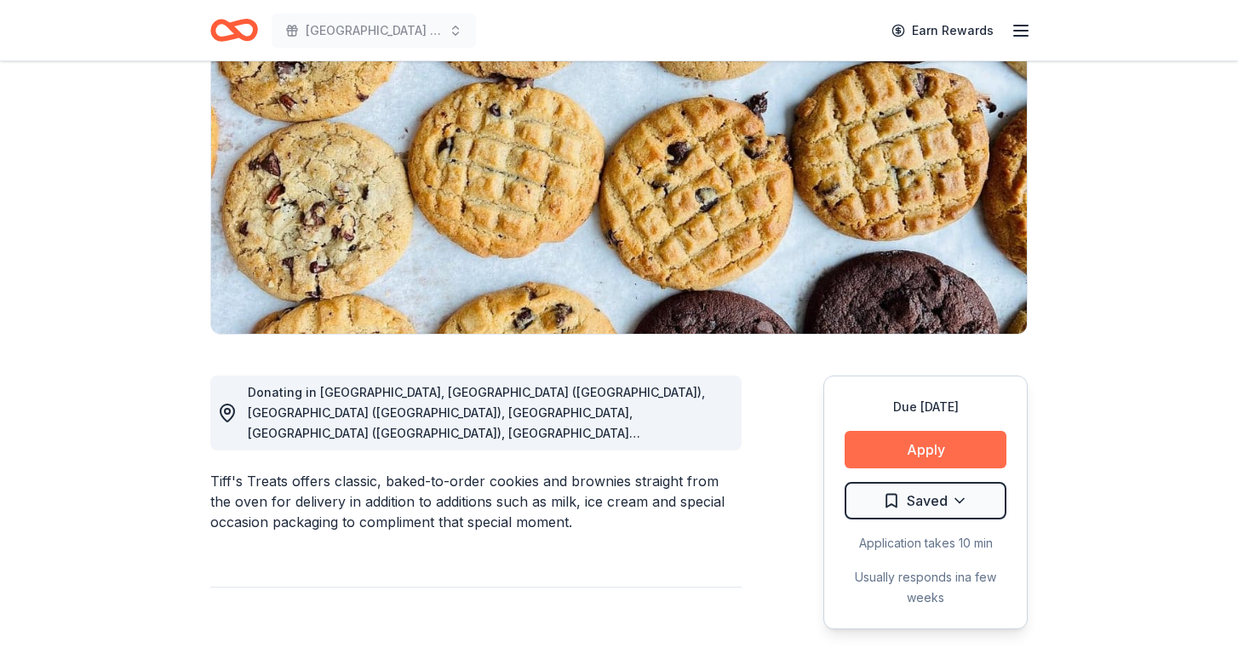
click at [909, 451] on button "Apply" at bounding box center [926, 449] width 162 height 37
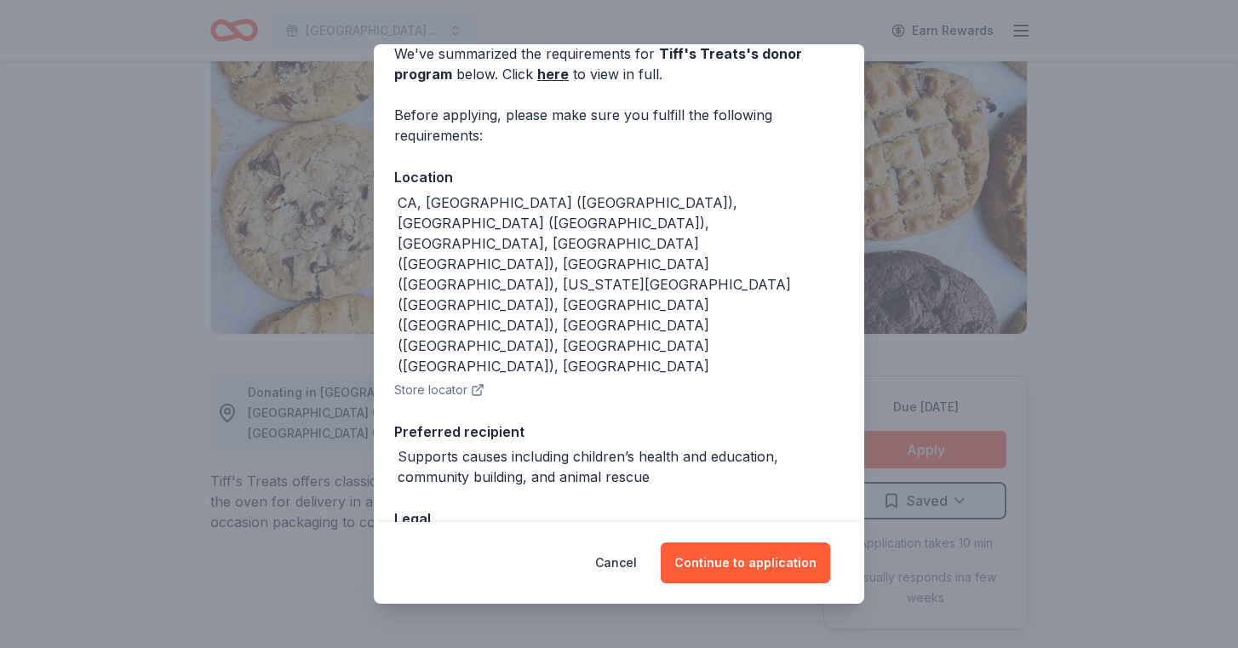
scroll to position [83, 0]
click at [718, 563] on button "Continue to application" at bounding box center [746, 563] width 170 height 41
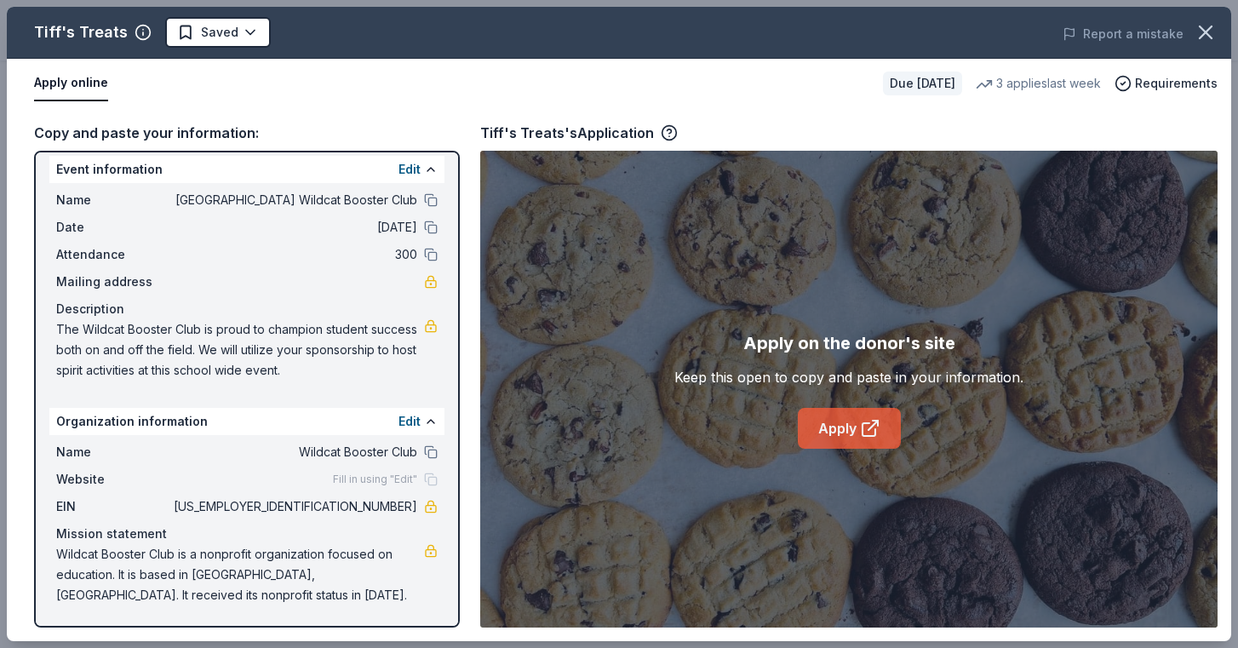
scroll to position [10, 0]
click at [832, 435] on link "Apply" at bounding box center [849, 428] width 103 height 41
click at [243, 38] on html "Elgin High School Wildcat Booster Club Earn Rewards Due in 19 days Share Tiff's…" at bounding box center [619, 141] width 1238 height 648
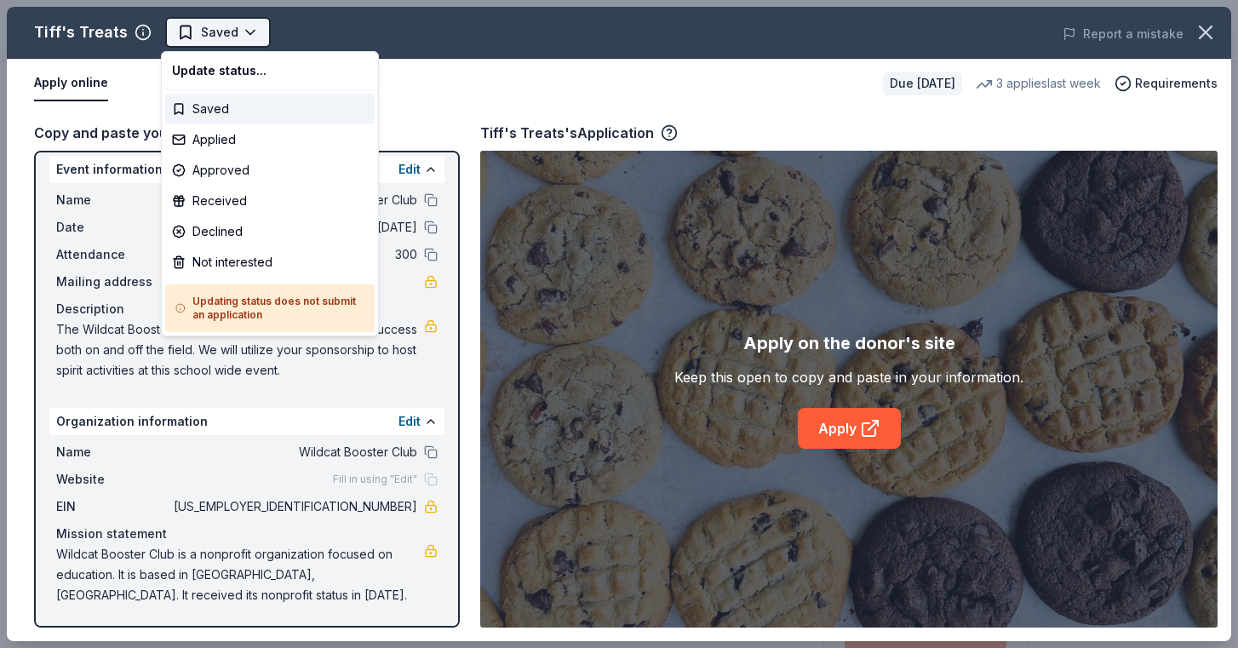
scroll to position [0, 0]
click at [211, 143] on div "Applied" at bounding box center [270, 139] width 210 height 31
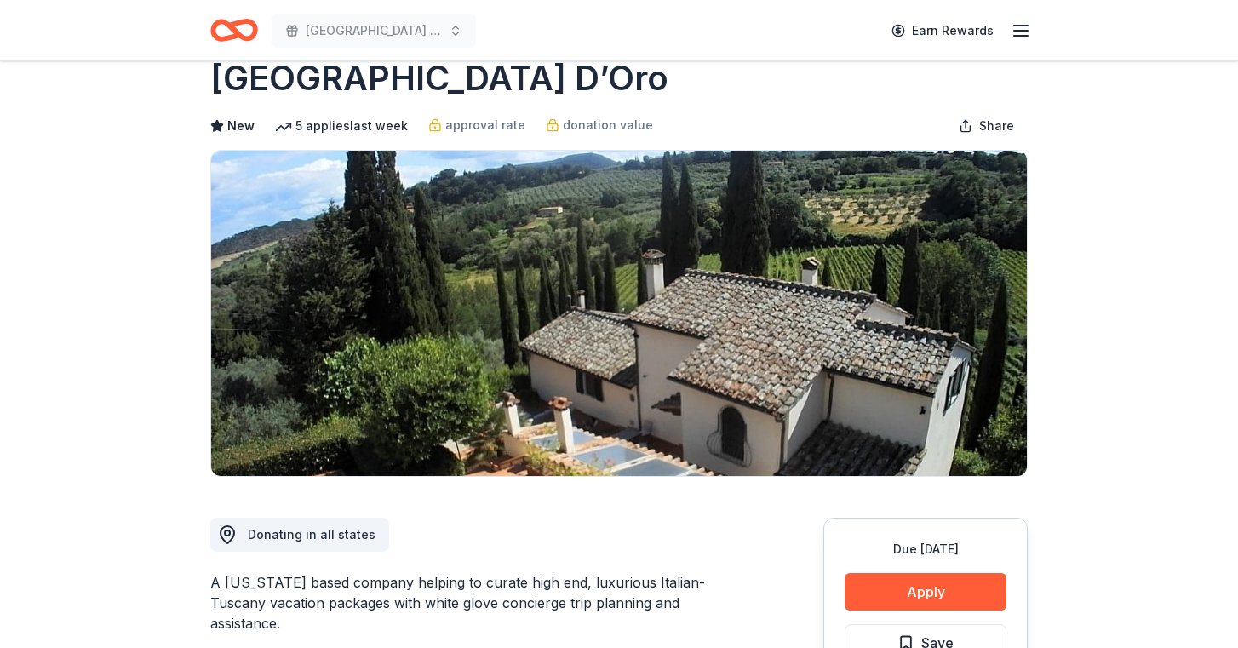
scroll to position [19, 0]
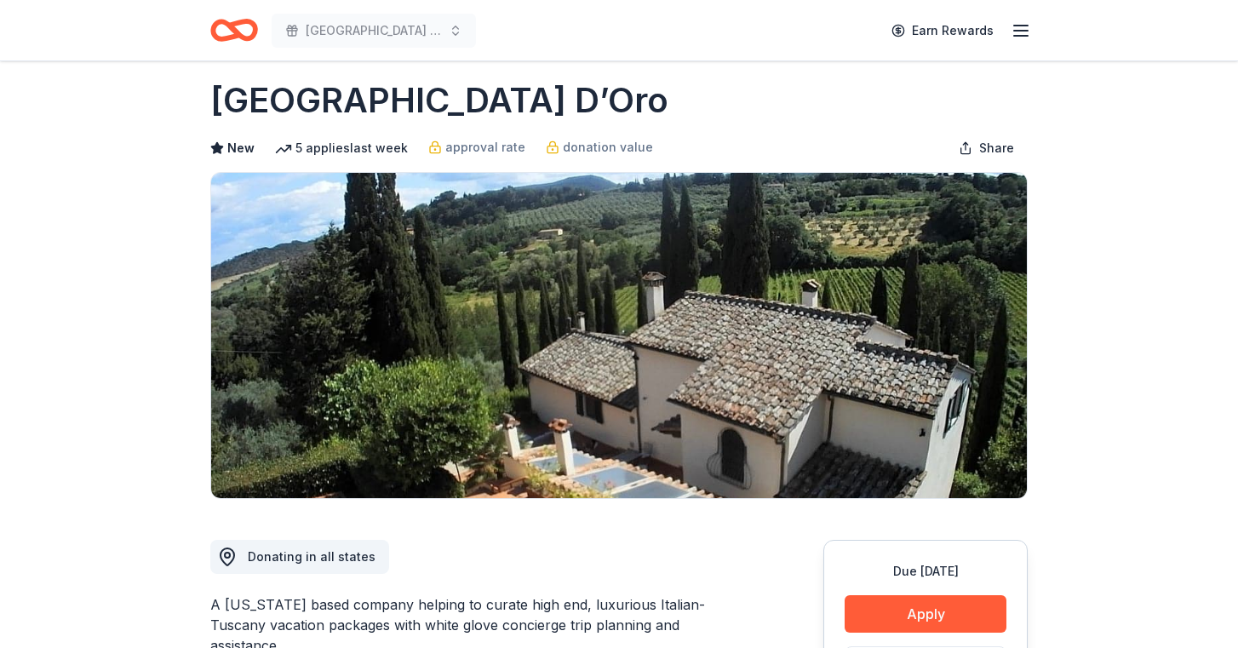
click at [502, 325] on img at bounding box center [619, 335] width 816 height 325
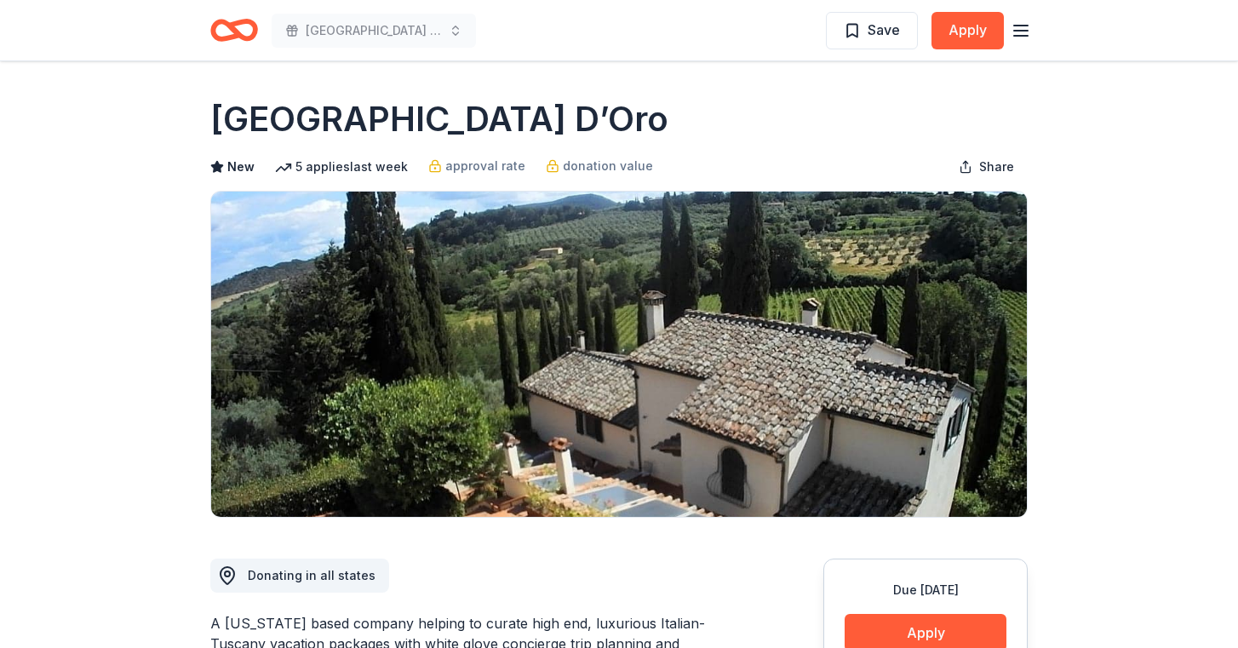
scroll to position [0, 0]
drag, startPoint x: 214, startPoint y: 113, endPoint x: 463, endPoint y: 121, distance: 248.8
click at [463, 121] on h1 "[GEOGRAPHIC_DATA] D’Oro" at bounding box center [439, 119] width 458 height 48
drag, startPoint x: 501, startPoint y: 118, endPoint x: 246, endPoint y: 126, distance: 254.8
click at [246, 126] on div "[GEOGRAPHIC_DATA] D’Oro" at bounding box center [619, 119] width 818 height 48
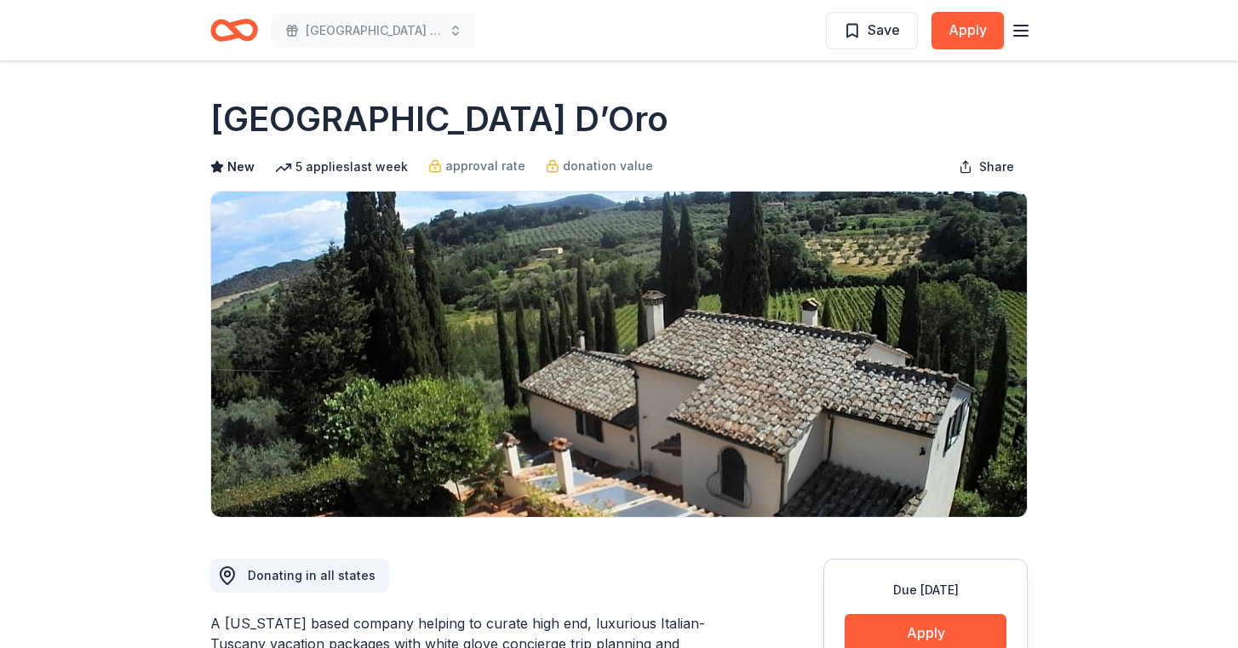
click at [246, 126] on h1 "[GEOGRAPHIC_DATA] D’Oro" at bounding box center [439, 119] width 458 height 48
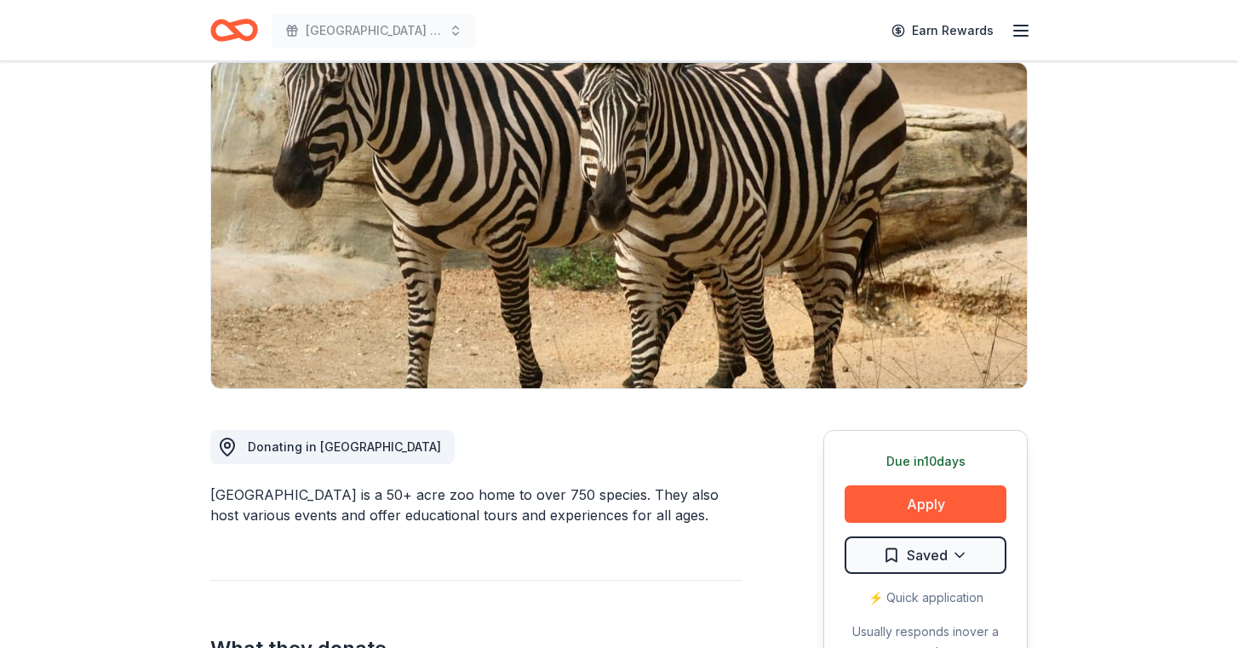
scroll to position [136, 0]
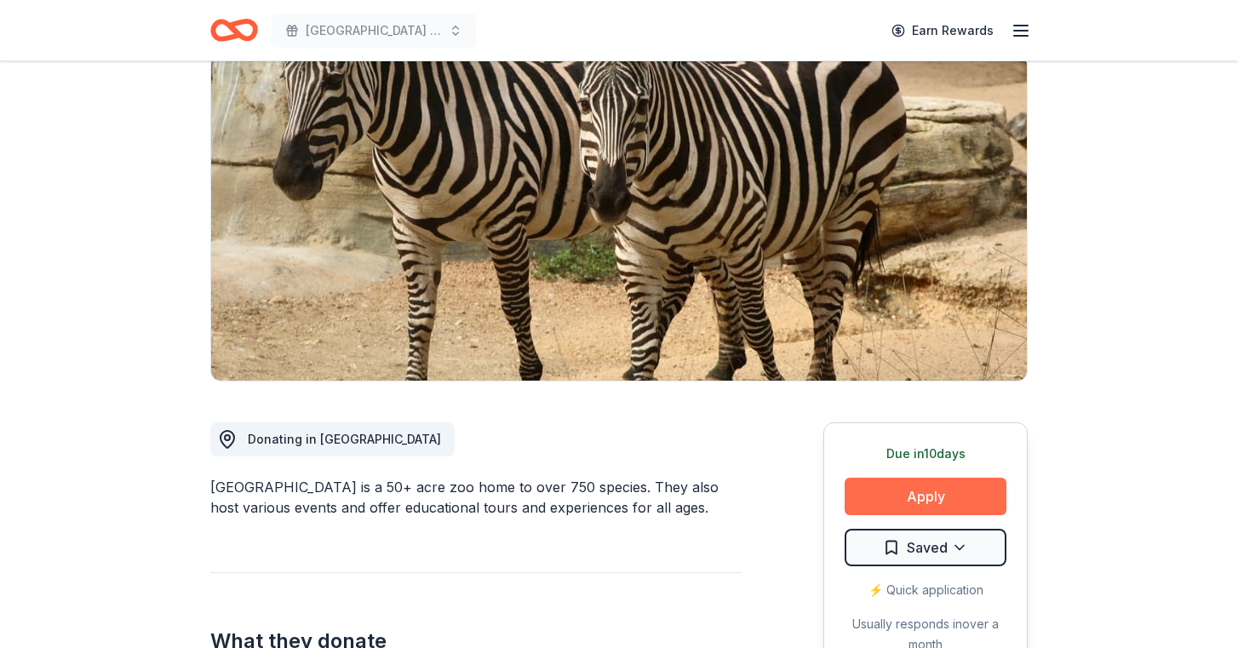
click at [909, 502] on button "Apply" at bounding box center [926, 496] width 162 height 37
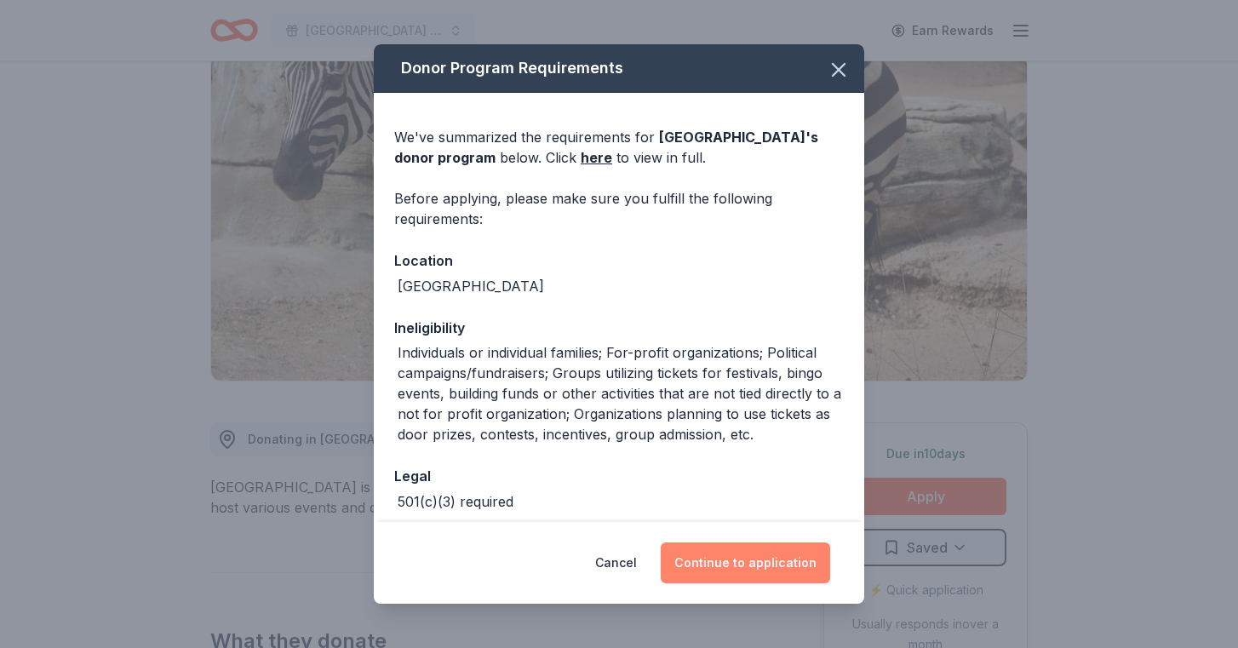
click at [760, 566] on button "Continue to application" at bounding box center [746, 563] width 170 height 41
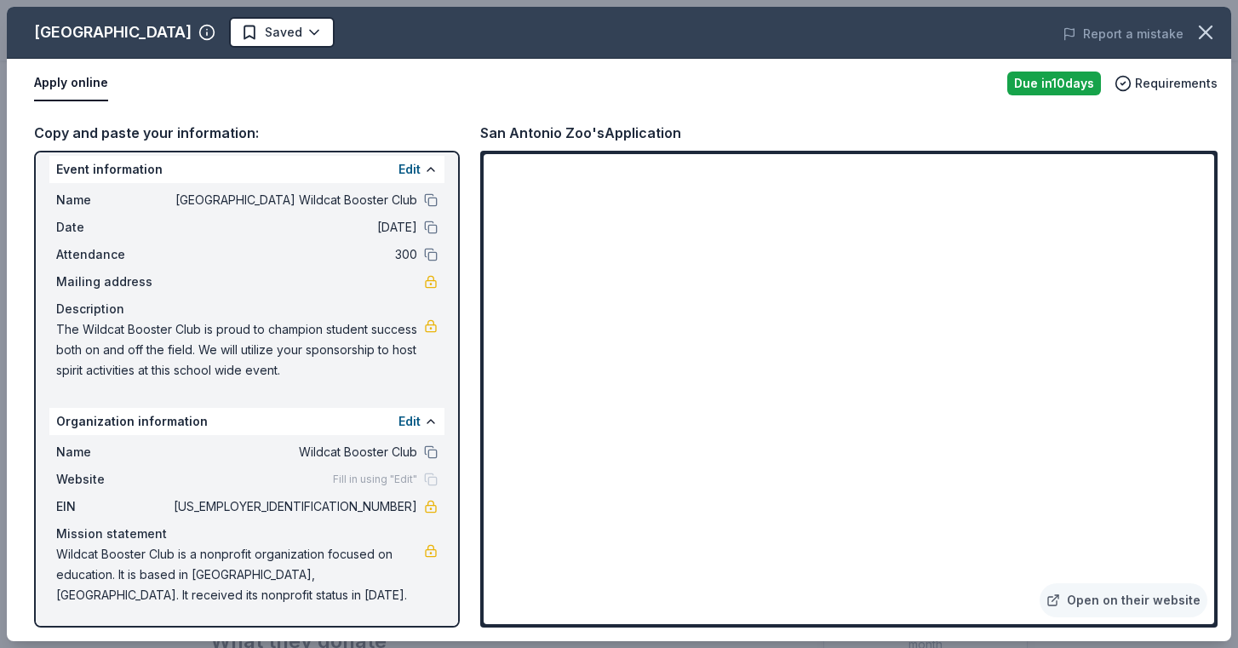
scroll to position [0, 0]
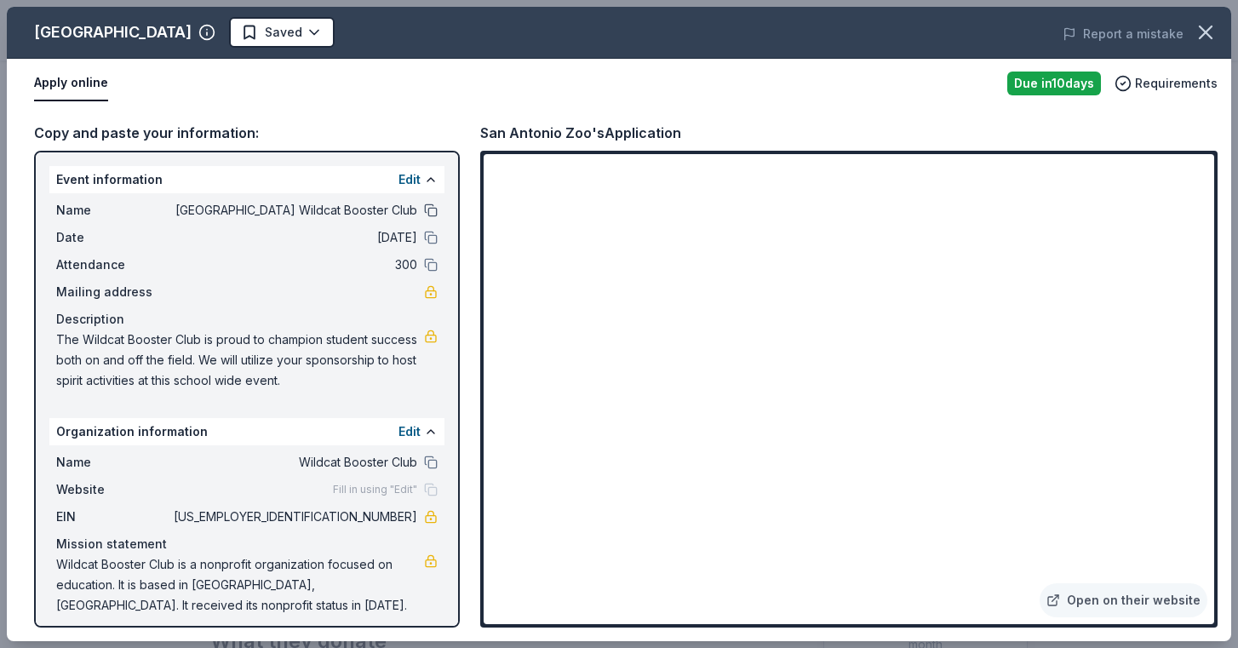
click at [429, 211] on button at bounding box center [431, 211] width 14 height 14
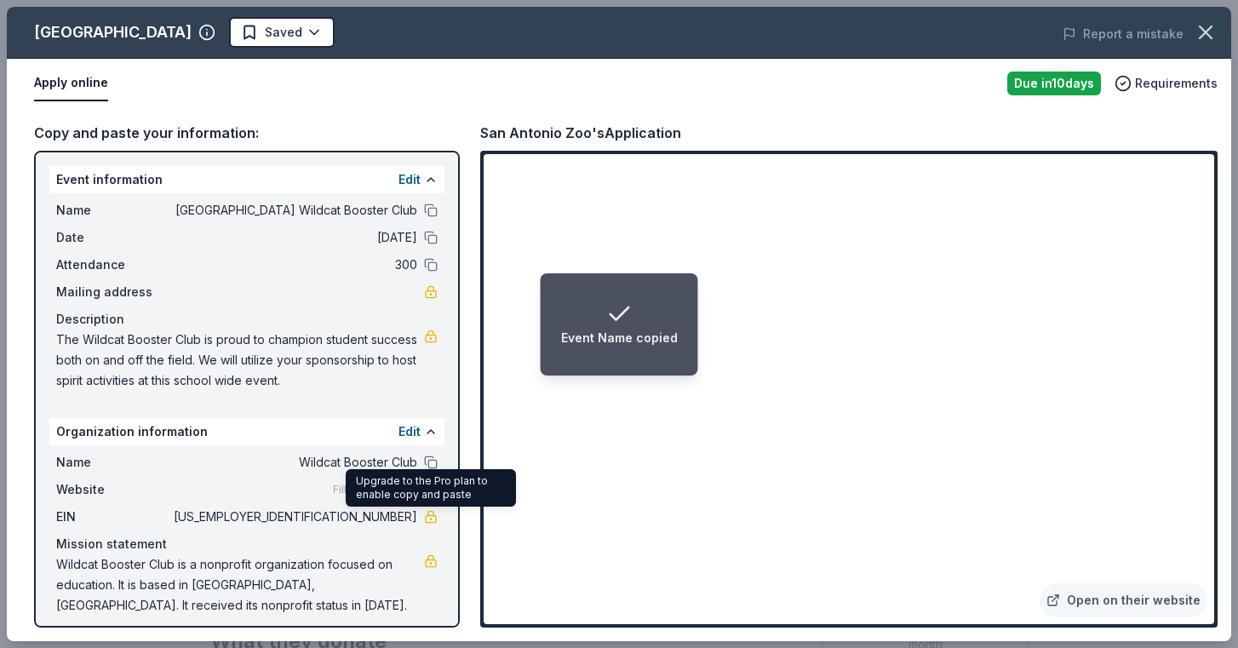
click at [432, 518] on link at bounding box center [431, 517] width 14 height 14
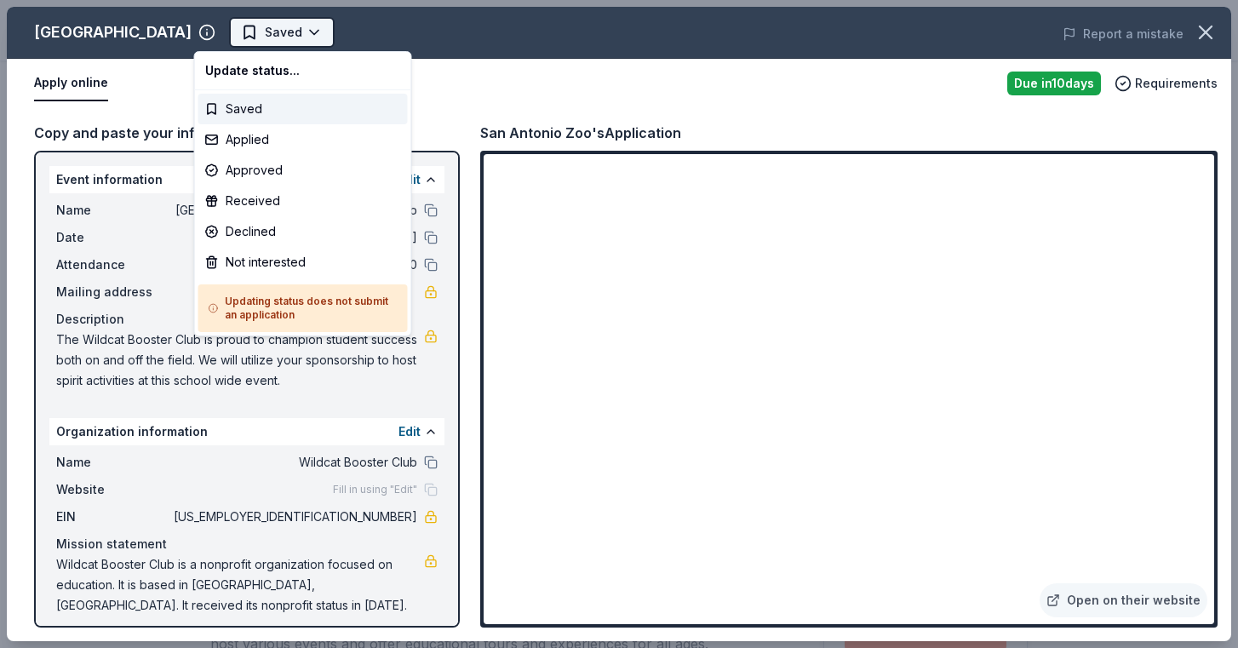
click at [273, 37] on body "Elgin High School Wildcat Booster Club Earn Rewards Due in 10 days Share San An…" at bounding box center [619, 324] width 1238 height 648
click at [250, 130] on div "Applied" at bounding box center [303, 139] width 210 height 31
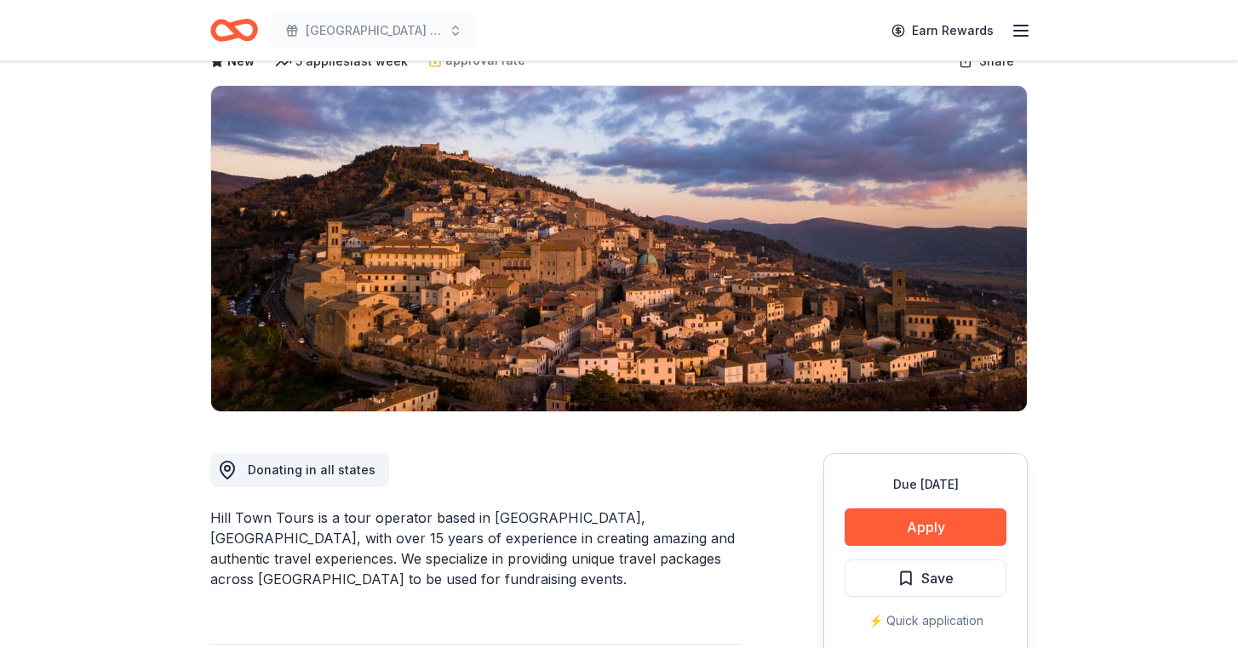
scroll to position [112, 0]
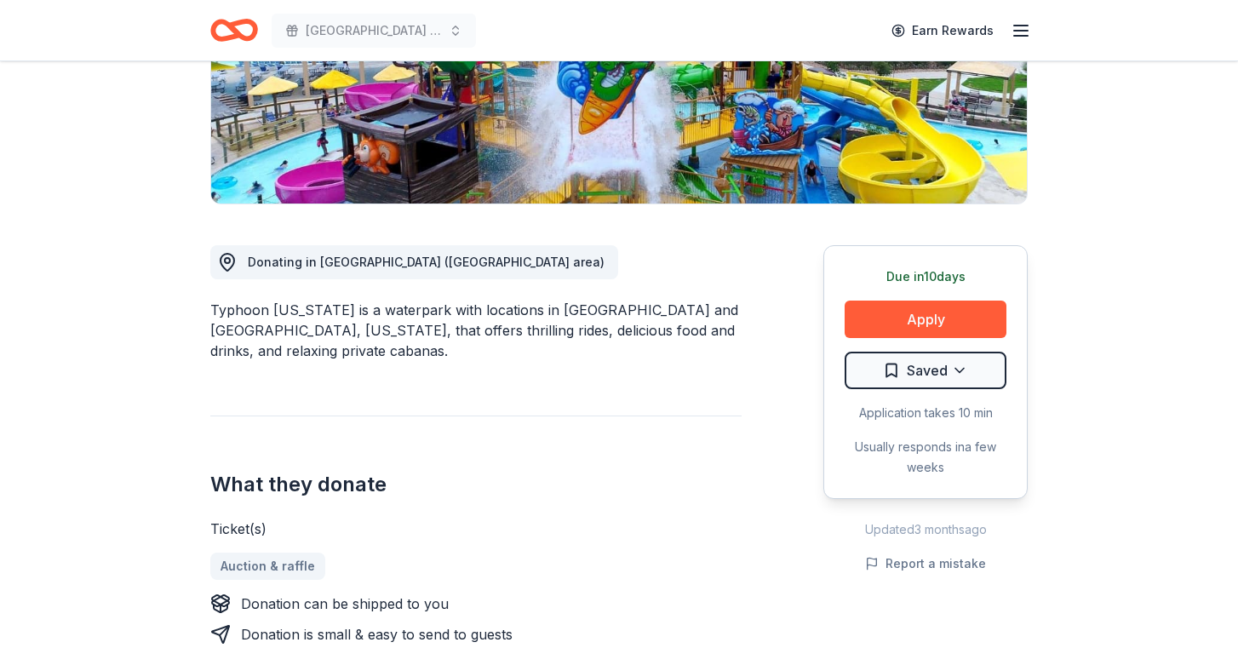
scroll to position [377, 0]
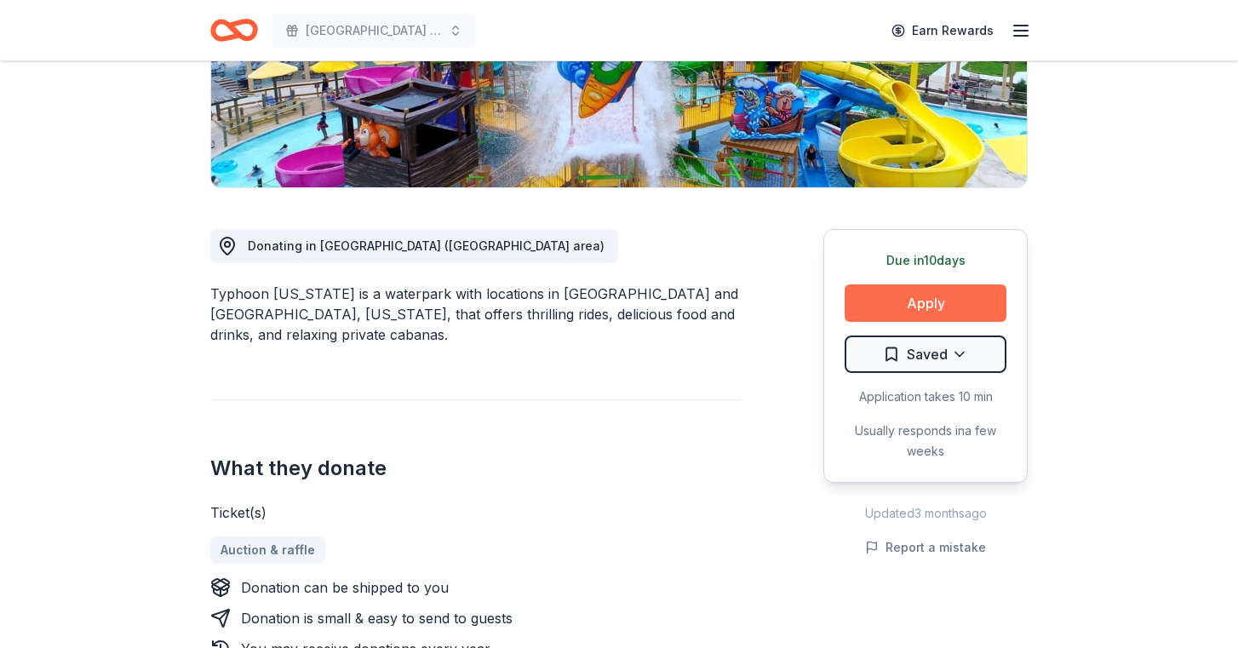
click at [916, 284] on button "Apply" at bounding box center [926, 302] width 162 height 37
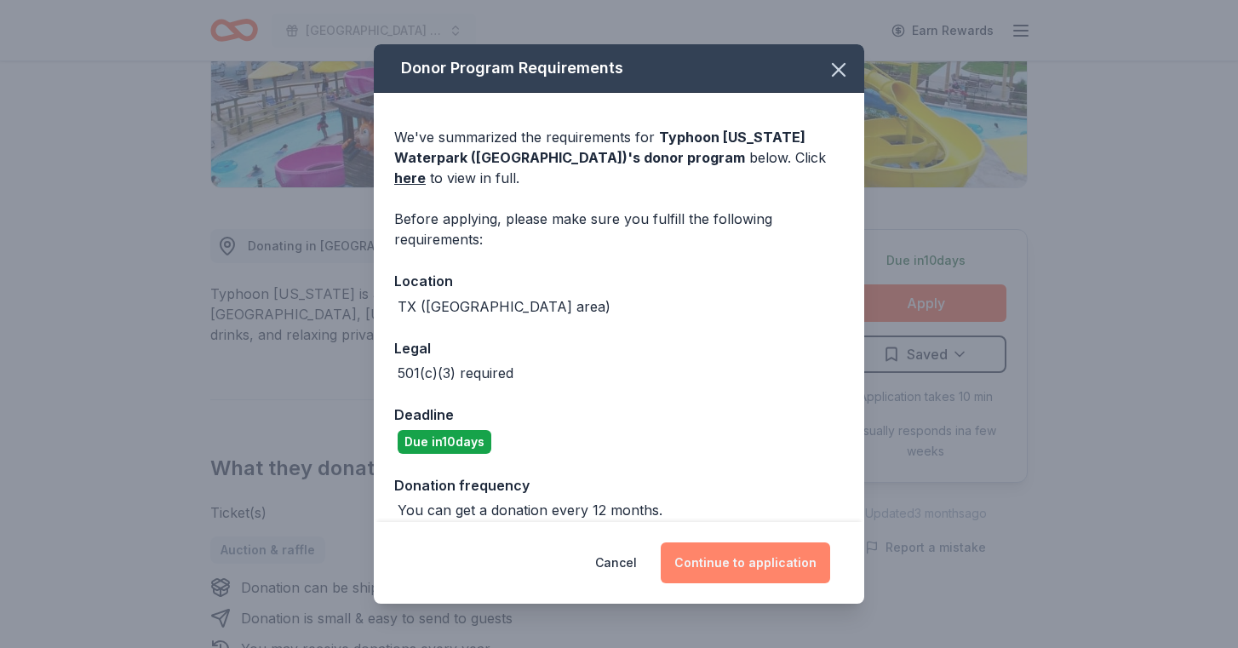
click at [724, 558] on button "Continue to application" at bounding box center [746, 563] width 170 height 41
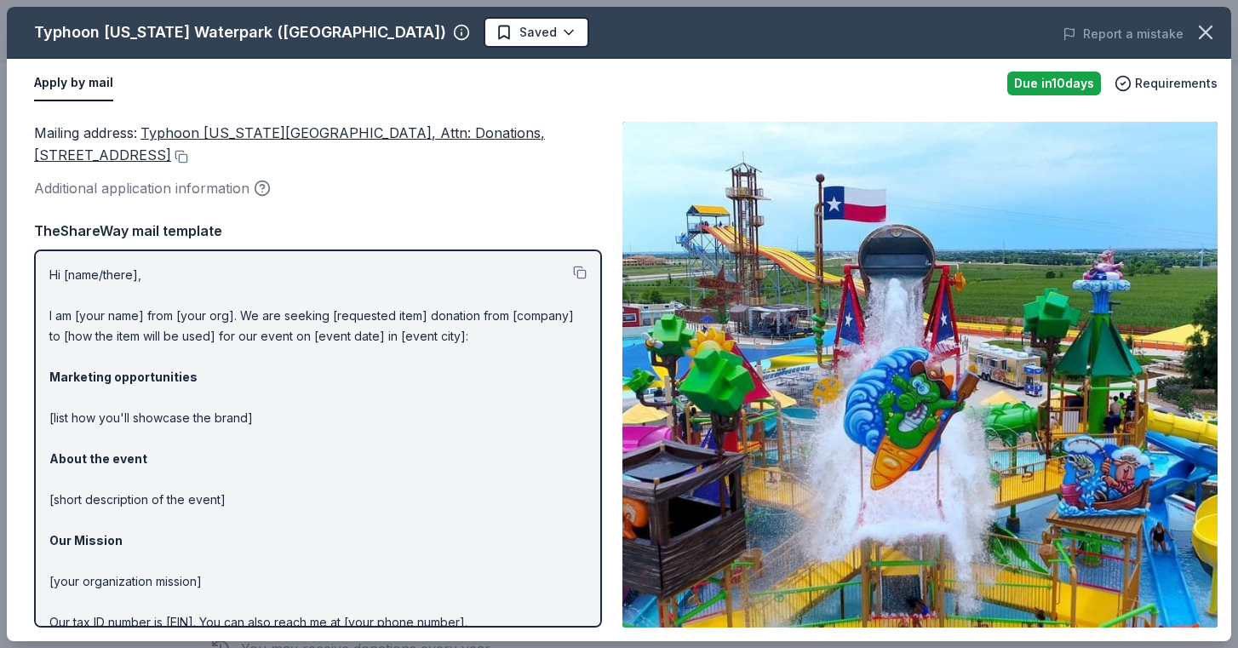
scroll to position [0, 0]
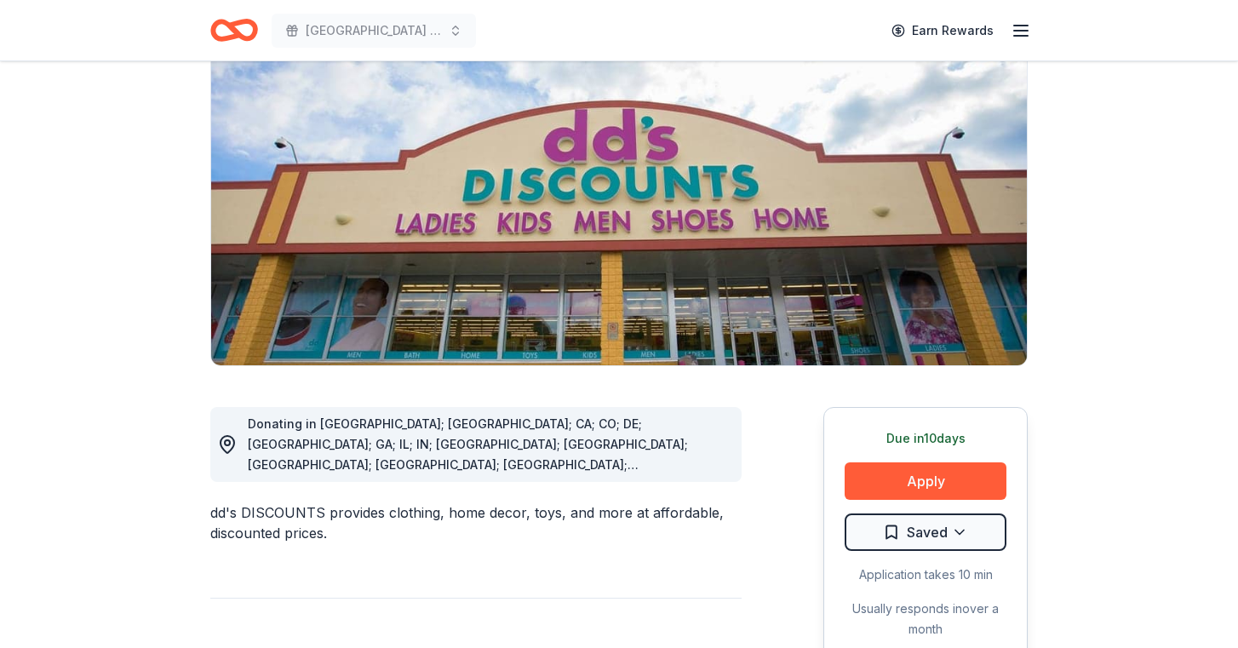
scroll to position [156, 0]
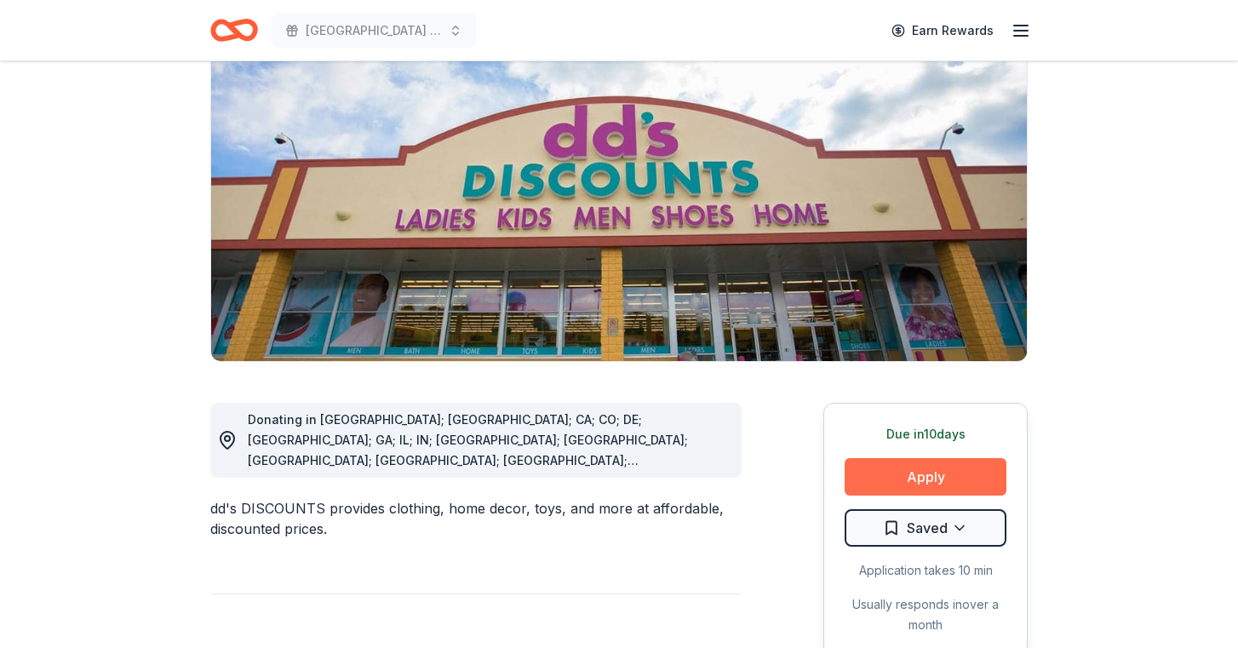
click at [889, 484] on button "Apply" at bounding box center [926, 476] width 162 height 37
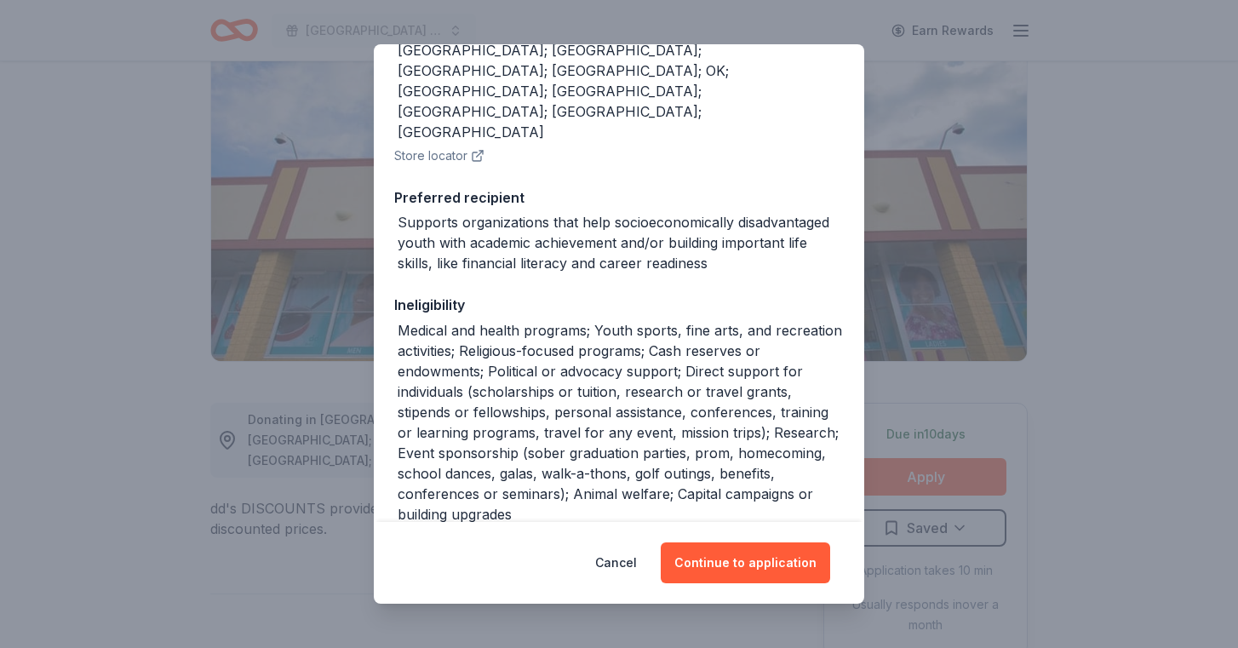
scroll to position [258, 0]
click at [733, 568] on button "Continue to application" at bounding box center [746, 563] width 170 height 41
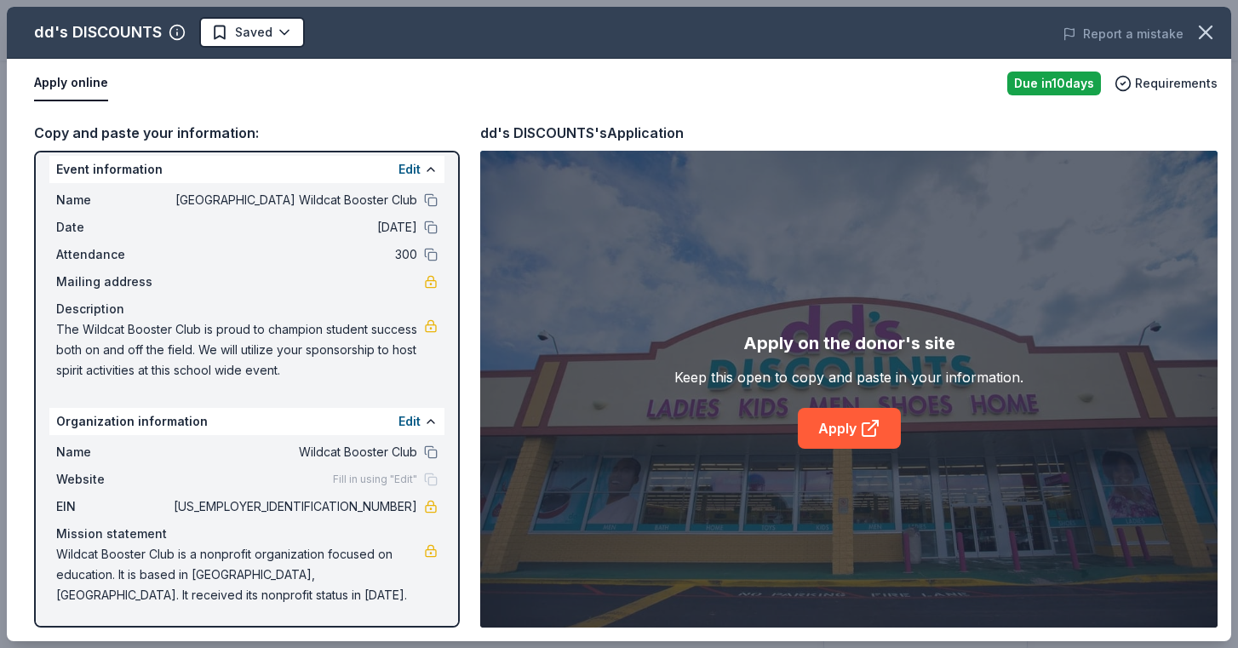
scroll to position [10, 0]
click at [829, 442] on link "Apply" at bounding box center [849, 428] width 103 height 41
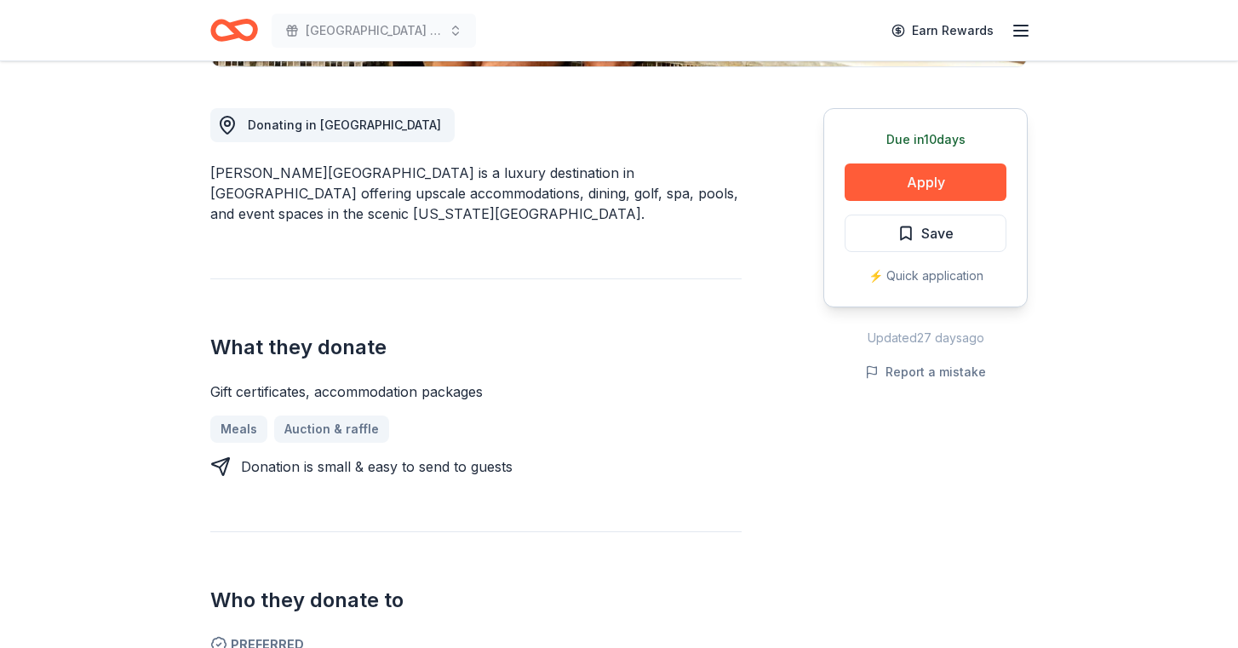
scroll to position [455, 0]
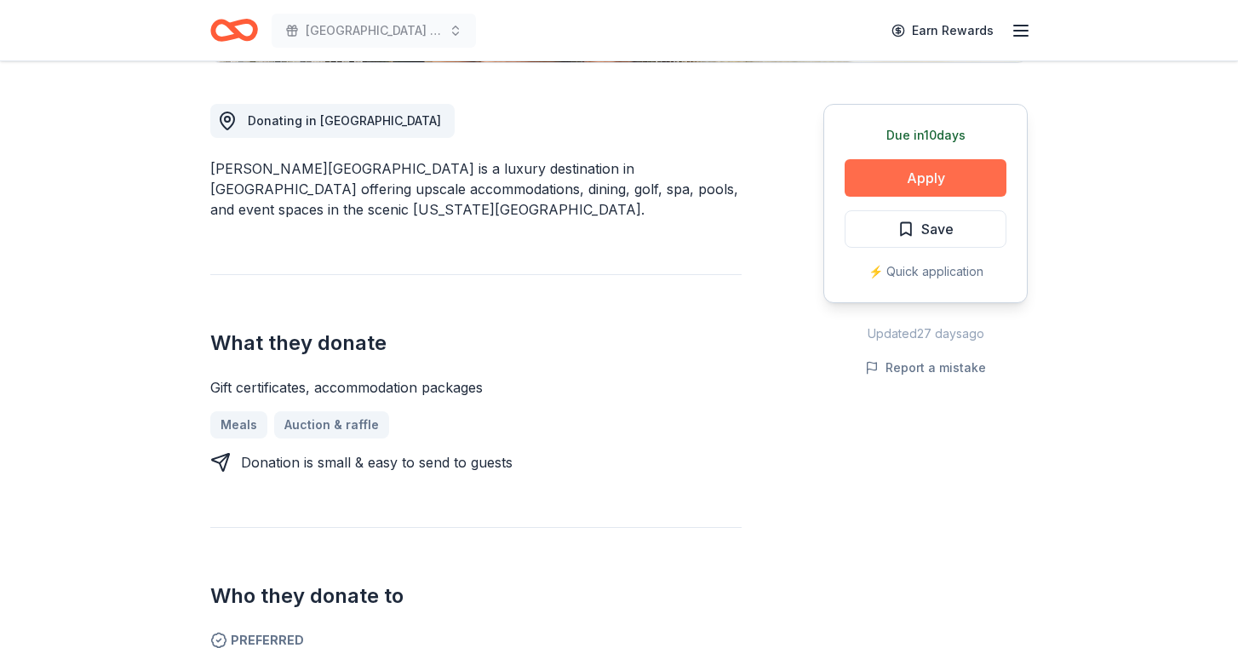
click at [879, 186] on button "Apply" at bounding box center [926, 177] width 162 height 37
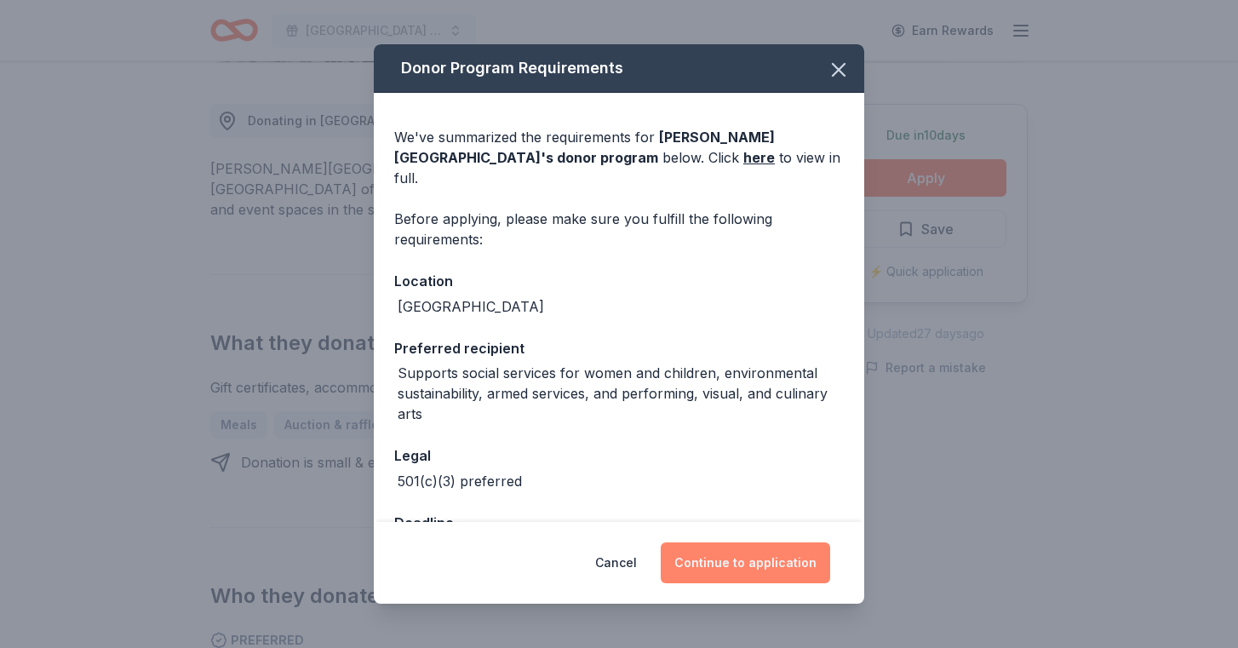
click at [731, 563] on button "Continue to application" at bounding box center [746, 563] width 170 height 41
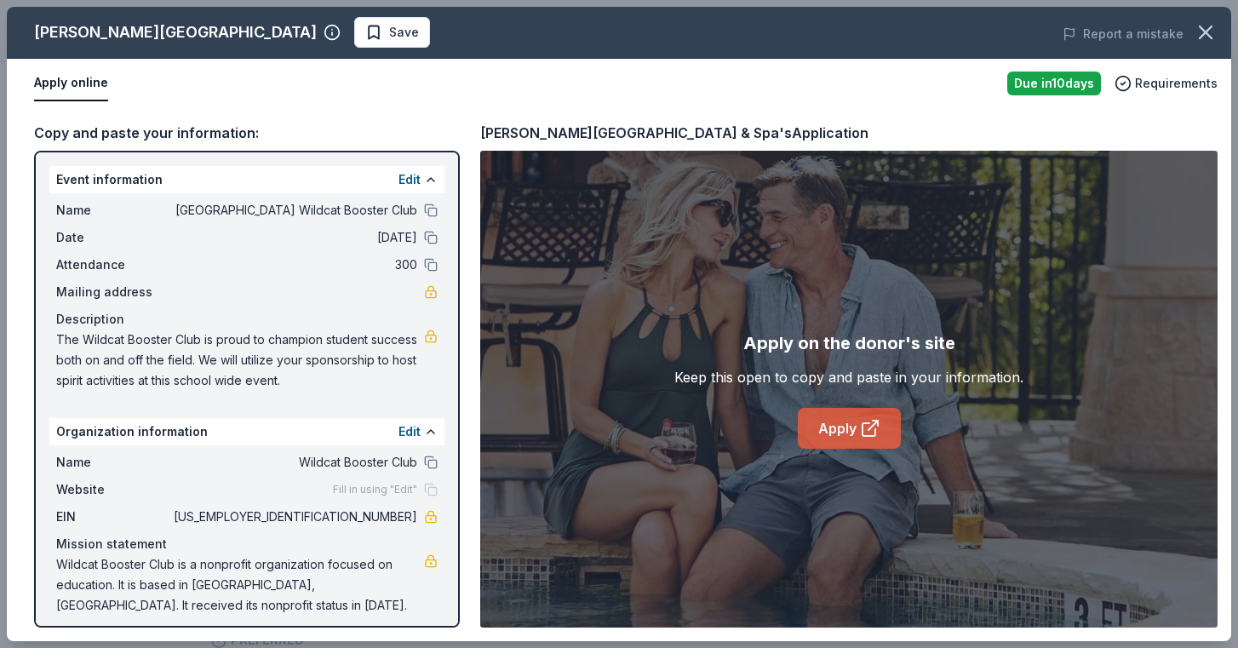
click at [843, 439] on link "Apply" at bounding box center [849, 428] width 103 height 41
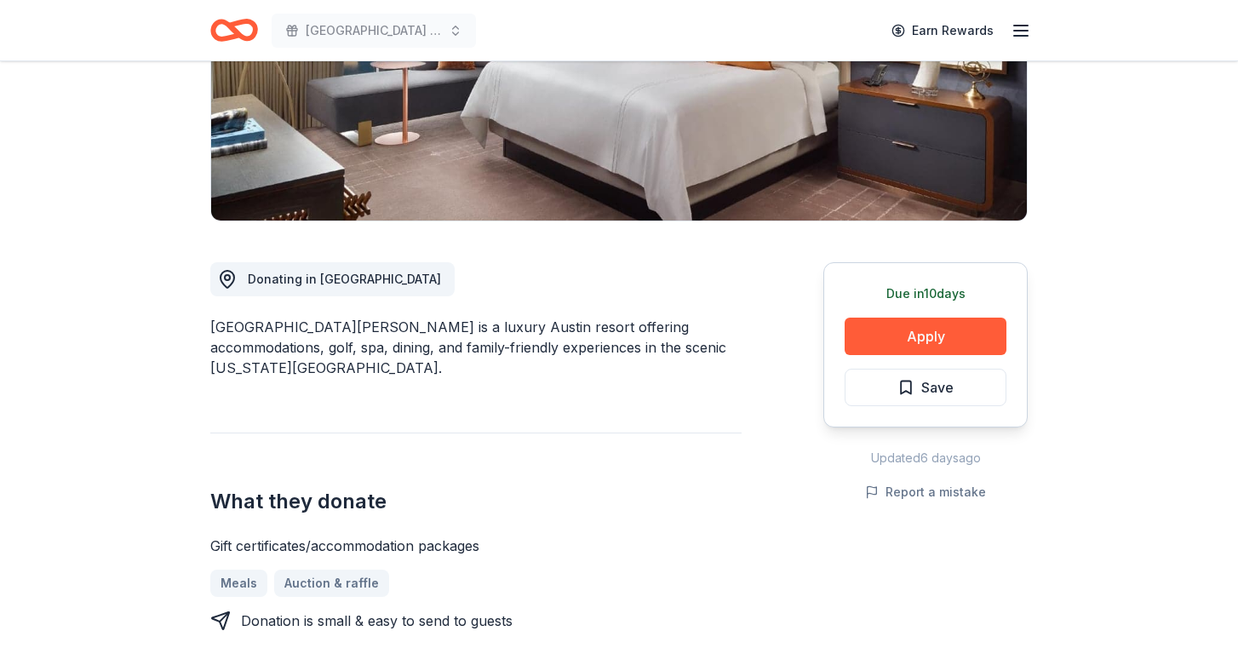
scroll to position [300, 0]
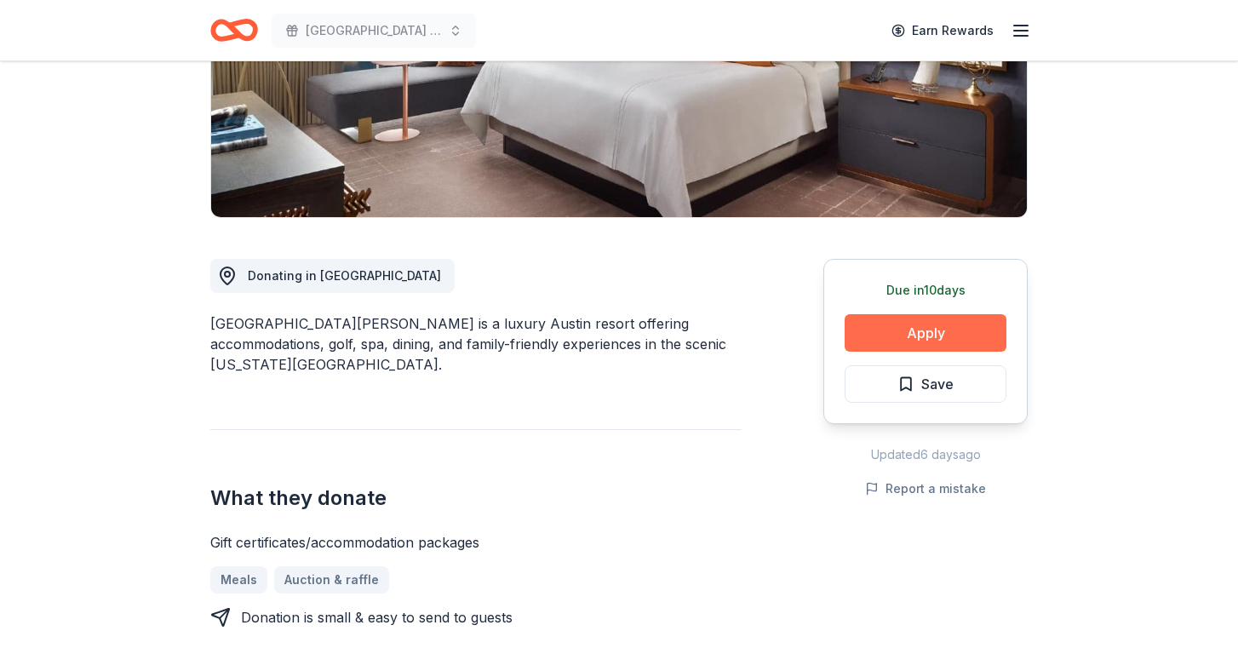
click at [870, 337] on button "Apply" at bounding box center [926, 332] width 162 height 37
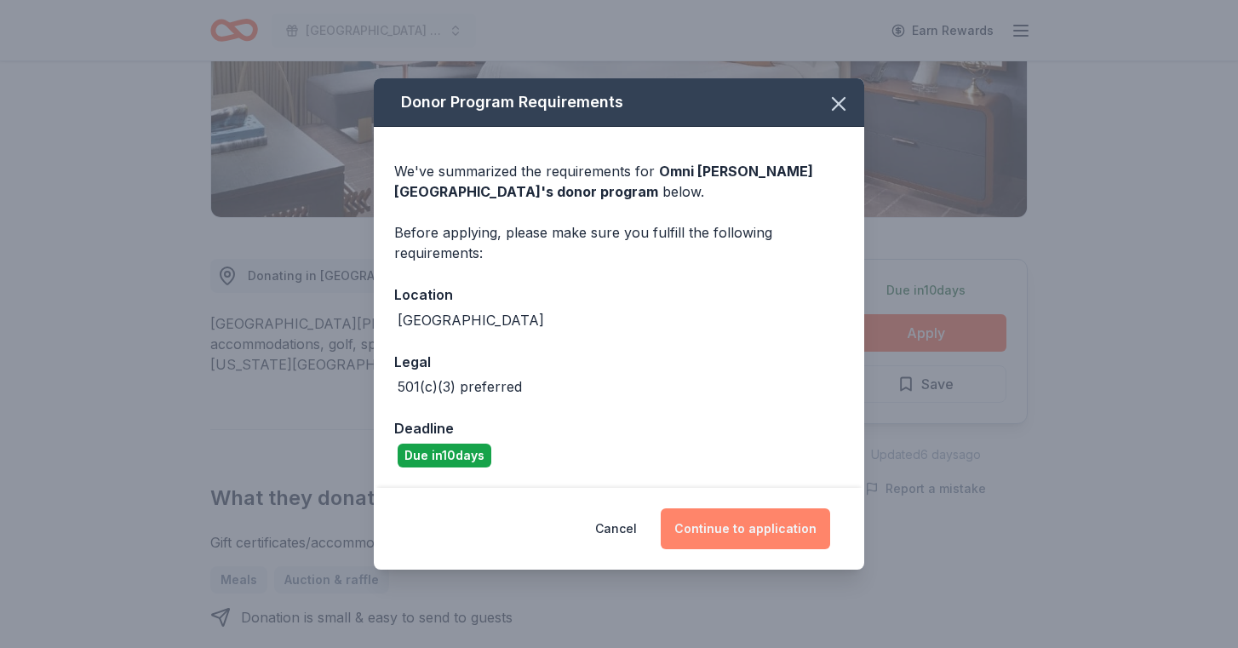
click at [713, 533] on button "Continue to application" at bounding box center [746, 529] width 170 height 41
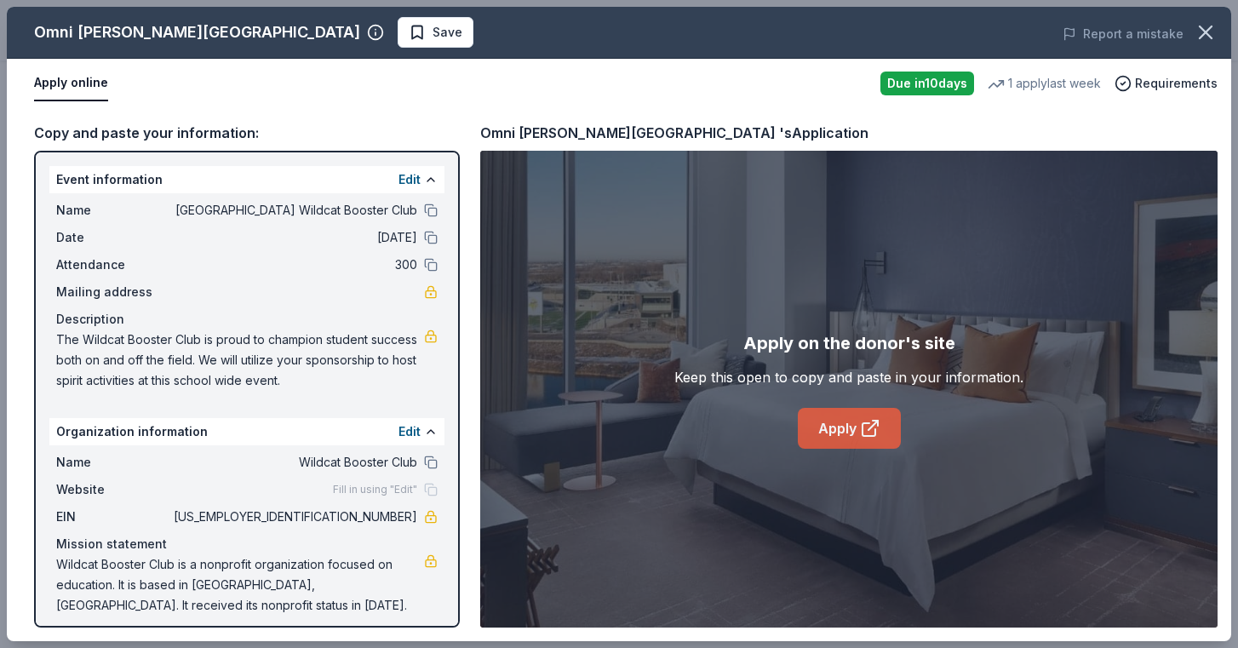
click at [857, 432] on link "Apply" at bounding box center [849, 428] width 103 height 41
